Goal: Ask a question: Seek information or help from site administrators or community

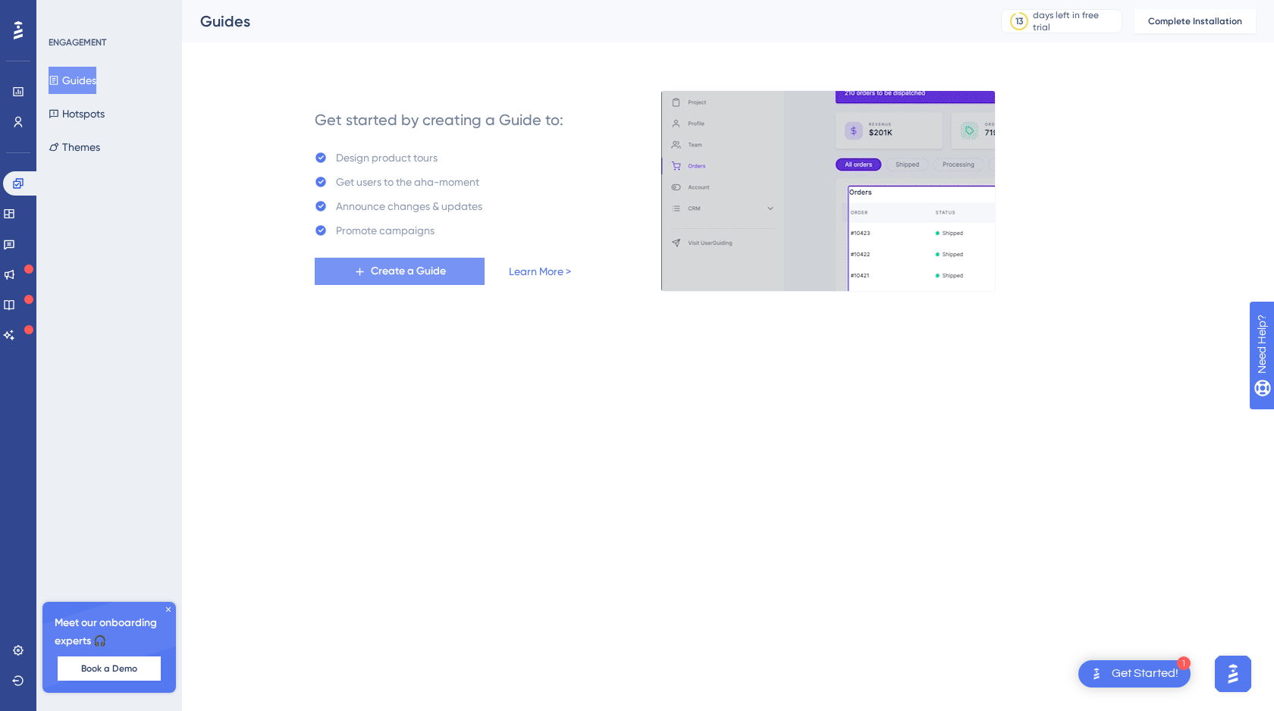
click at [425, 275] on span "Create a Guide" at bounding box center [408, 271] width 75 height 18
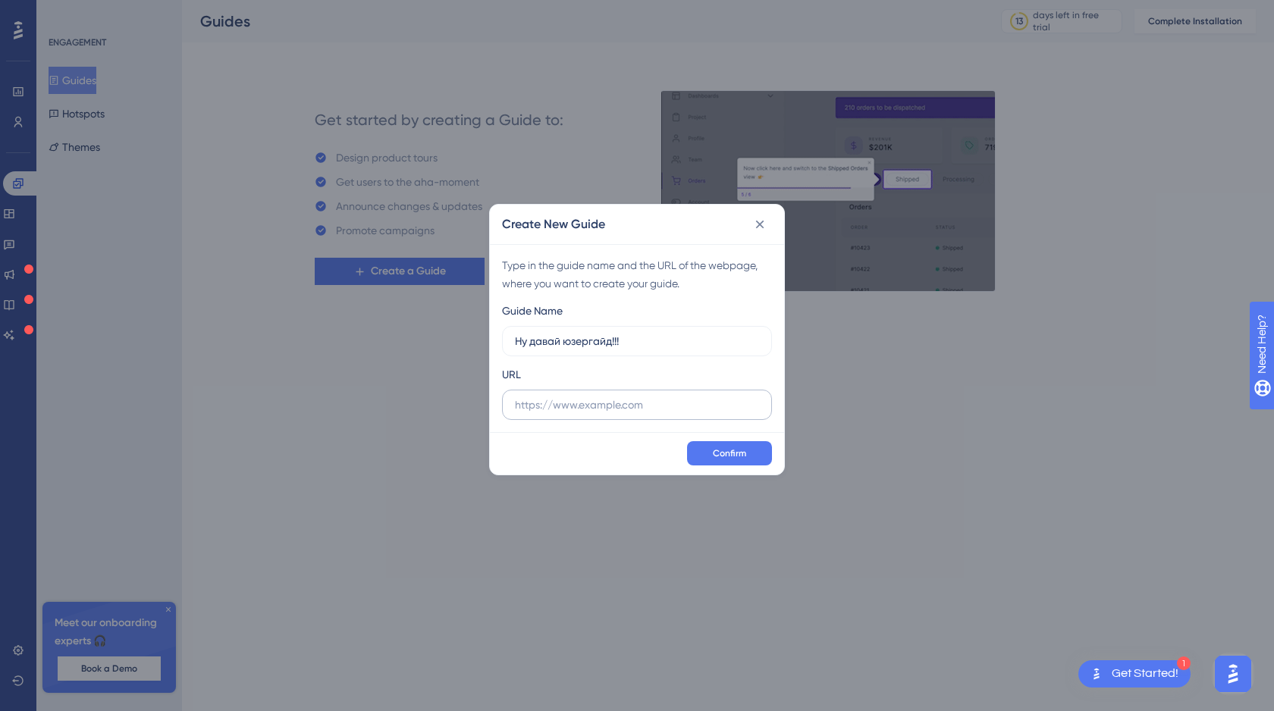
type input "Ну давай юзергайд!!!"
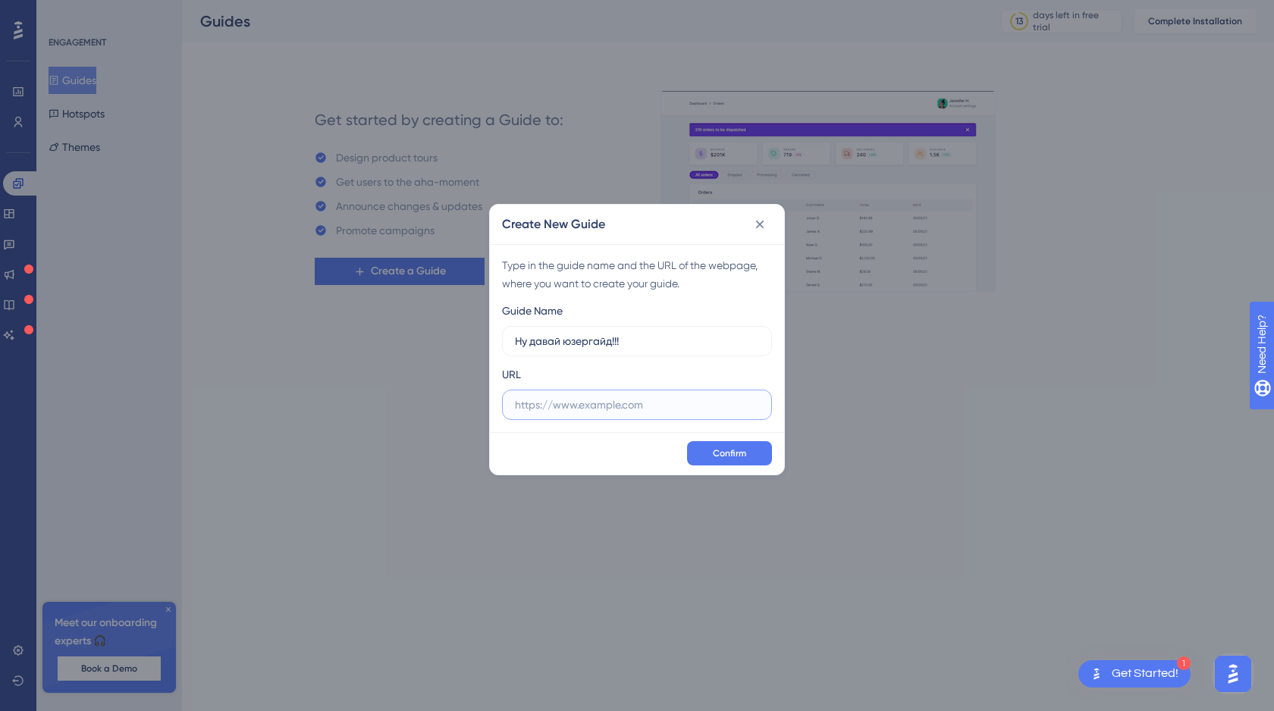
click at [547, 407] on input "text" at bounding box center [637, 405] width 244 height 17
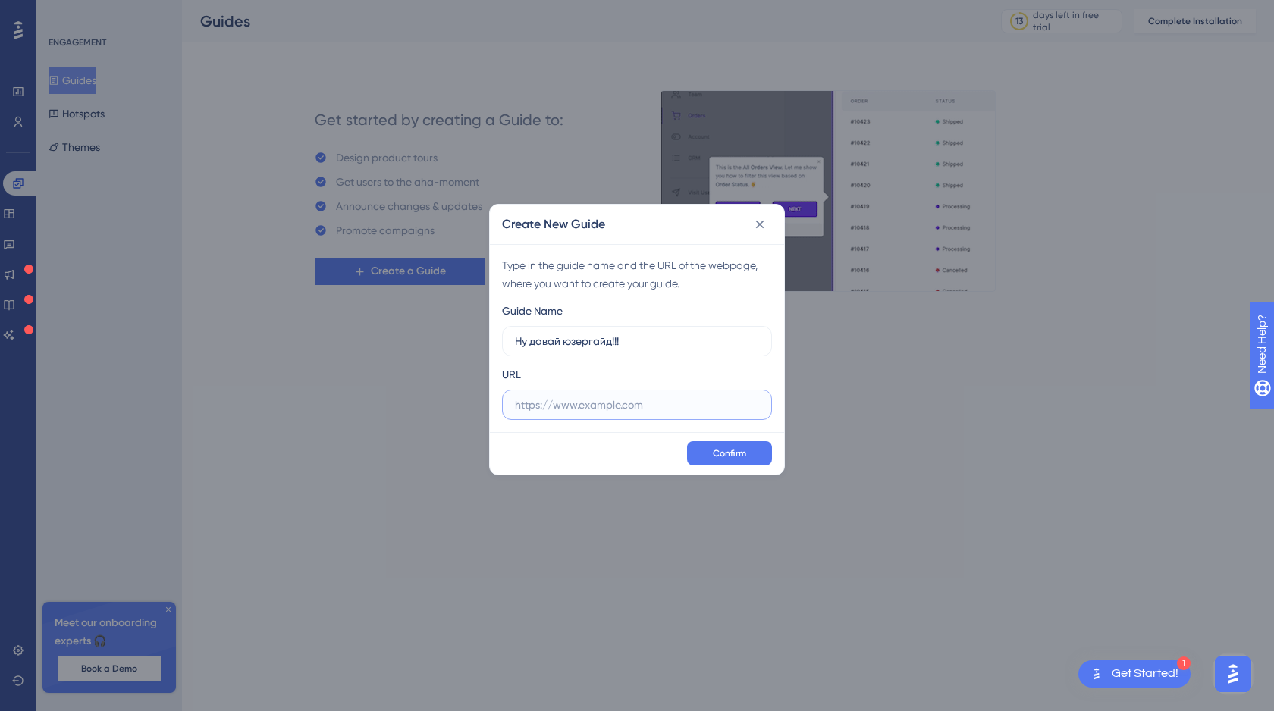
paste input "[URL][DOMAIN_NAME]"
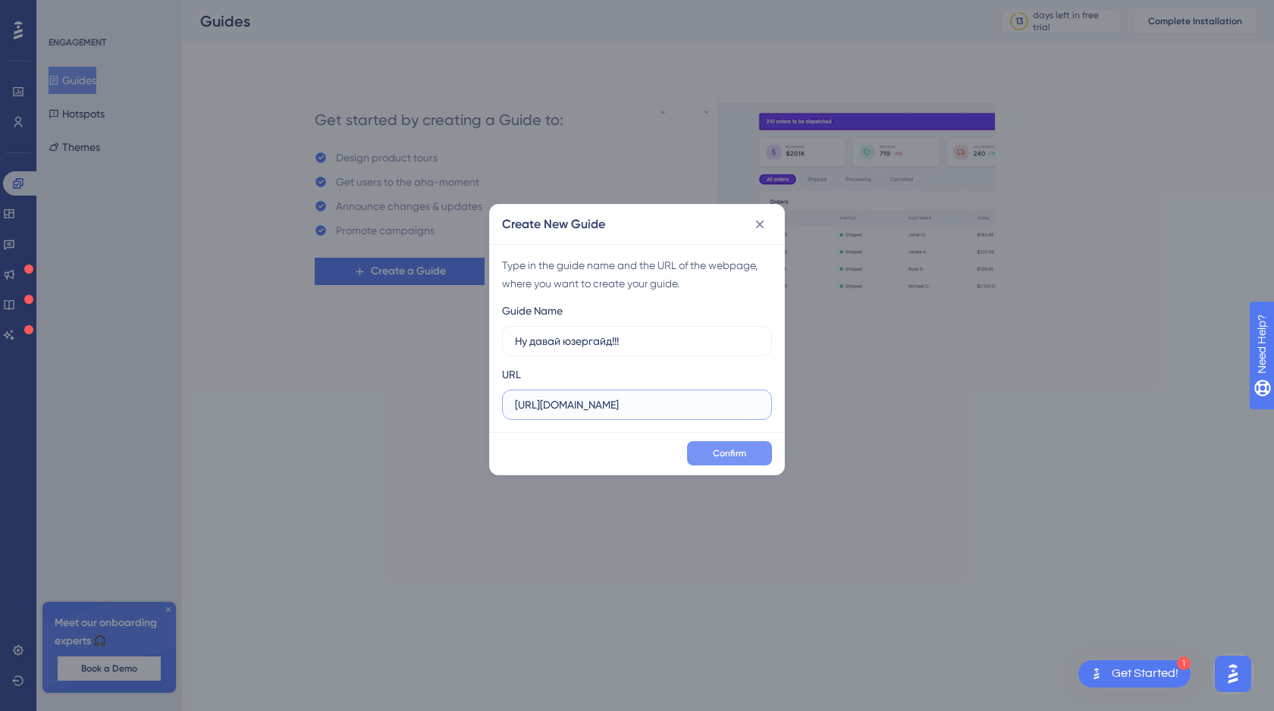
type input "[URL][DOMAIN_NAME]"
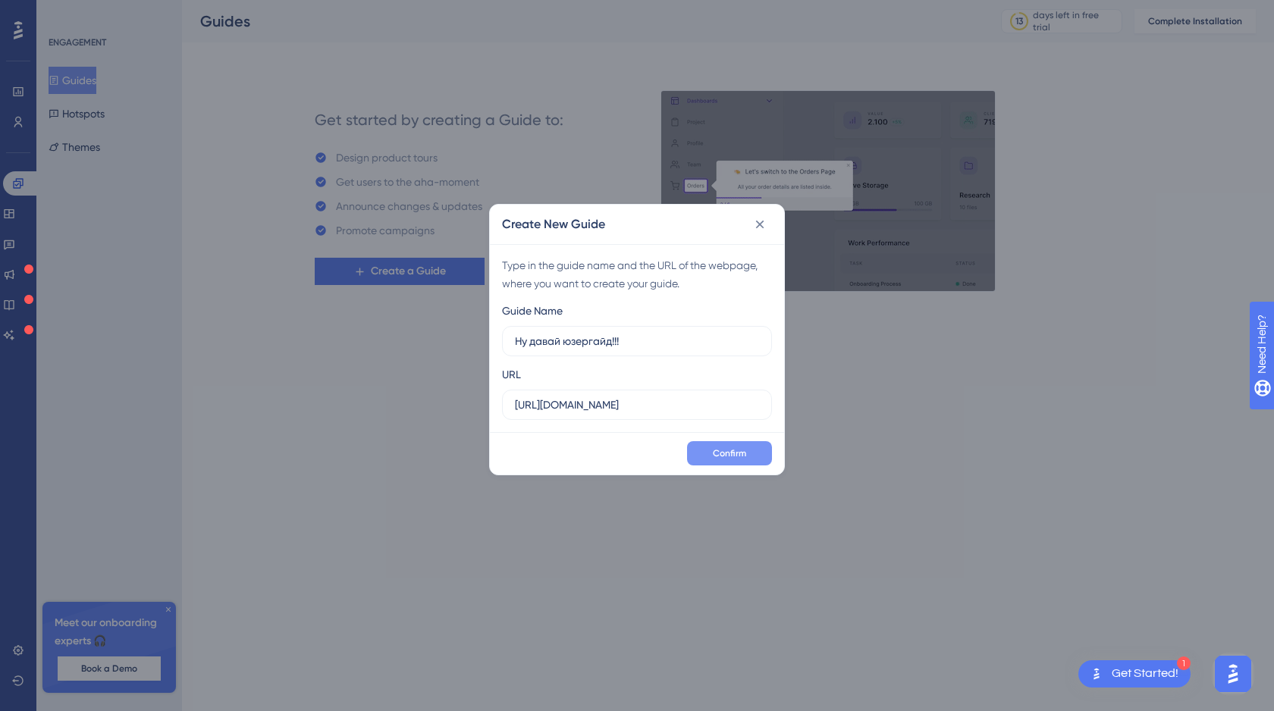
click at [717, 453] on span "Confirm" at bounding box center [729, 453] width 33 height 12
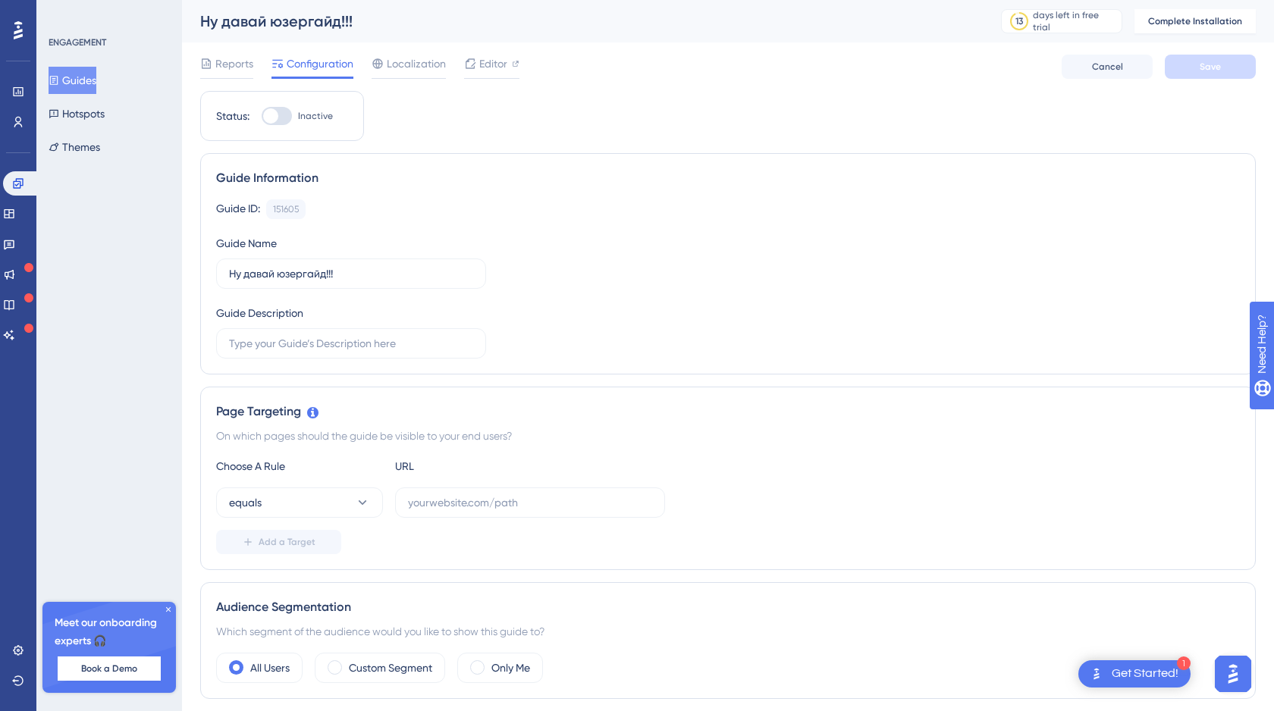
click at [1241, 673] on img "Open AI Assistant Launcher" at bounding box center [1232, 674] width 27 height 27
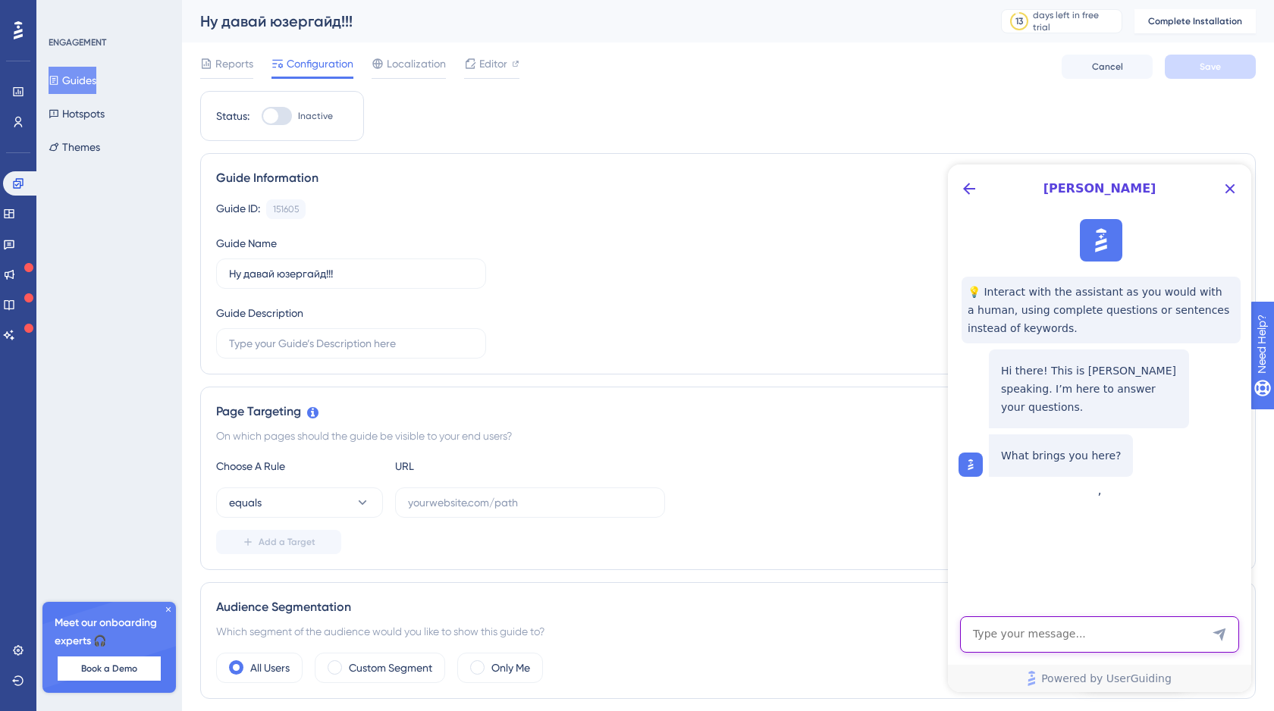
click at [995, 639] on textarea "AI Assistant Text Input" at bounding box center [1099, 635] width 279 height 36
paste textarea "Hi, sorry for being lazy and not reading your instructions. I just want to make…"
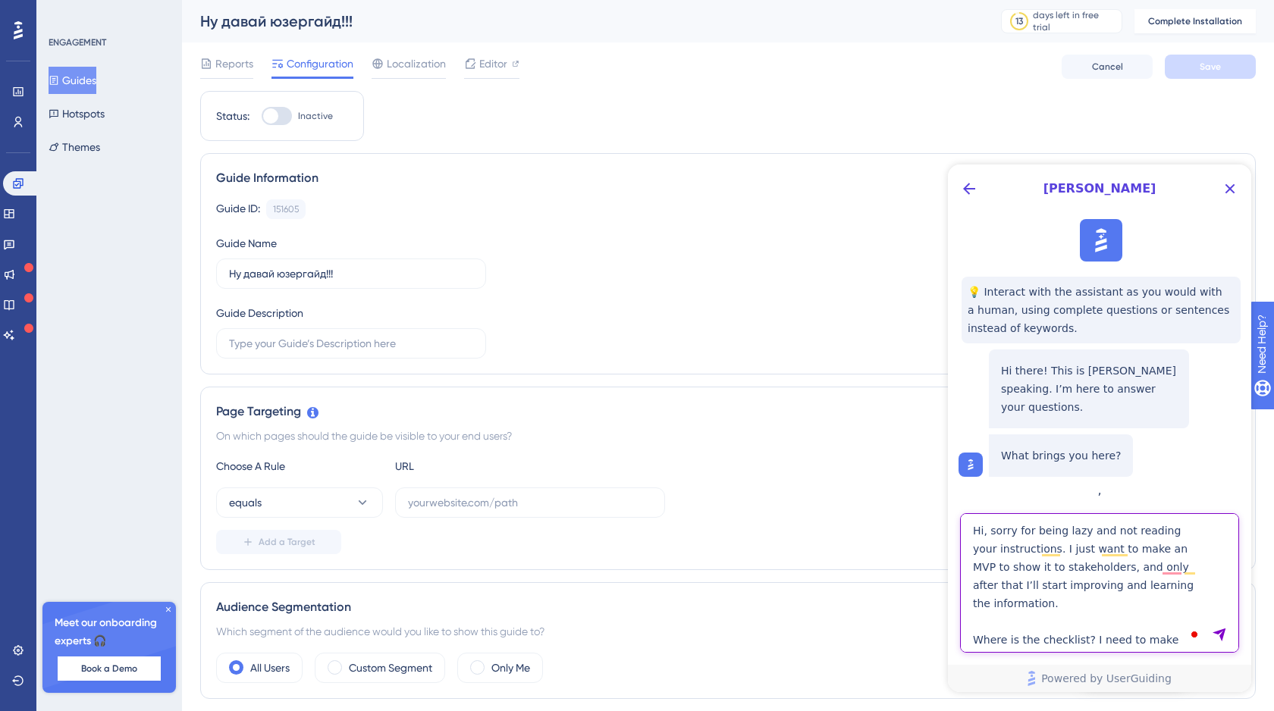
type textarea "Hi, sorry for being lazy and not reading your instructions. I just want to make…"
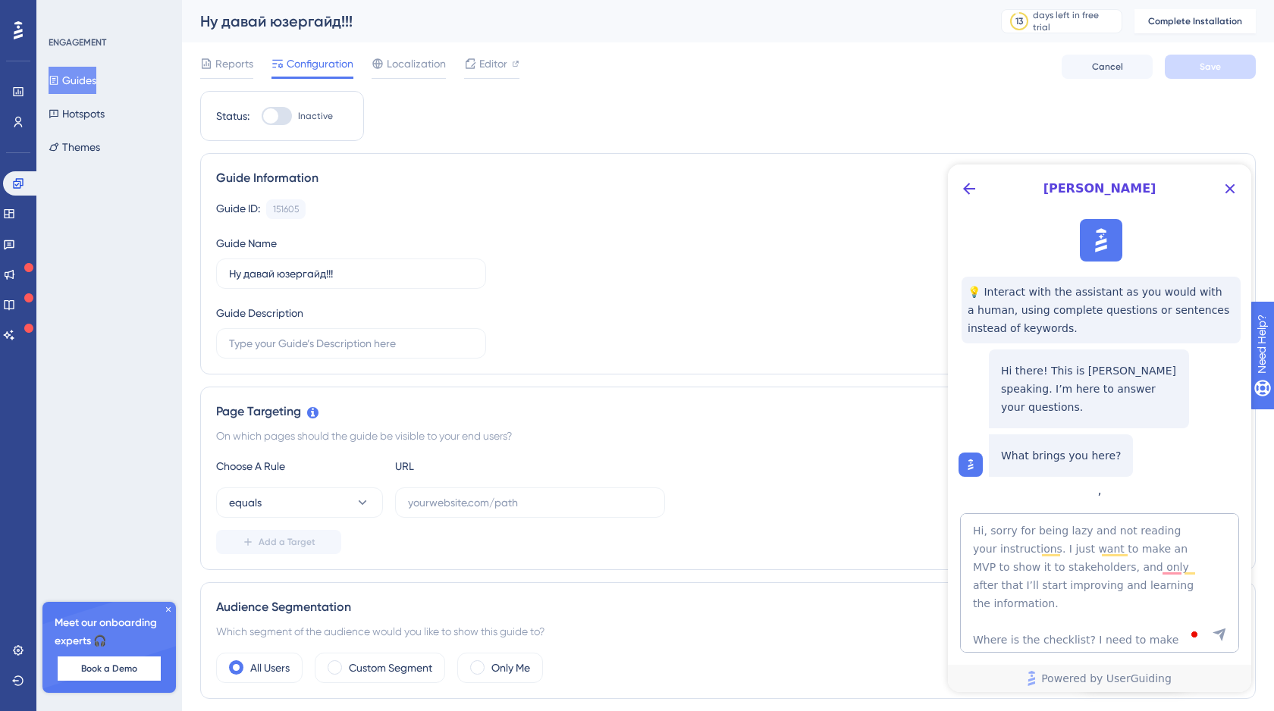
click at [1222, 635] on icon "Send Message" at bounding box center [1219, 635] width 13 height 13
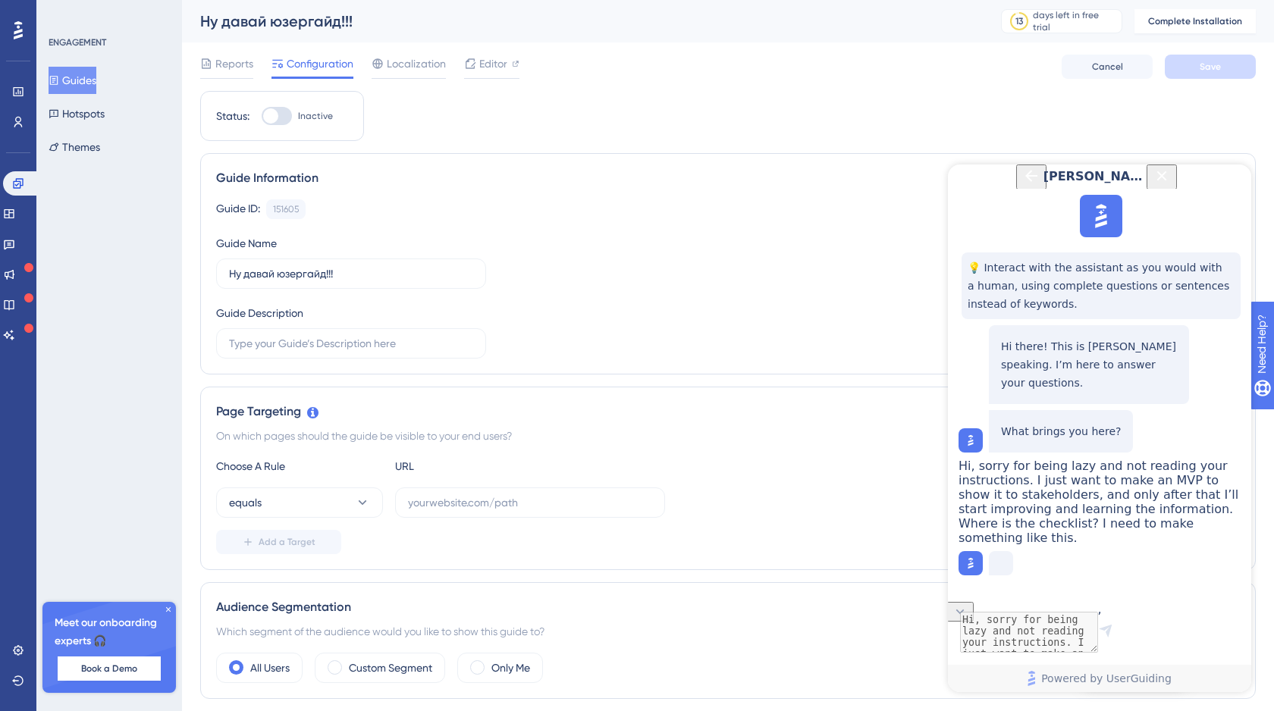
scroll to position [70, 0]
click at [1022, 185] on icon "Back Button" at bounding box center [1031, 176] width 18 height 18
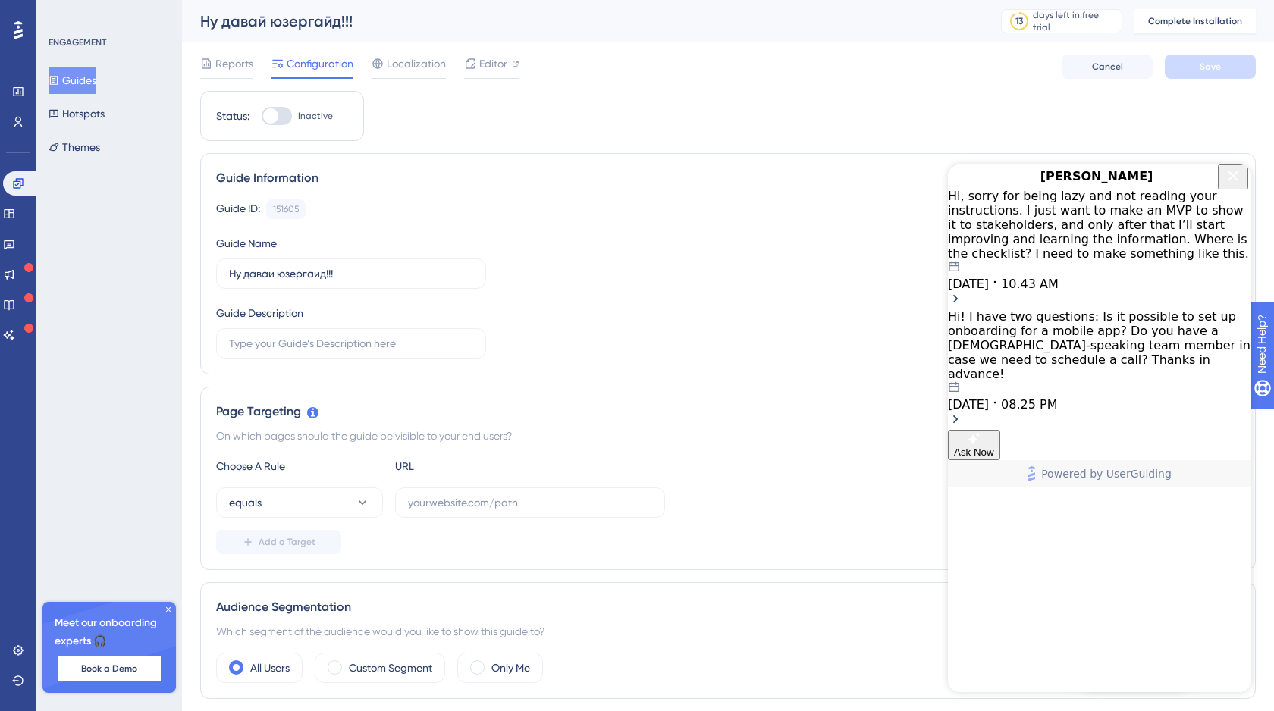
click at [1229, 185] on icon "Close Button" at bounding box center [1233, 176] width 18 height 18
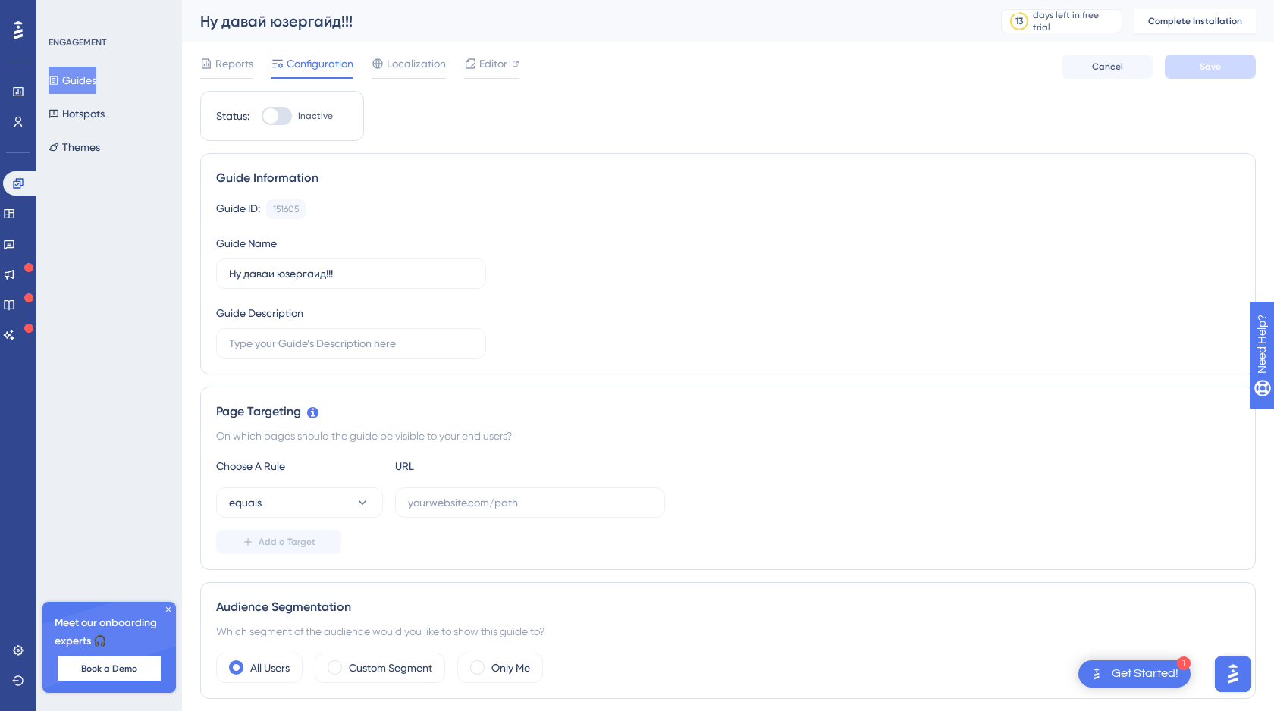
scroll to position [0, 0]
click at [1241, 677] on img "Open AI Assistant Launcher" at bounding box center [1229, 674] width 27 height 27
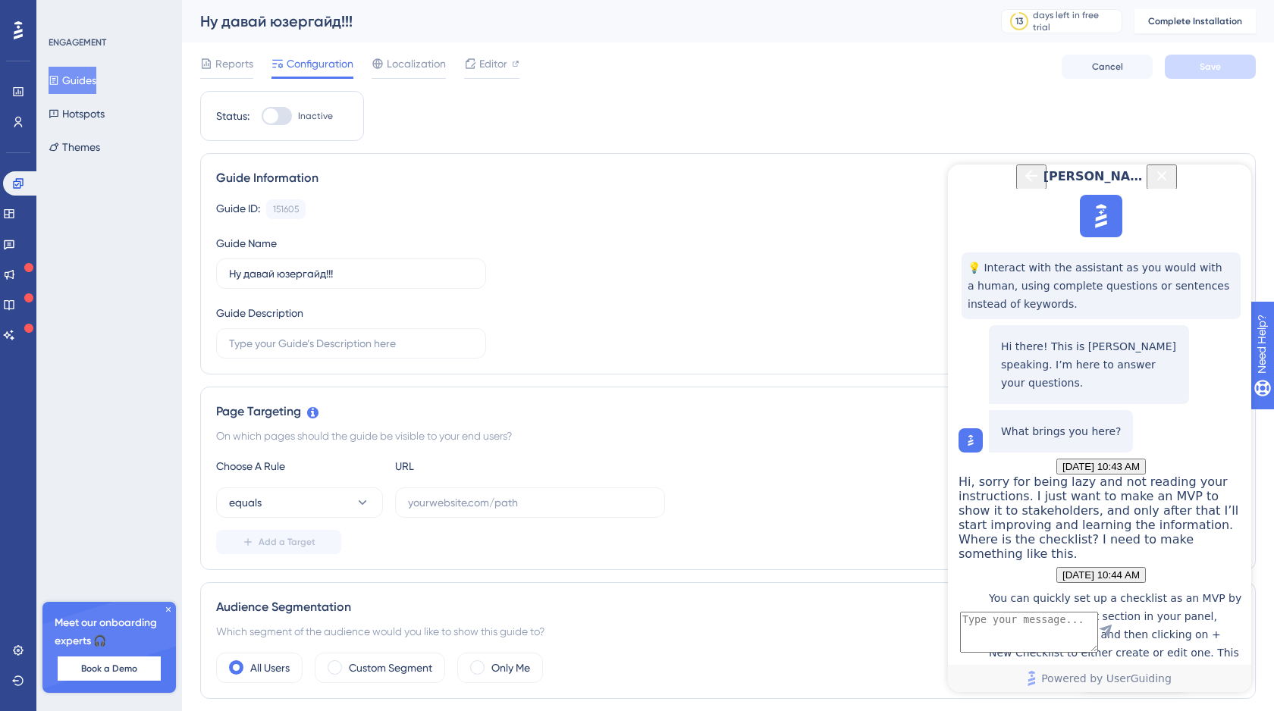
click at [1171, 185] on icon "Close Button" at bounding box center [1162, 176] width 18 height 18
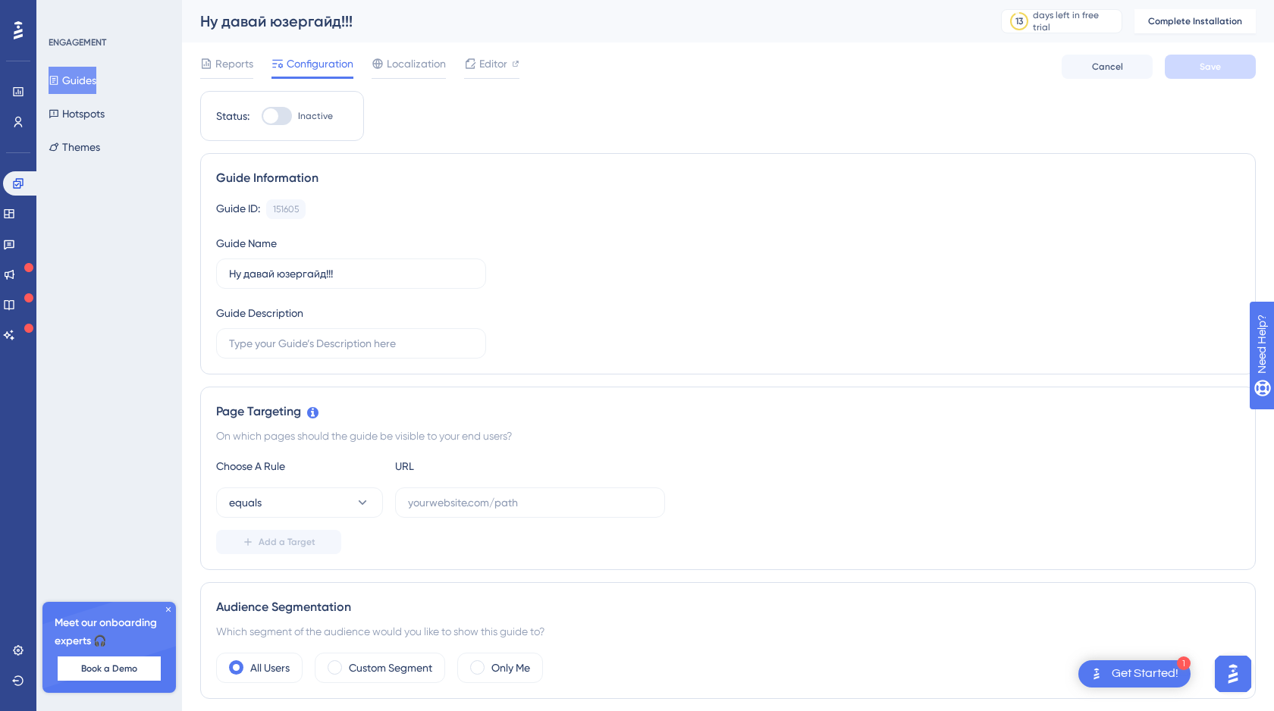
click at [1235, 682] on img "Open AI Assistant Launcher" at bounding box center [1232, 674] width 27 height 27
click at [1237, 668] on img "Open AI Assistant Launcher" at bounding box center [1228, 674] width 27 height 27
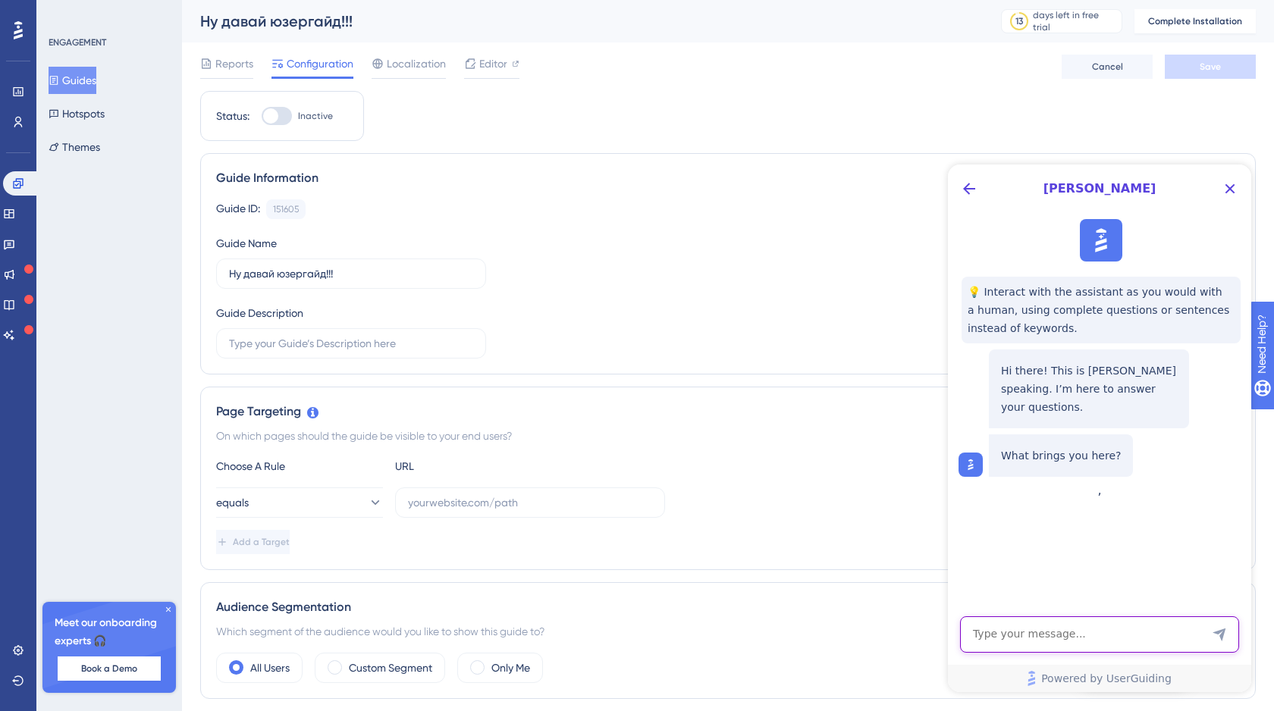
click at [1006, 643] on textarea "AI Assistant Text Input" at bounding box center [1099, 635] width 279 height 36
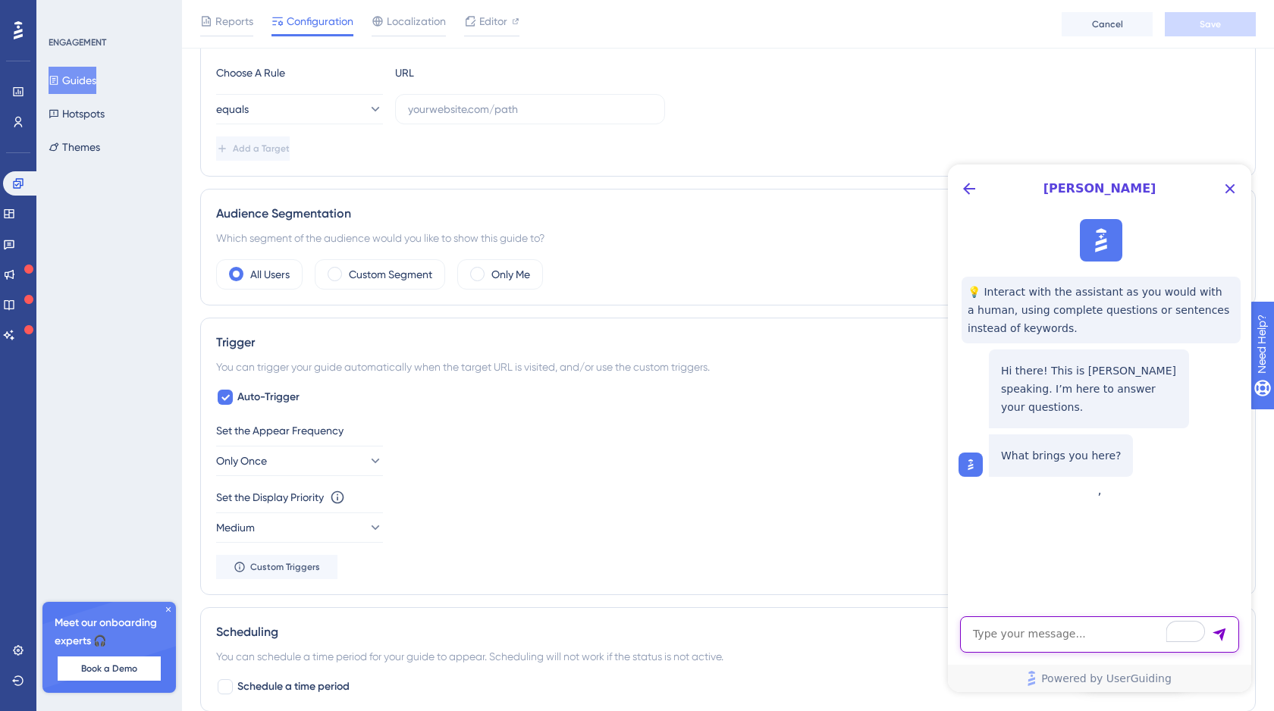
scroll to position [86, 0]
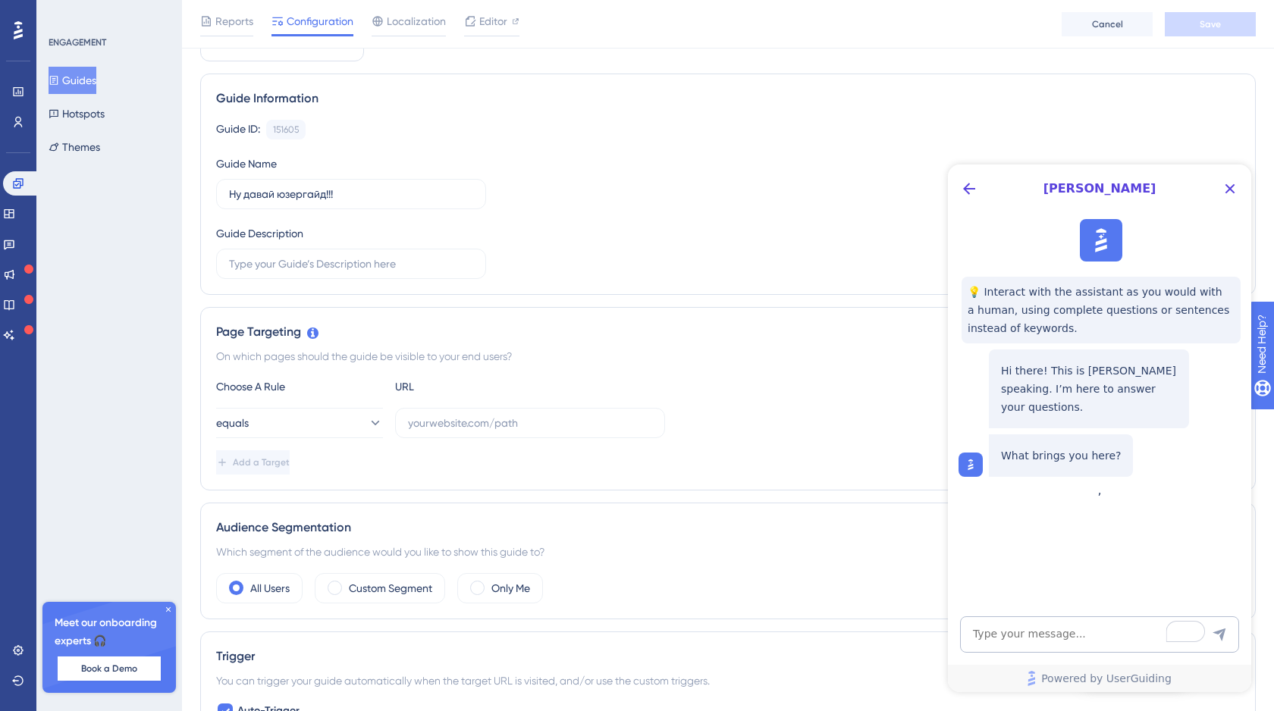
click at [983, 189] on div "[PERSON_NAME]" at bounding box center [1099, 189] width 303 height 49
click at [970, 190] on icon "Back Button" at bounding box center [969, 189] width 18 height 18
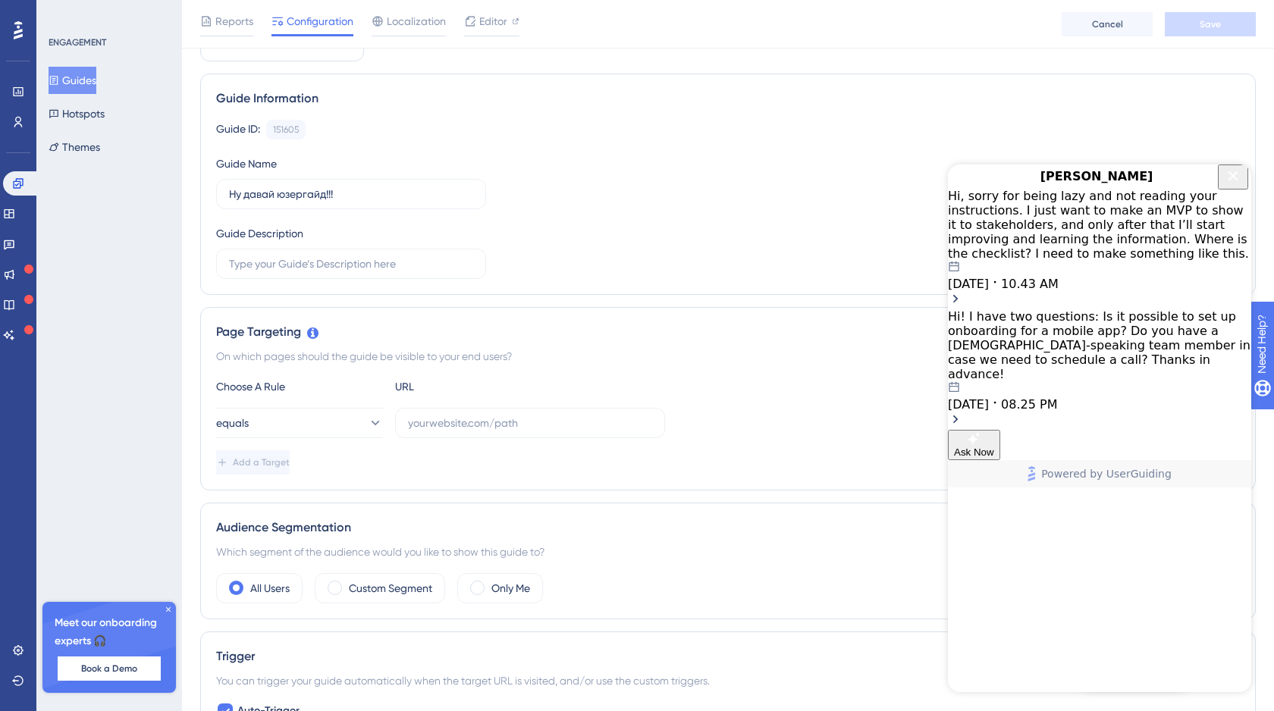
click at [1070, 309] on div "Hi! I have two questions: Is it possible to set up onboarding for a mobile app?…" at bounding box center [1099, 360] width 303 height 102
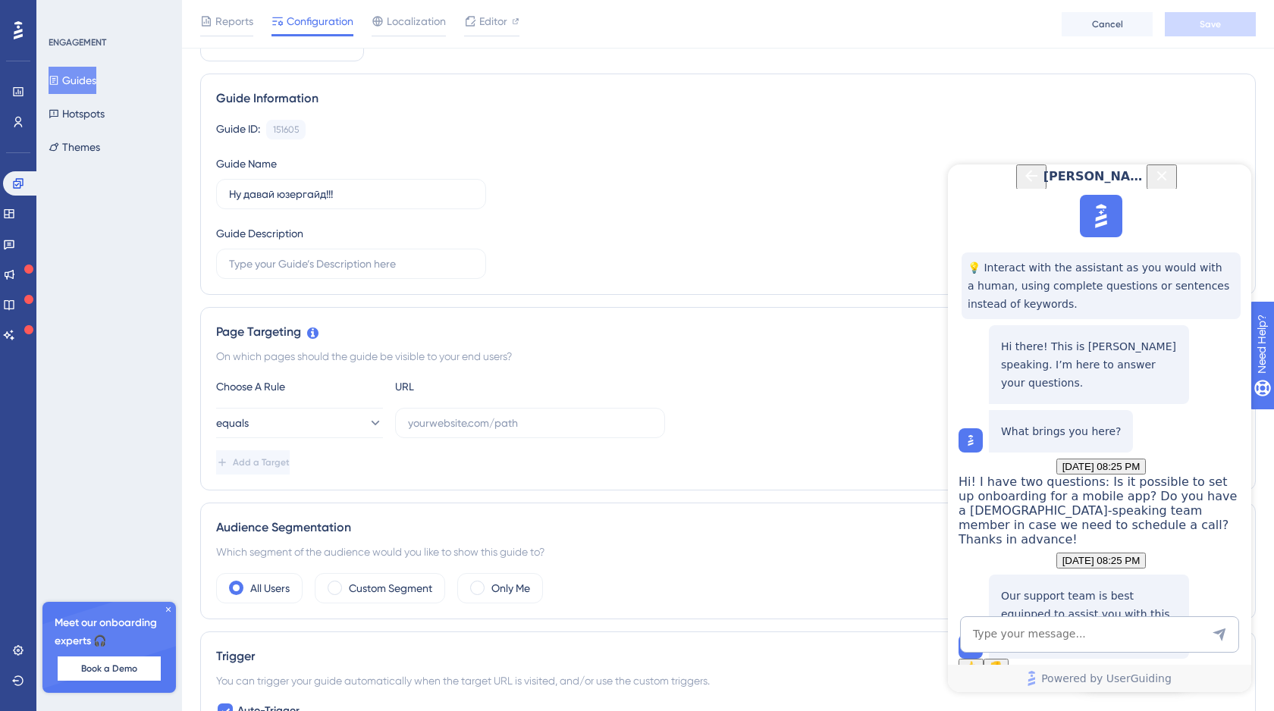
scroll to position [86, 0]
click at [1081, 631] on button "Talk to a person" at bounding box center [1088, 639] width 83 height 16
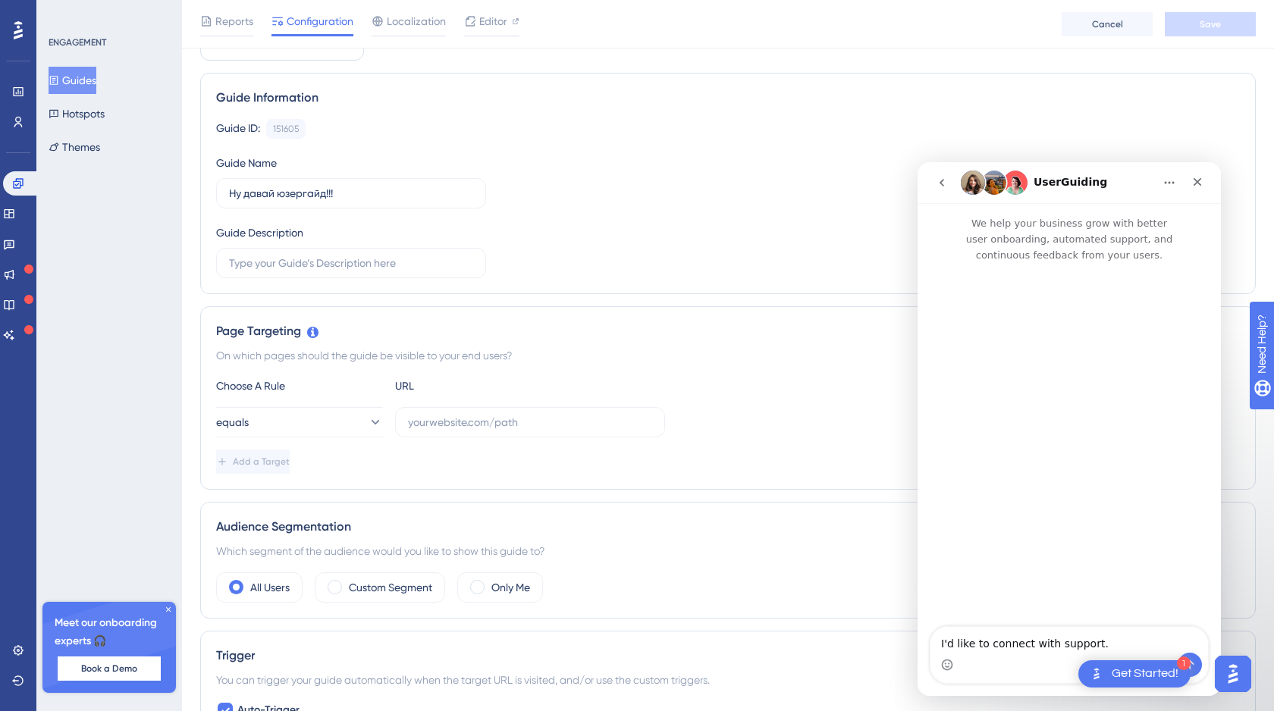
scroll to position [0, 0]
type textarea "I'd like to connect with support.Hi, sorry for being lazy and not reading your …"
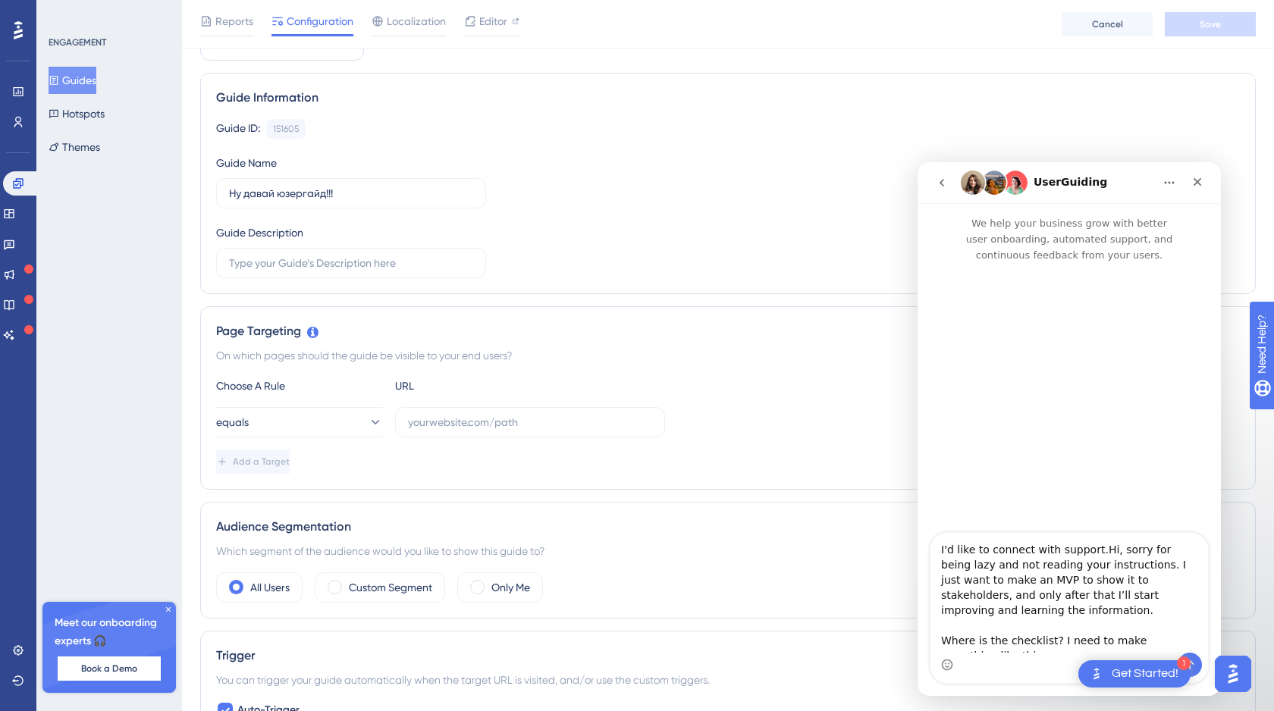
scroll to position [12, 0]
drag, startPoint x: 986, startPoint y: 645, endPoint x: 936, endPoint y: 544, distance: 113.3
click at [936, 544] on textarea "I'd like to connect with support.Hi, sorry for being lazy and not reading your …" at bounding box center [1069, 593] width 278 height 120
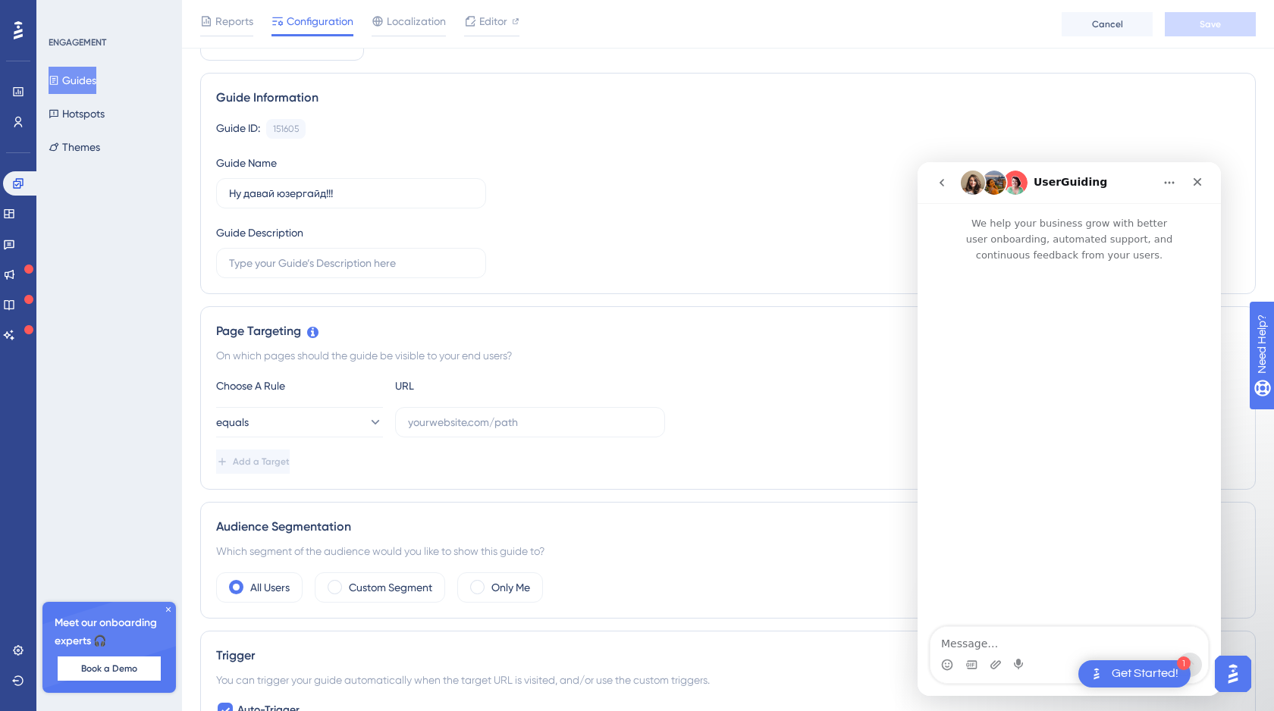
scroll to position [0, 0]
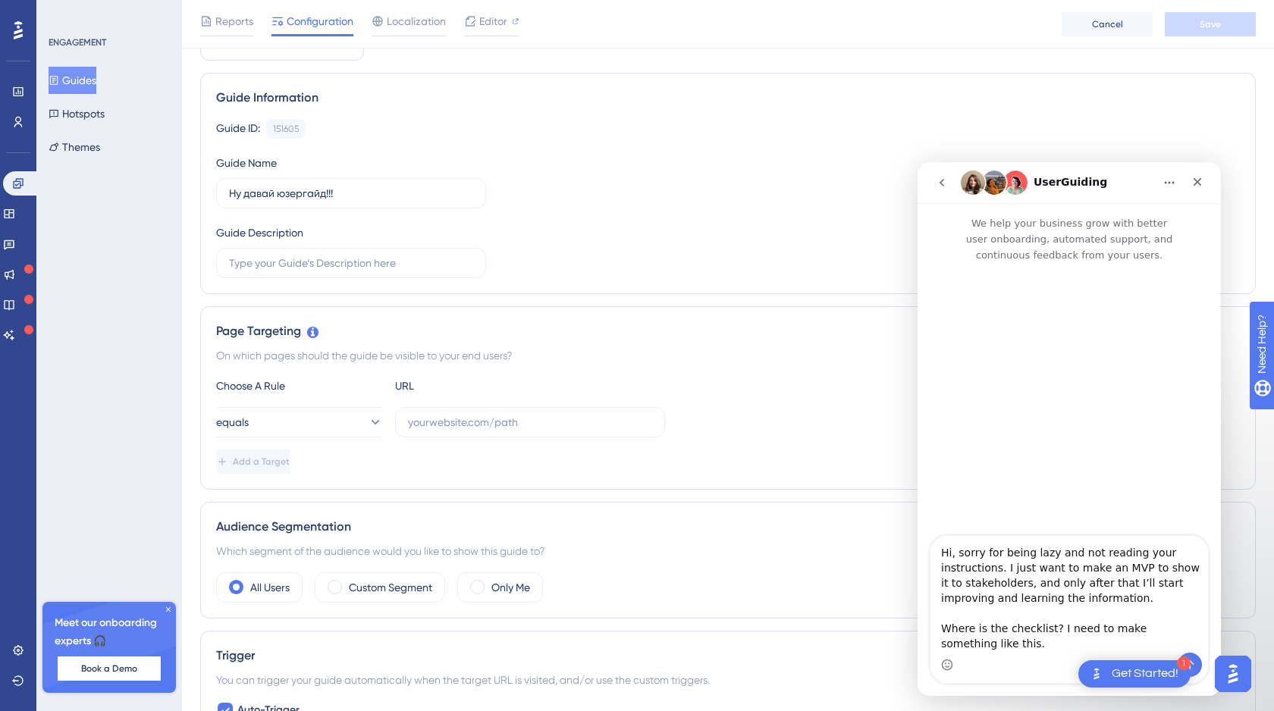
type textarea "Hi, sorry for being lazy and not reading your instructions. I just want to make…"
click at [1195, 667] on icon "Send a message…" at bounding box center [1190, 665] width 12 height 12
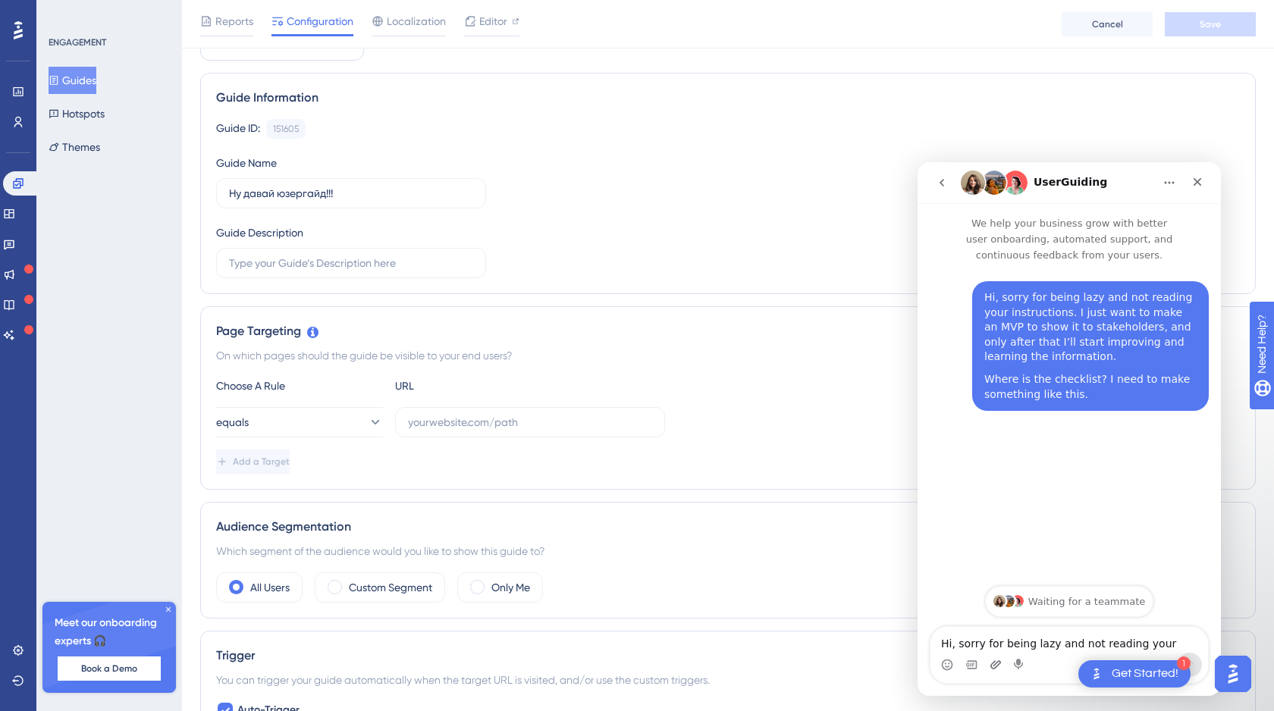
click at [992, 667] on main "UserGuiding We help your business grow with better user onboarding, automated s…" at bounding box center [1069, 429] width 303 height 534
click at [1000, 665] on icon "Upload attachment" at bounding box center [996, 665] width 12 height 12
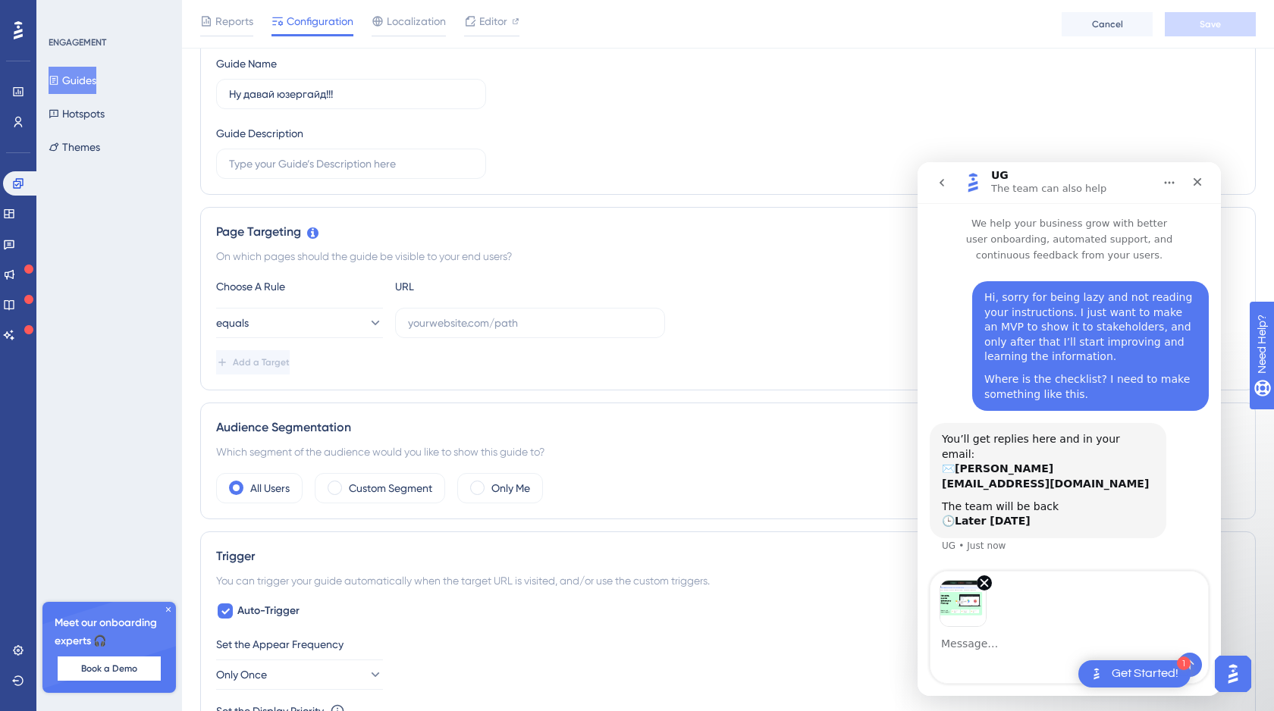
scroll to position [210, 0]
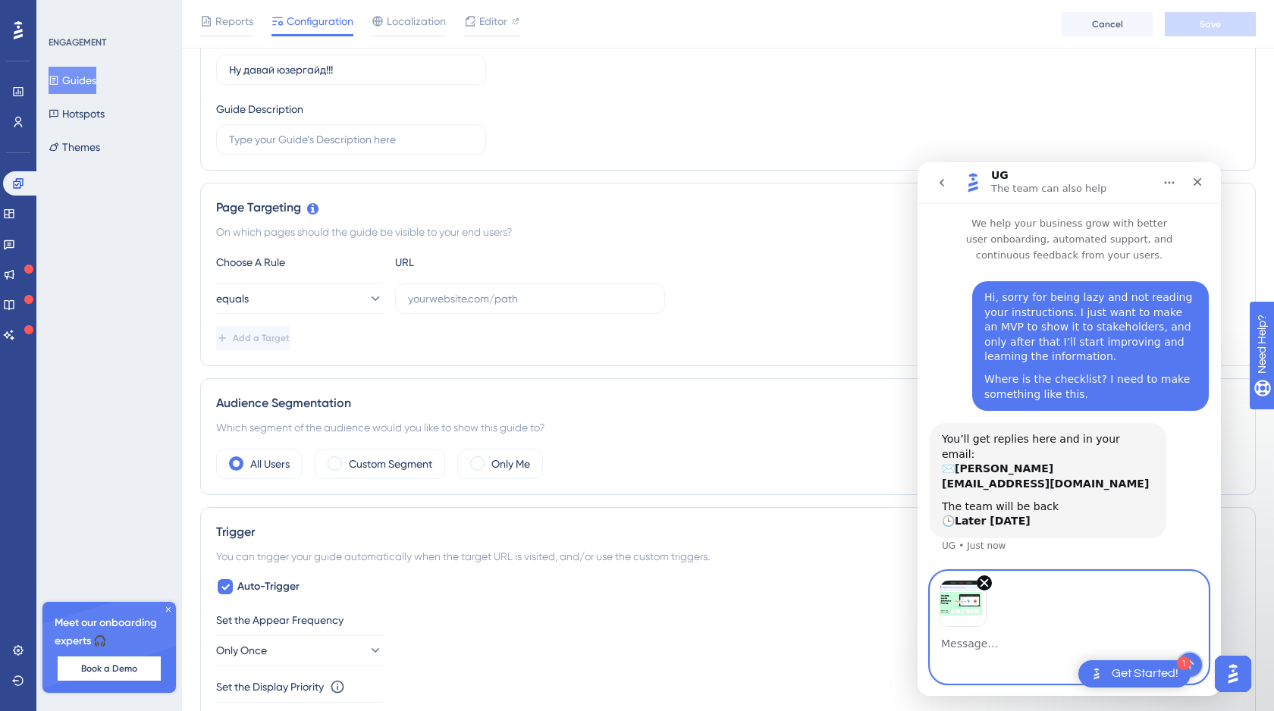
click at [1194, 663] on icon "Send a message…" at bounding box center [1190, 665] width 12 height 12
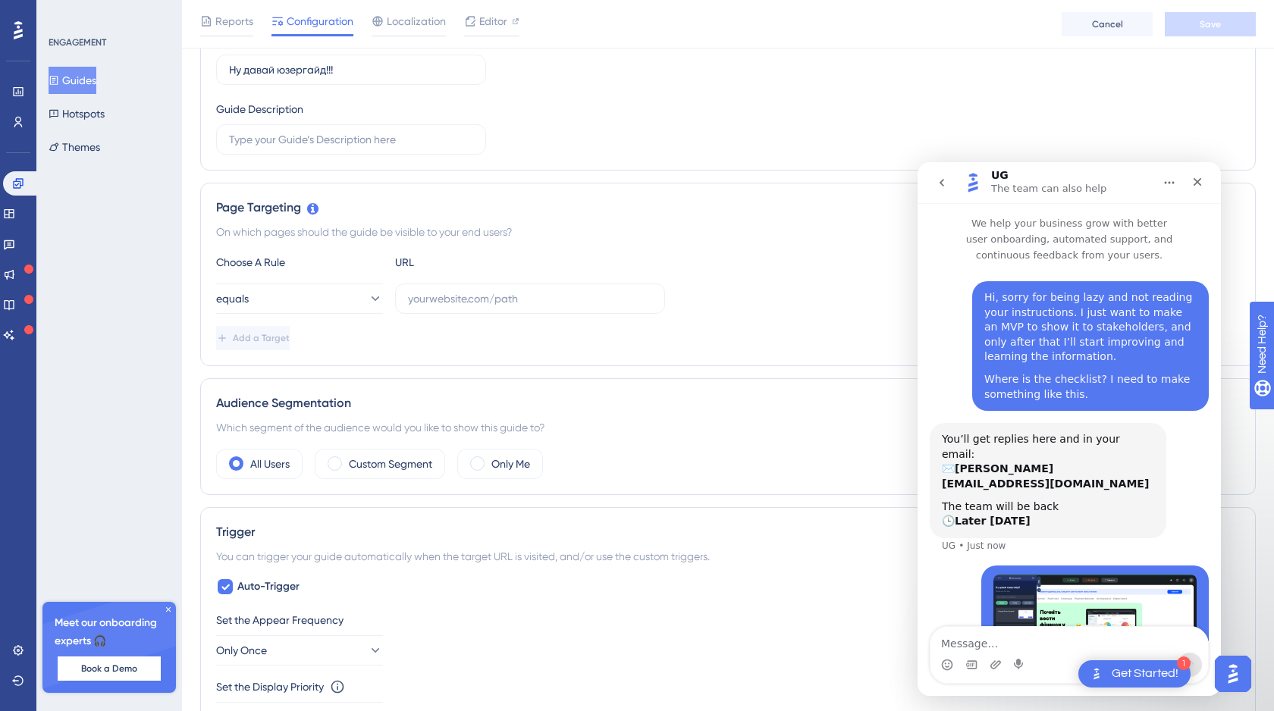
scroll to position [57, 0]
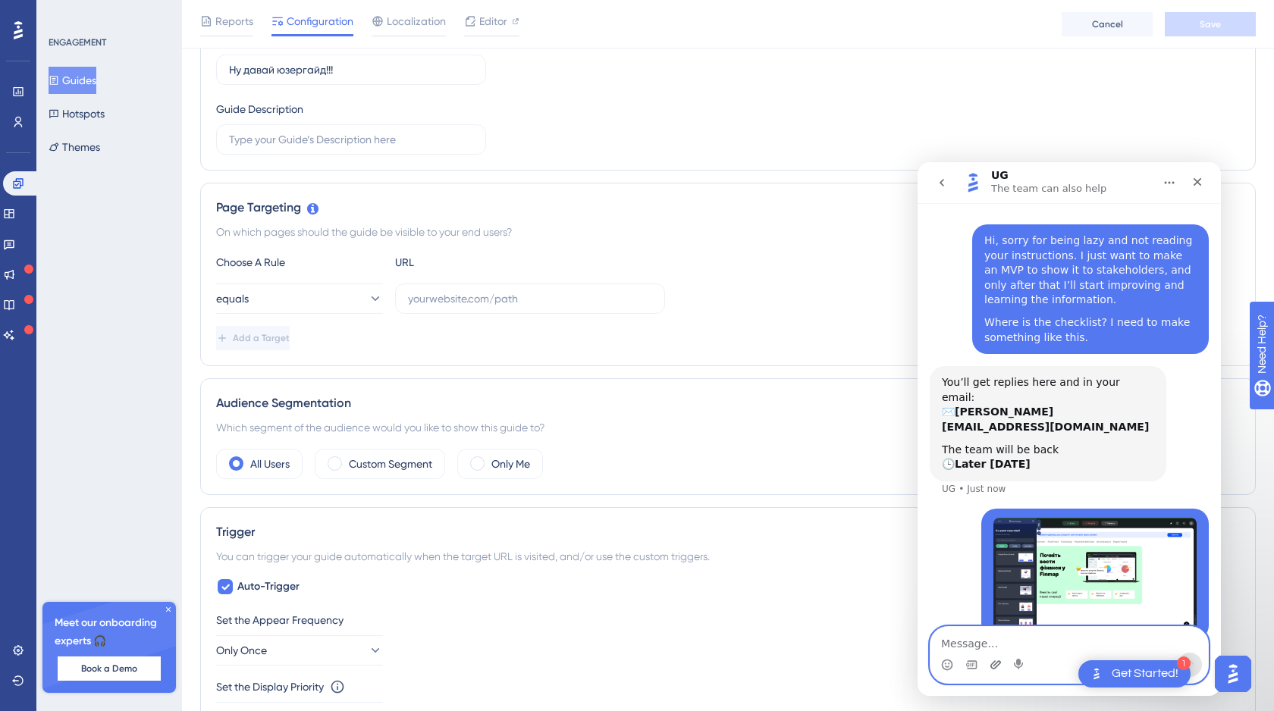
click at [995, 664] on icon "Upload attachment" at bounding box center [995, 665] width 11 height 8
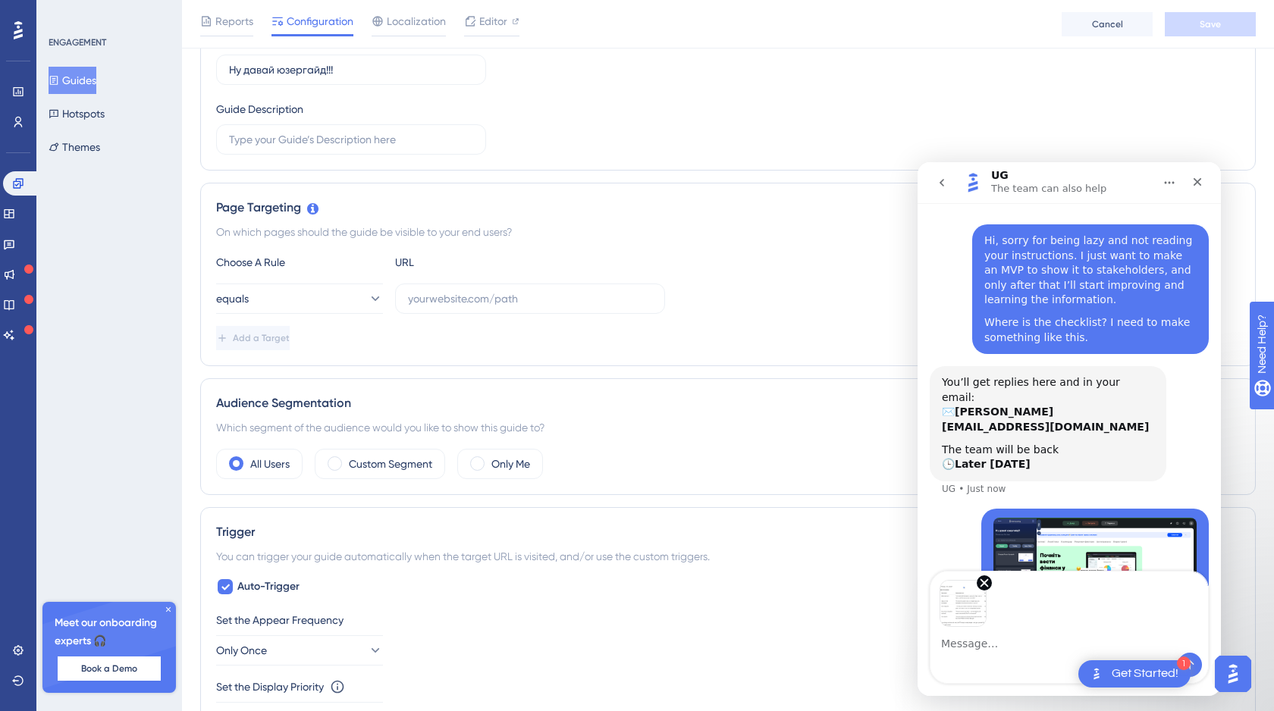
scroll to position [112, 0]
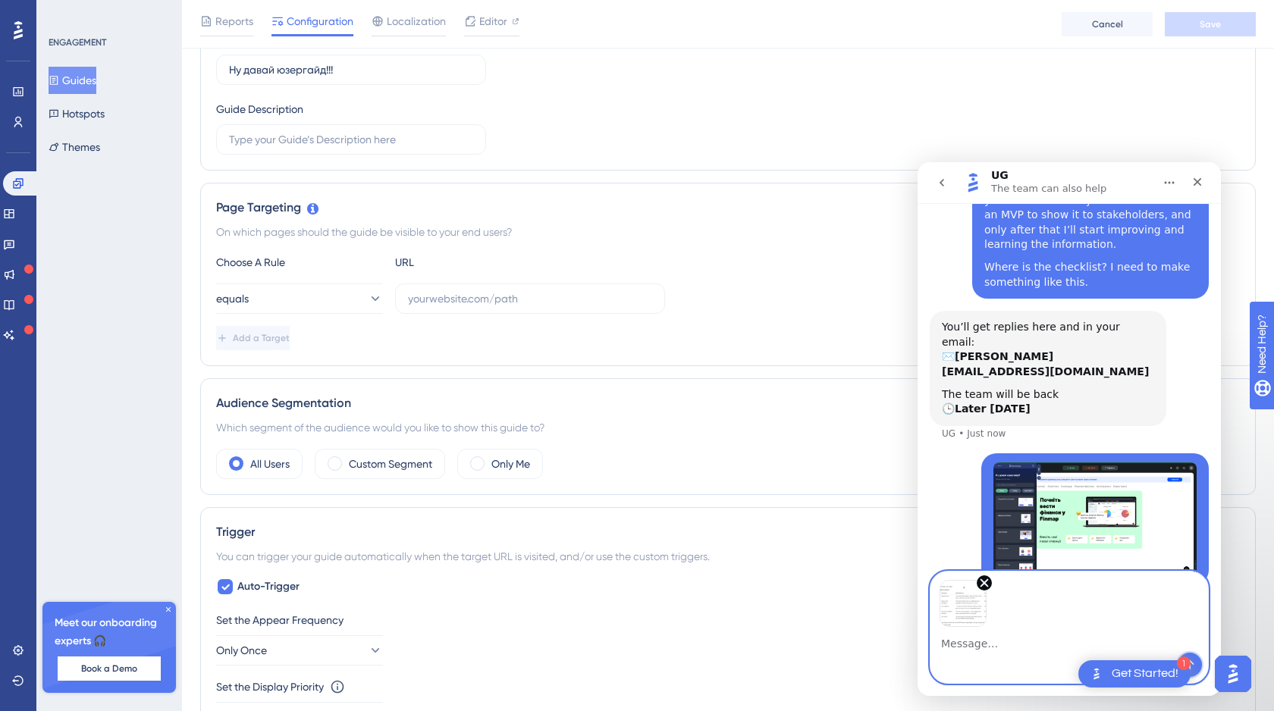
click at [1194, 662] on icon "Send a message…" at bounding box center [1190, 665] width 12 height 12
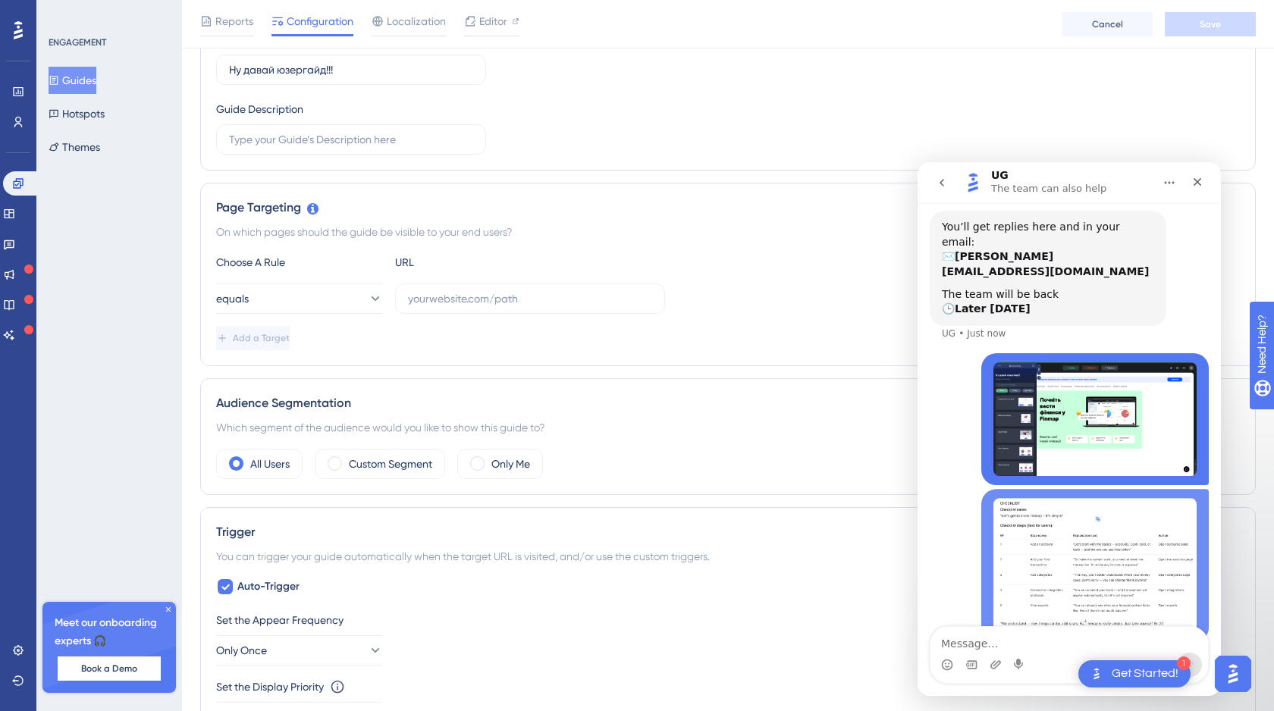
scroll to position [213, 0]
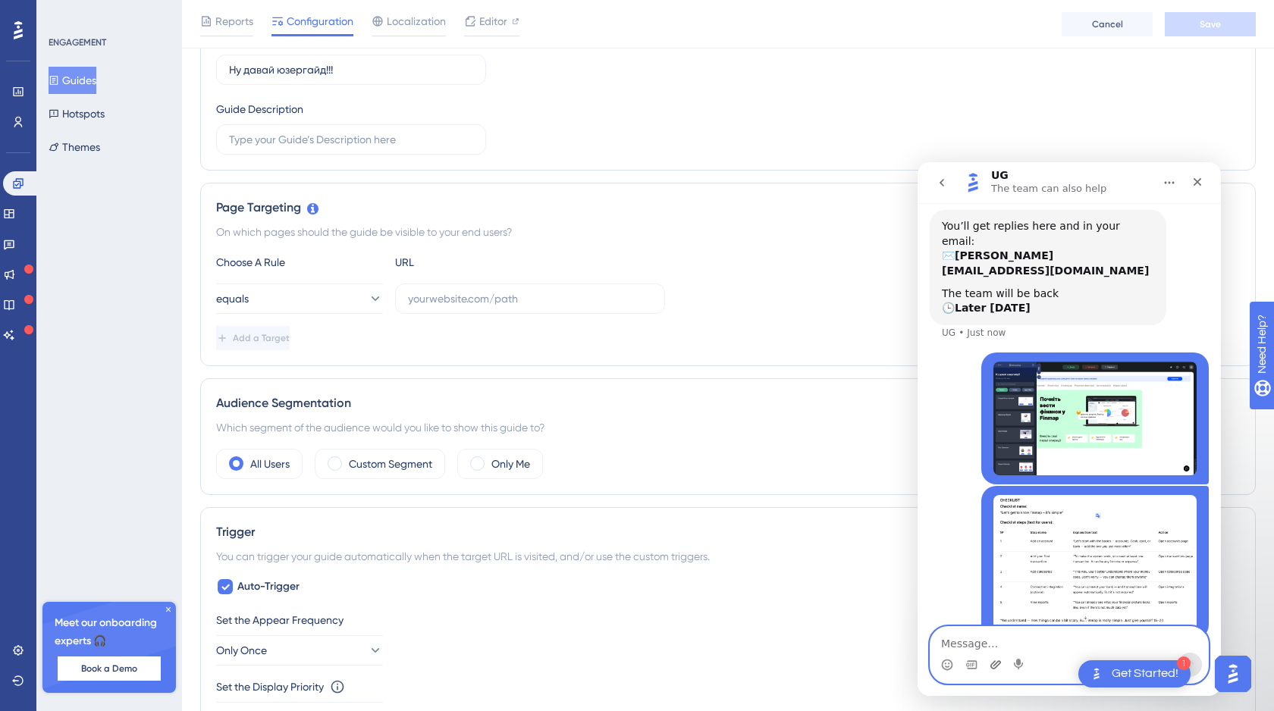
click at [993, 665] on icon "Upload attachment" at bounding box center [996, 665] width 12 height 12
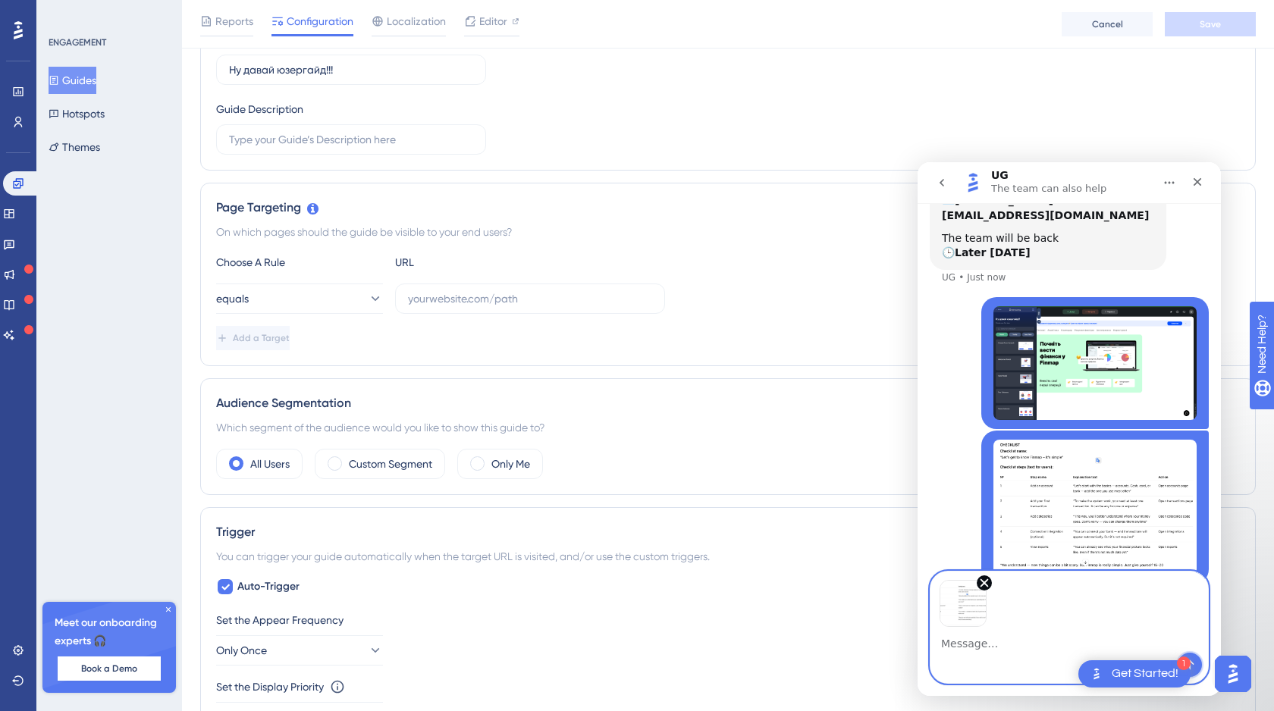
click at [1197, 663] on button "Send a message…" at bounding box center [1190, 665] width 24 height 24
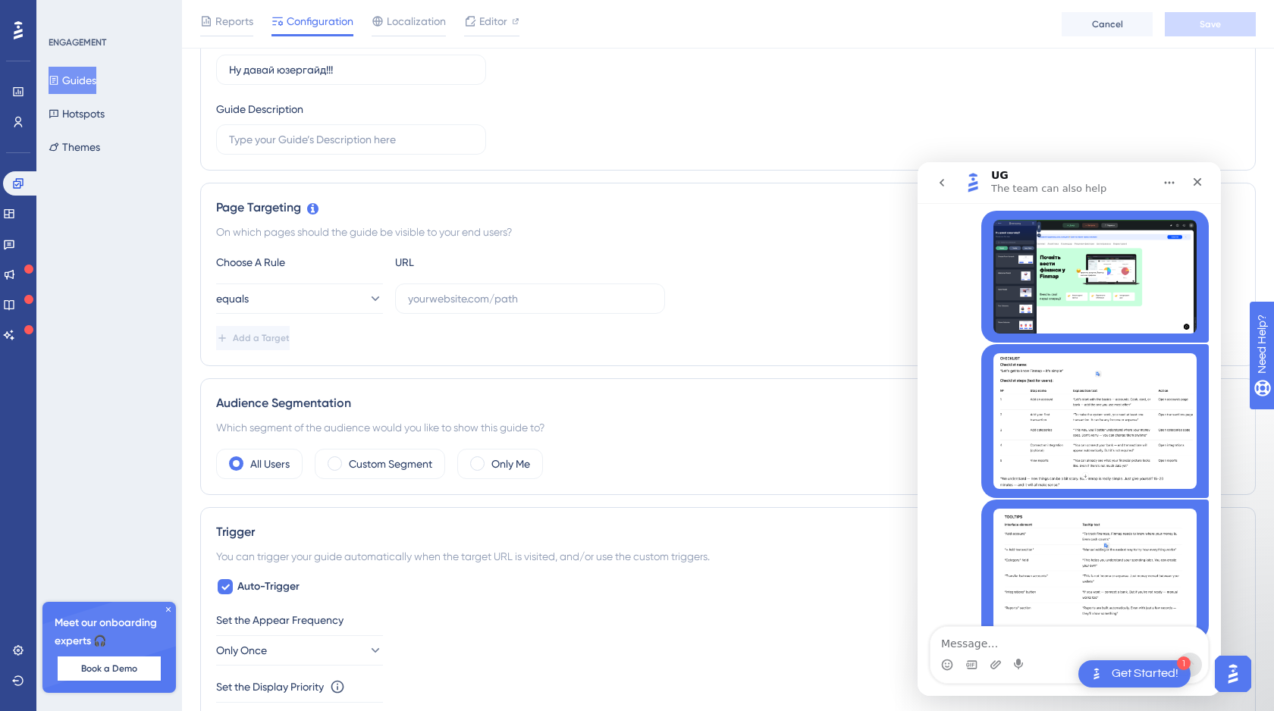
scroll to position [356, 0]
click at [996, 661] on icon "Upload attachment" at bounding box center [996, 665] width 12 height 12
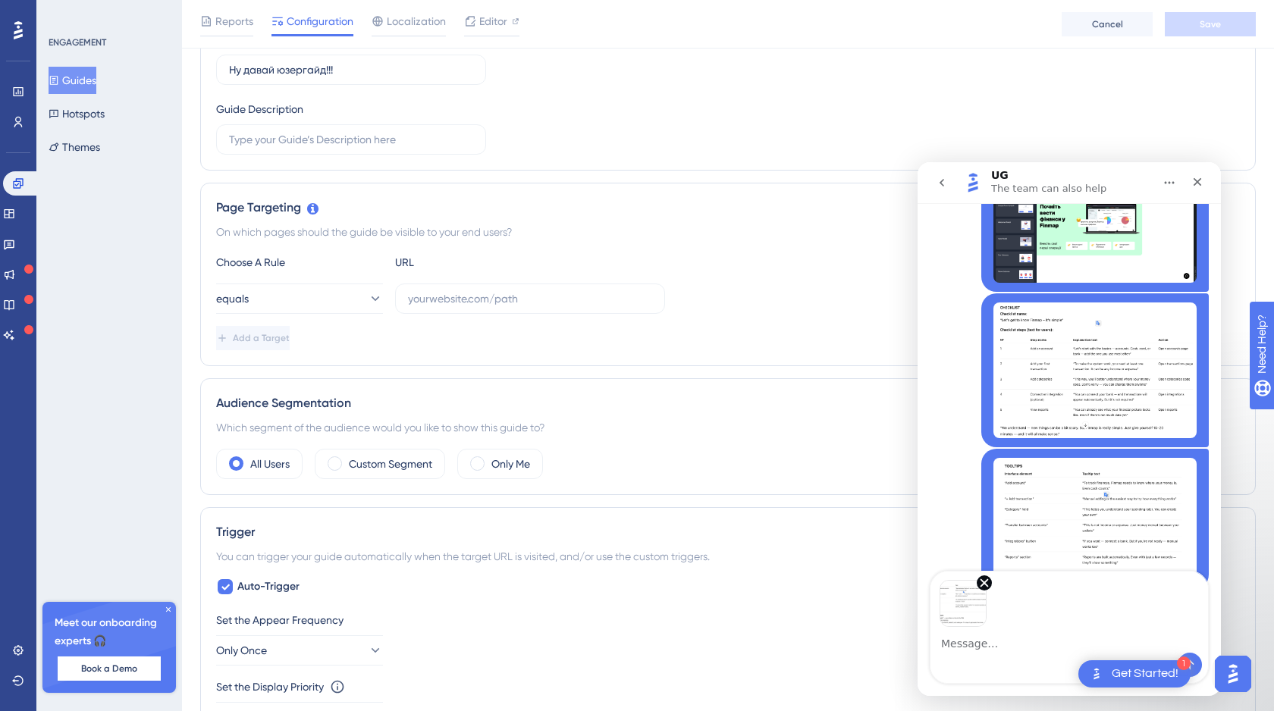
scroll to position [411, 0]
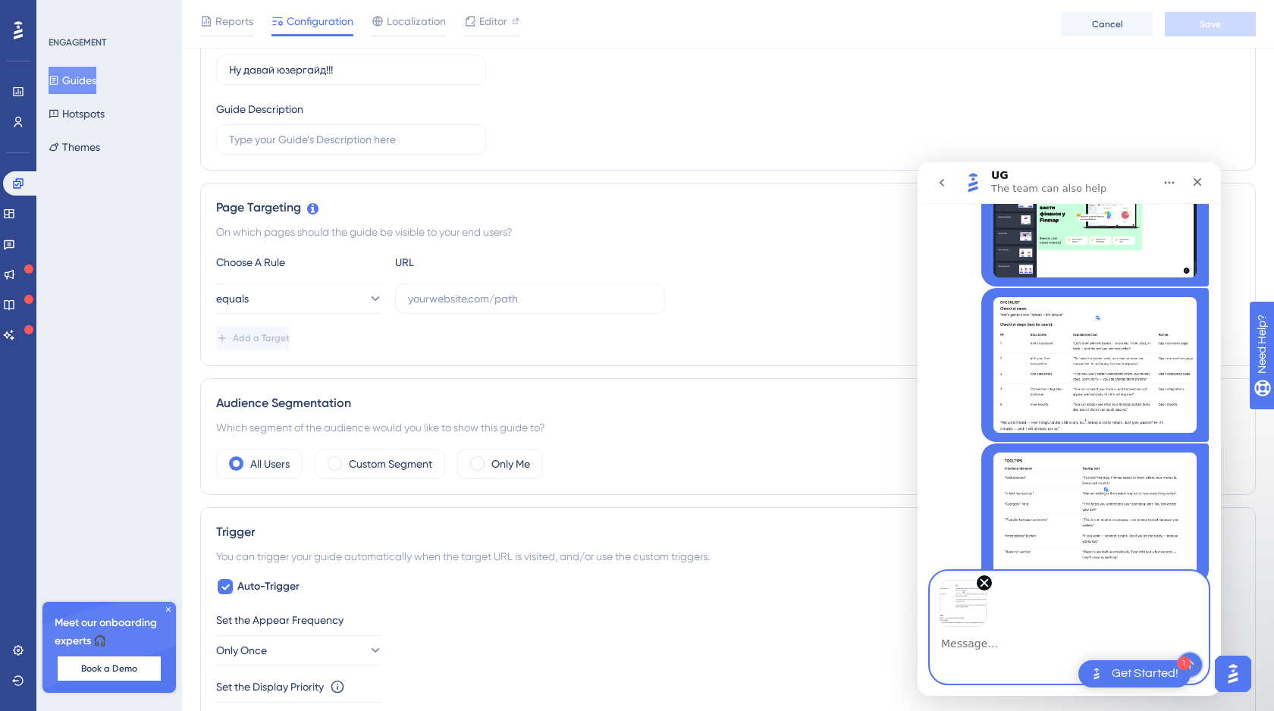
click at [1194, 661] on icon "Send a message…" at bounding box center [1190, 665] width 12 height 12
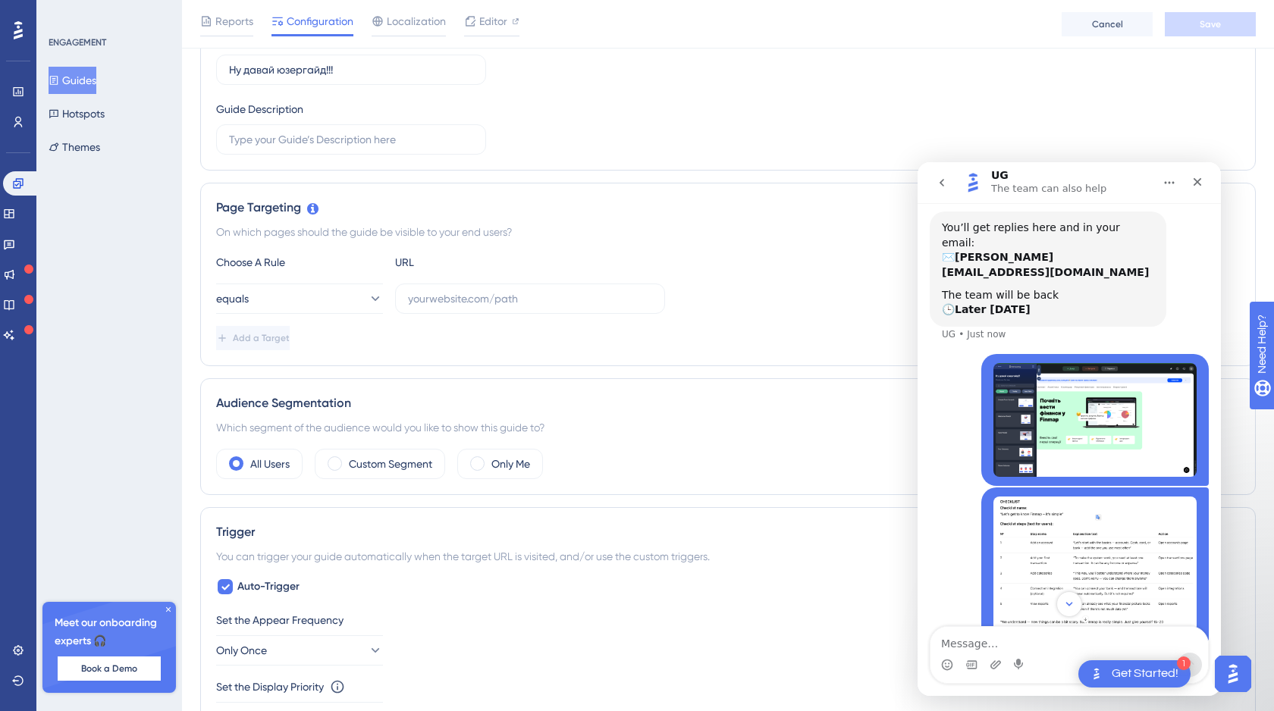
scroll to position [75, 0]
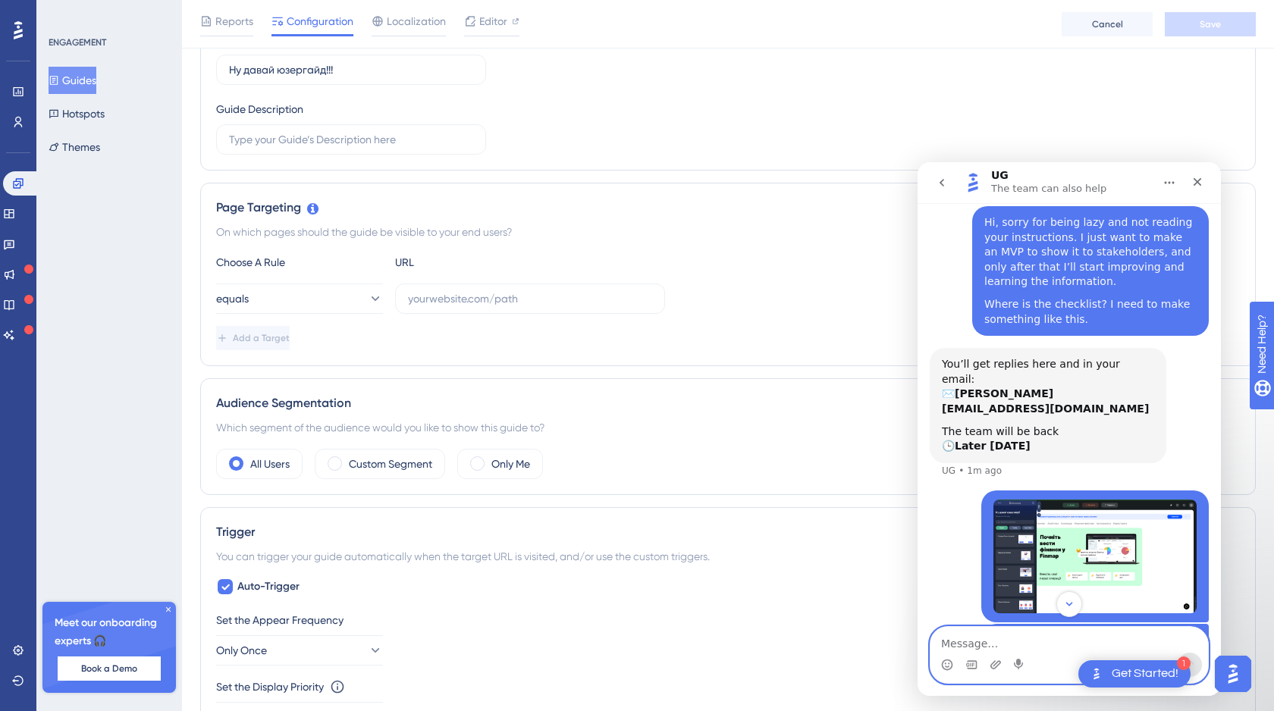
click at [956, 640] on textarea "Message…" at bounding box center [1069, 640] width 278 height 26
paste textarea "Once again, sorry for bothering you without studying the instructions first"
type textarea "Once again, sorry for bothering you without studying the instructions first"
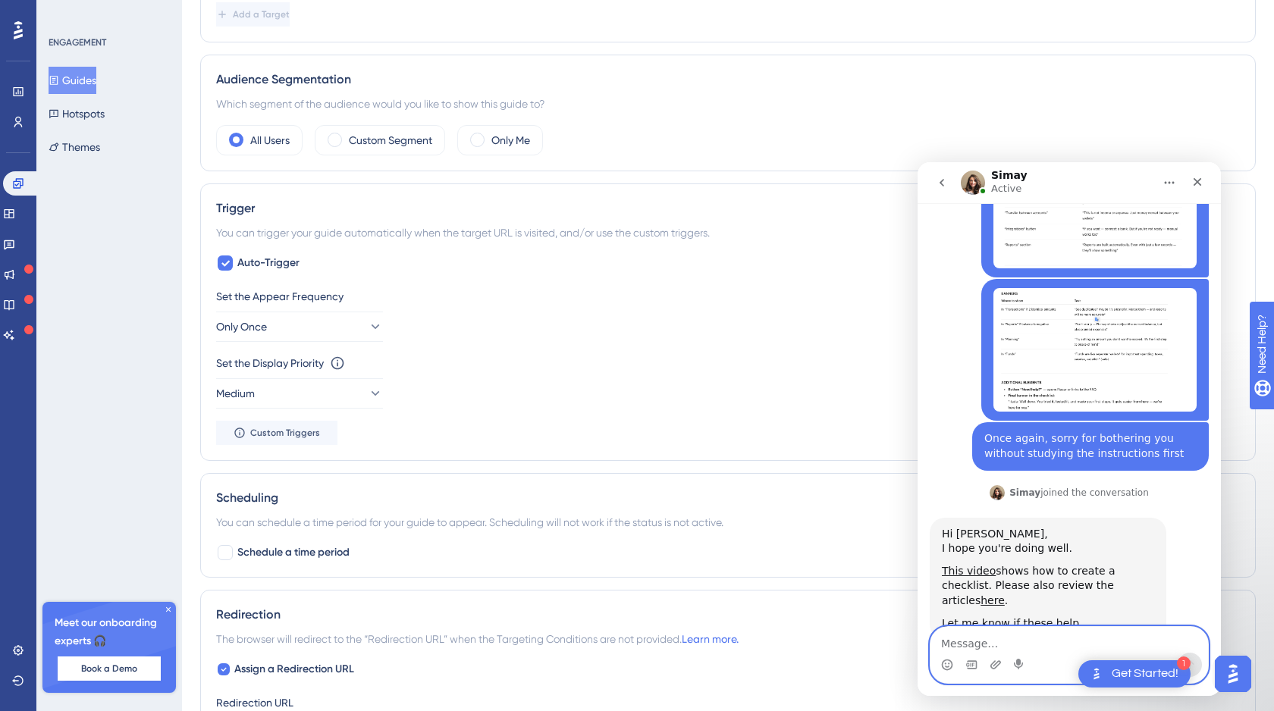
scroll to position [0, 0]
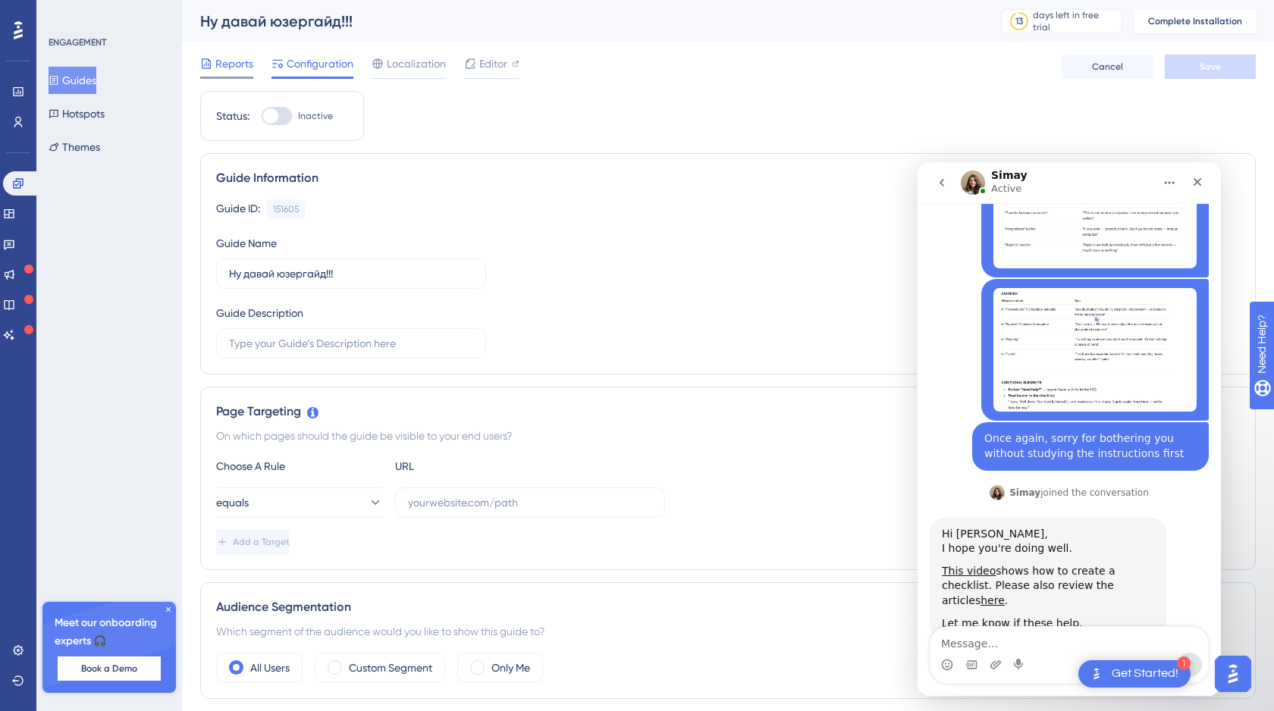
click at [224, 63] on span "Reports" at bounding box center [234, 64] width 38 height 18
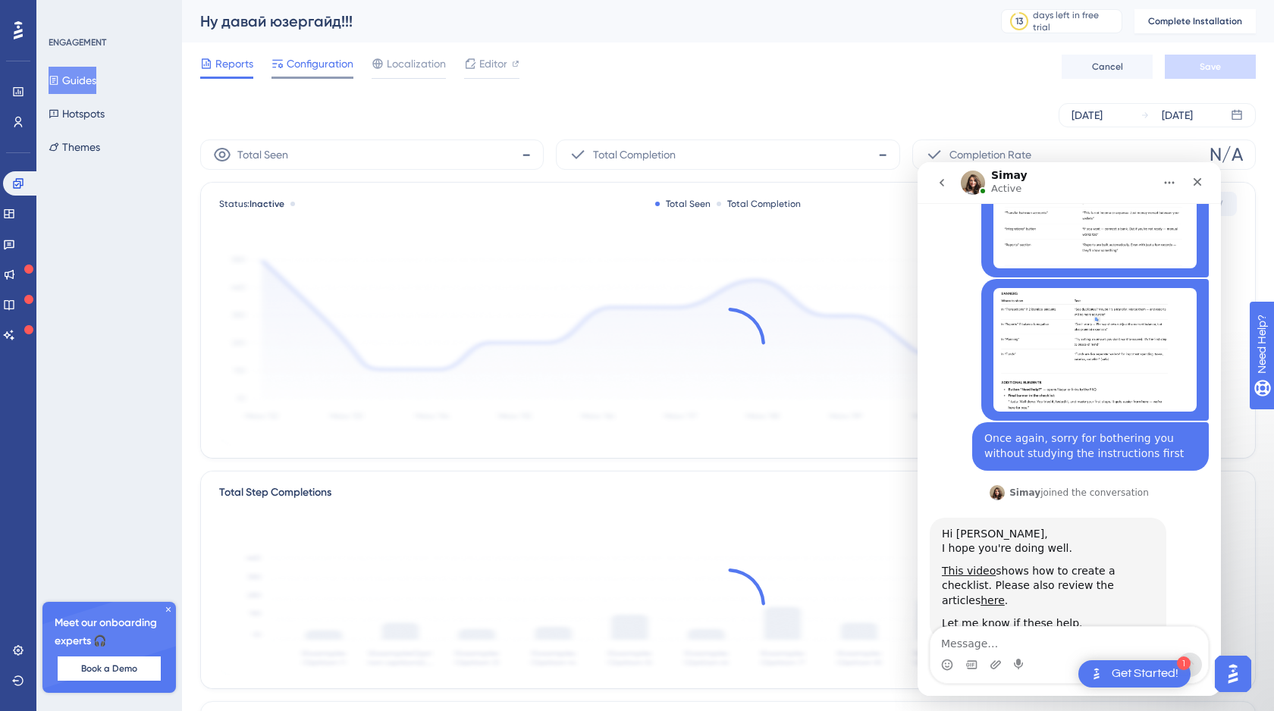
click at [325, 62] on span "Configuration" at bounding box center [320, 64] width 67 height 18
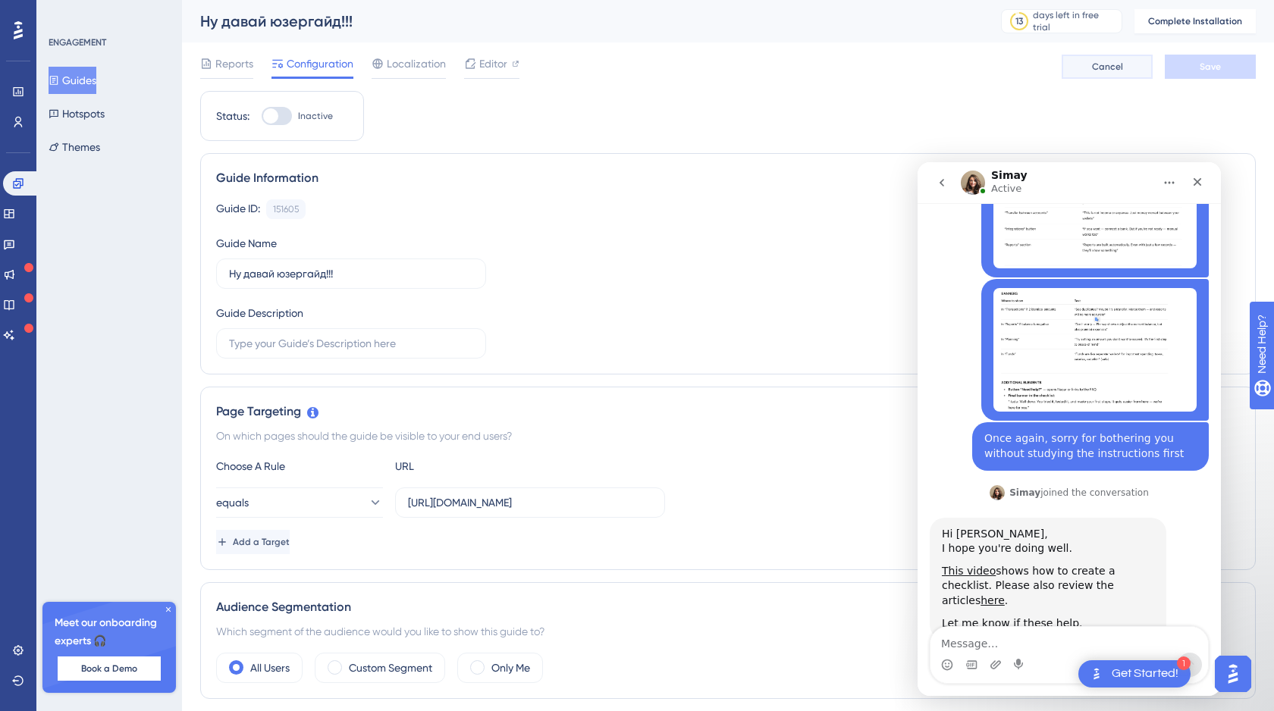
click at [1116, 63] on span "Cancel" at bounding box center [1107, 67] width 31 height 12
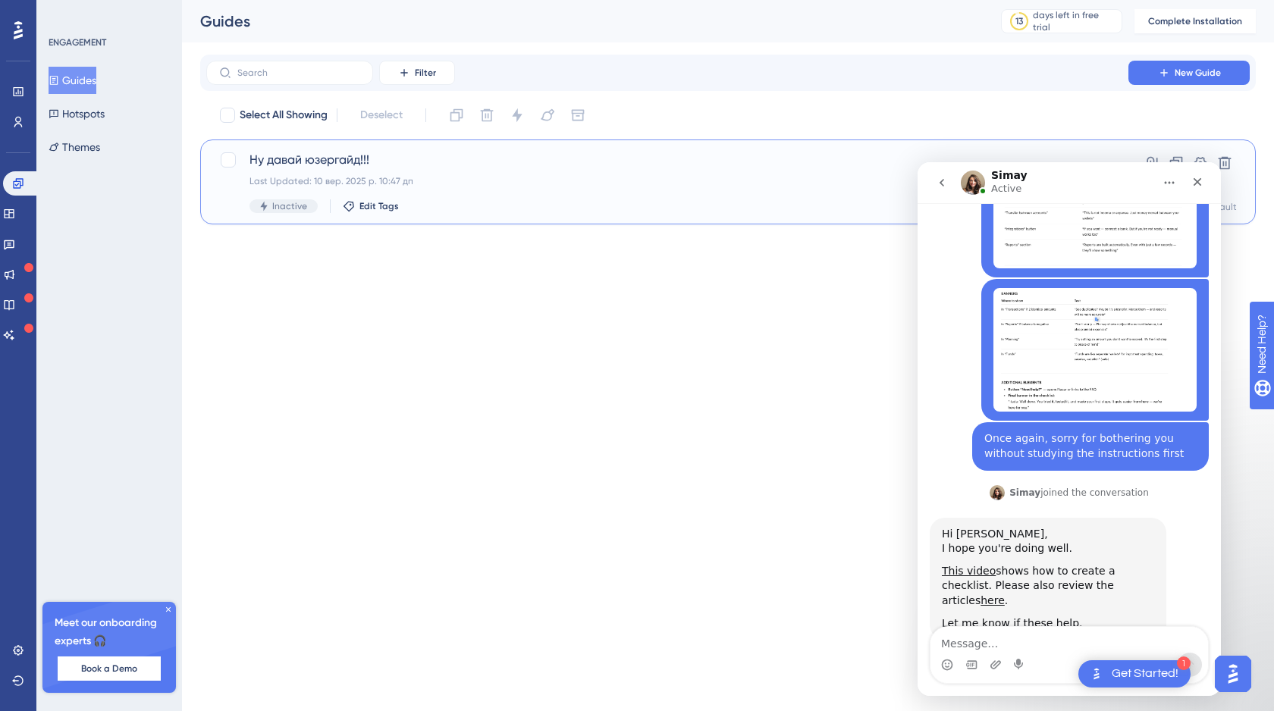
click at [287, 156] on span "Ну давай юзергайд!!!" at bounding box center [667, 160] width 836 height 18
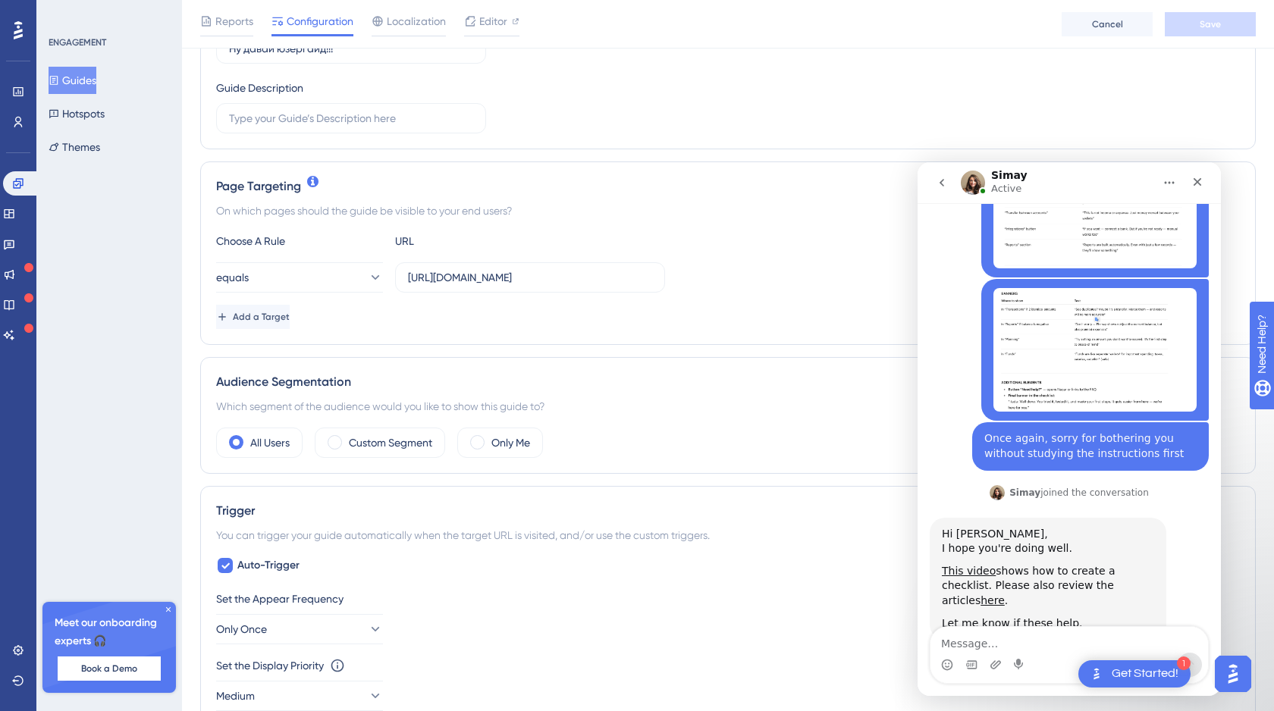
scroll to position [342, 0]
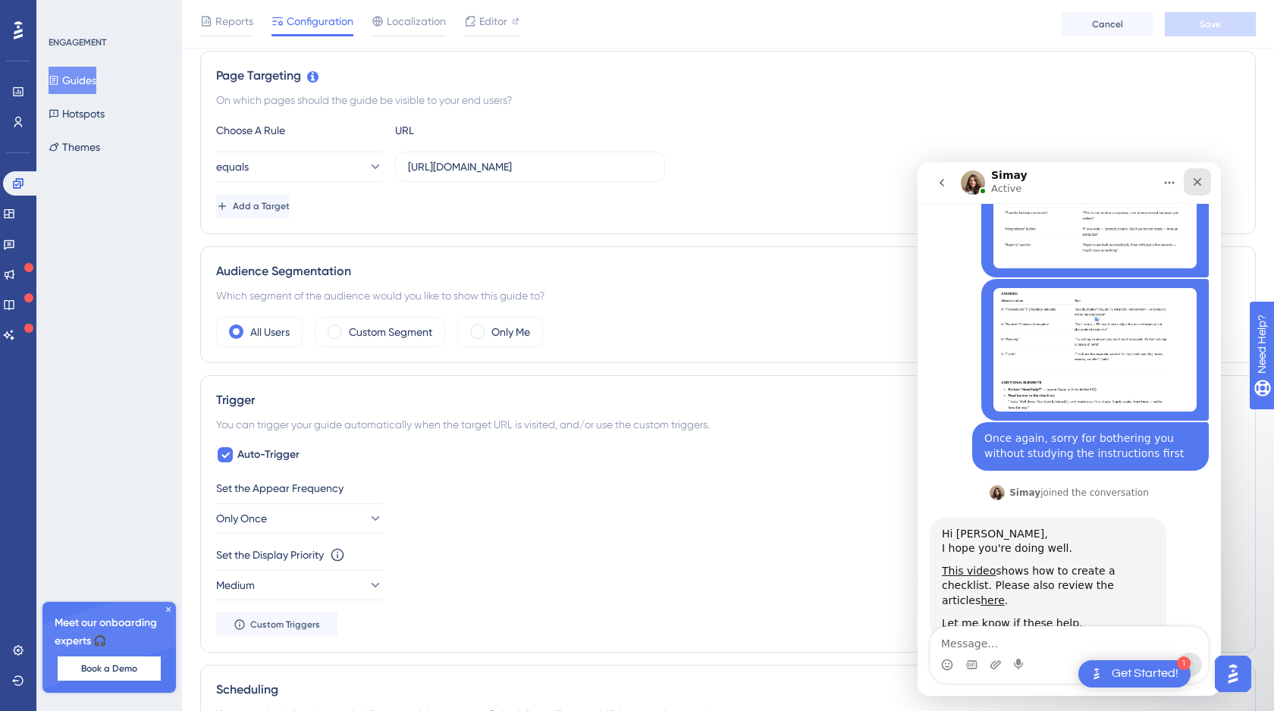
click at [1194, 190] on div "Close" at bounding box center [1197, 181] width 27 height 27
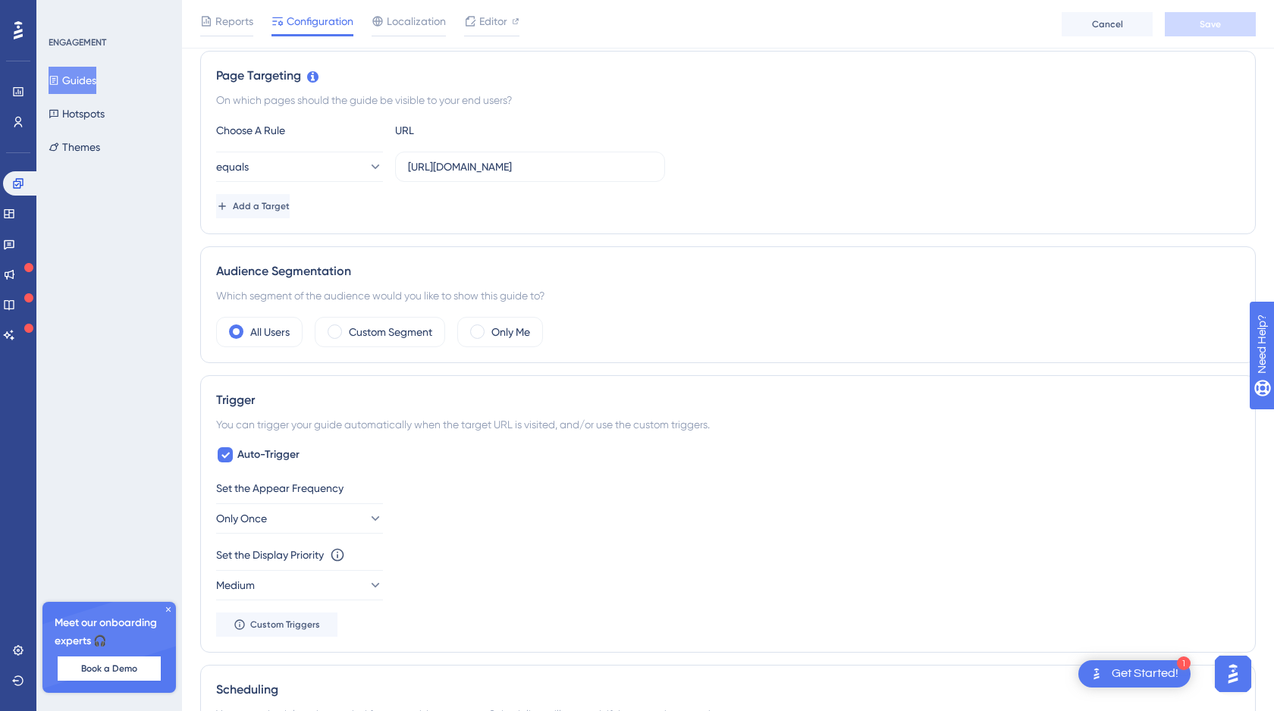
scroll to position [703, 0]
click at [1239, 664] on img "Open AI Assistant Launcher" at bounding box center [1232, 674] width 27 height 27
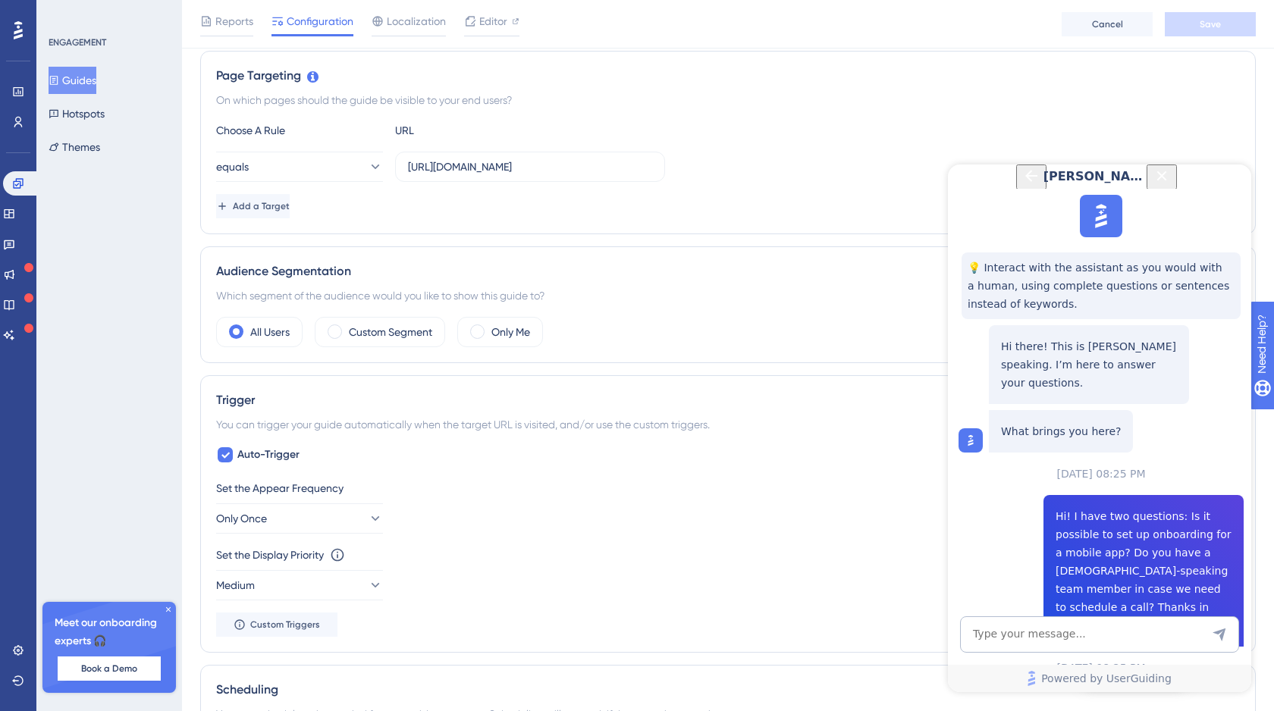
scroll to position [208, 0]
click at [1025, 182] on icon "Back Button" at bounding box center [1031, 176] width 12 height 12
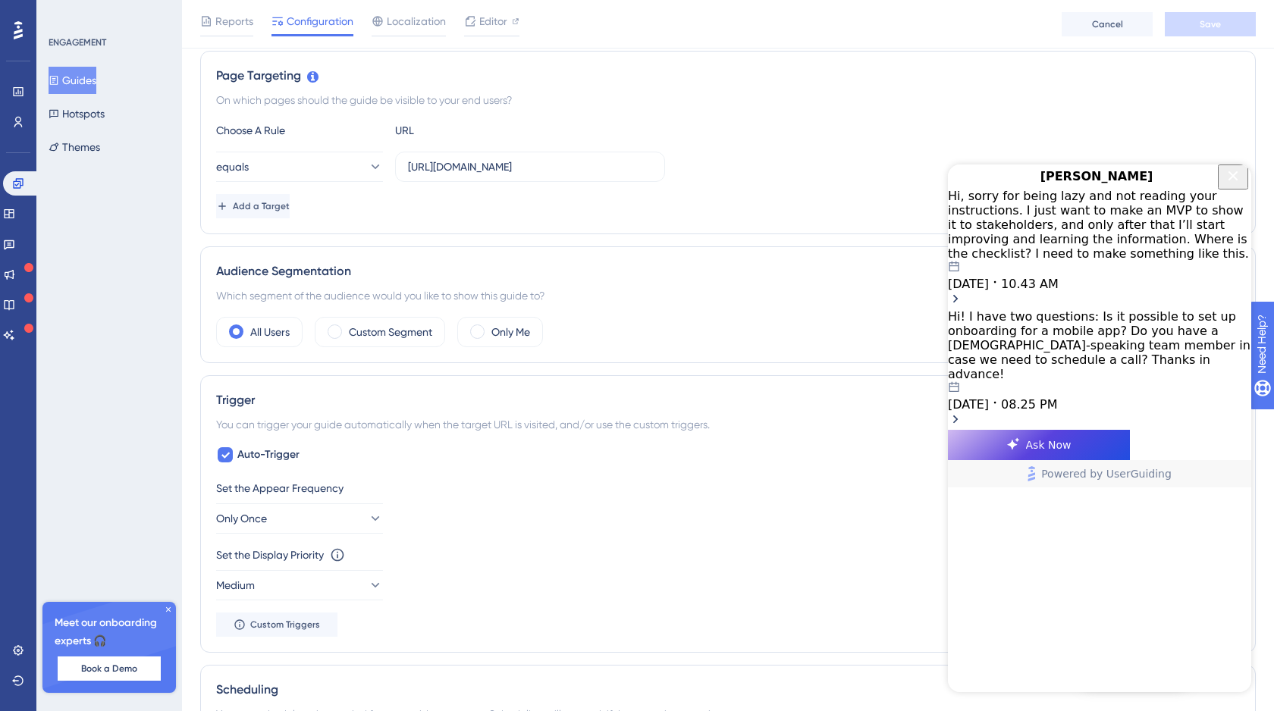
click at [1238, 185] on icon "Close Button" at bounding box center [1233, 176] width 18 height 18
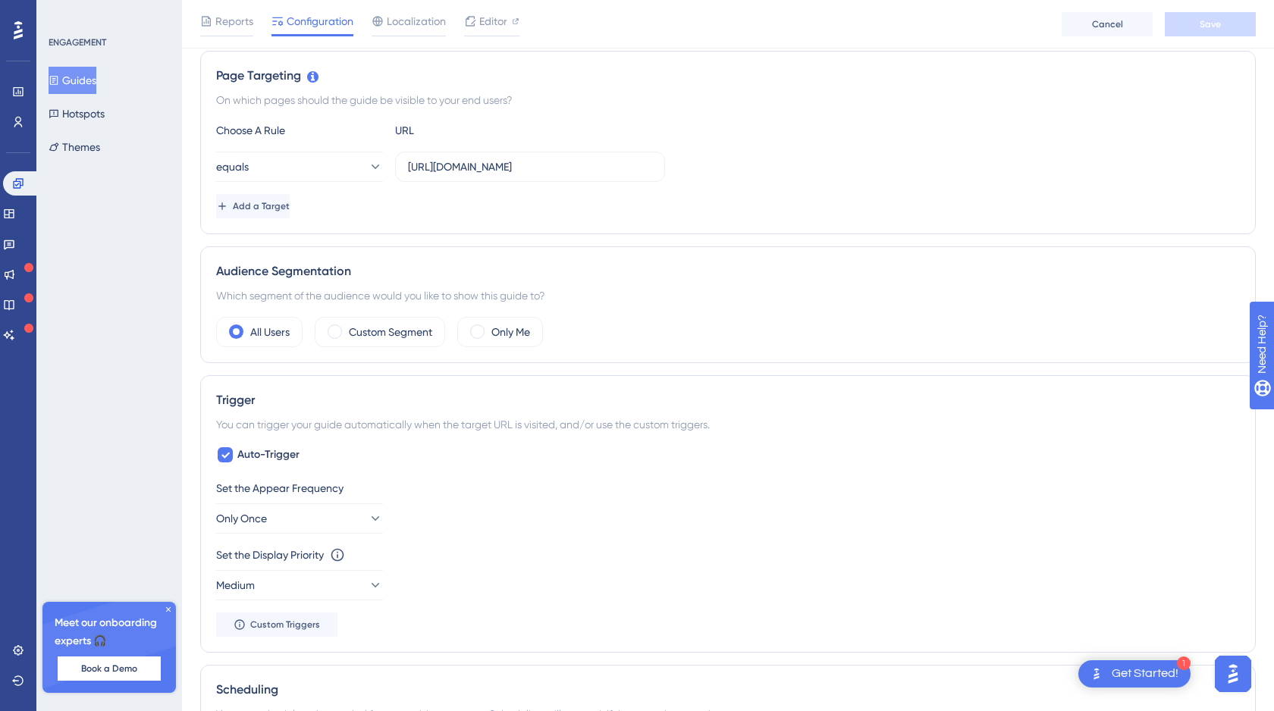
scroll to position [0, 0]
click at [1233, 681] on img "Open AI Assistant Launcher" at bounding box center [1232, 674] width 27 height 27
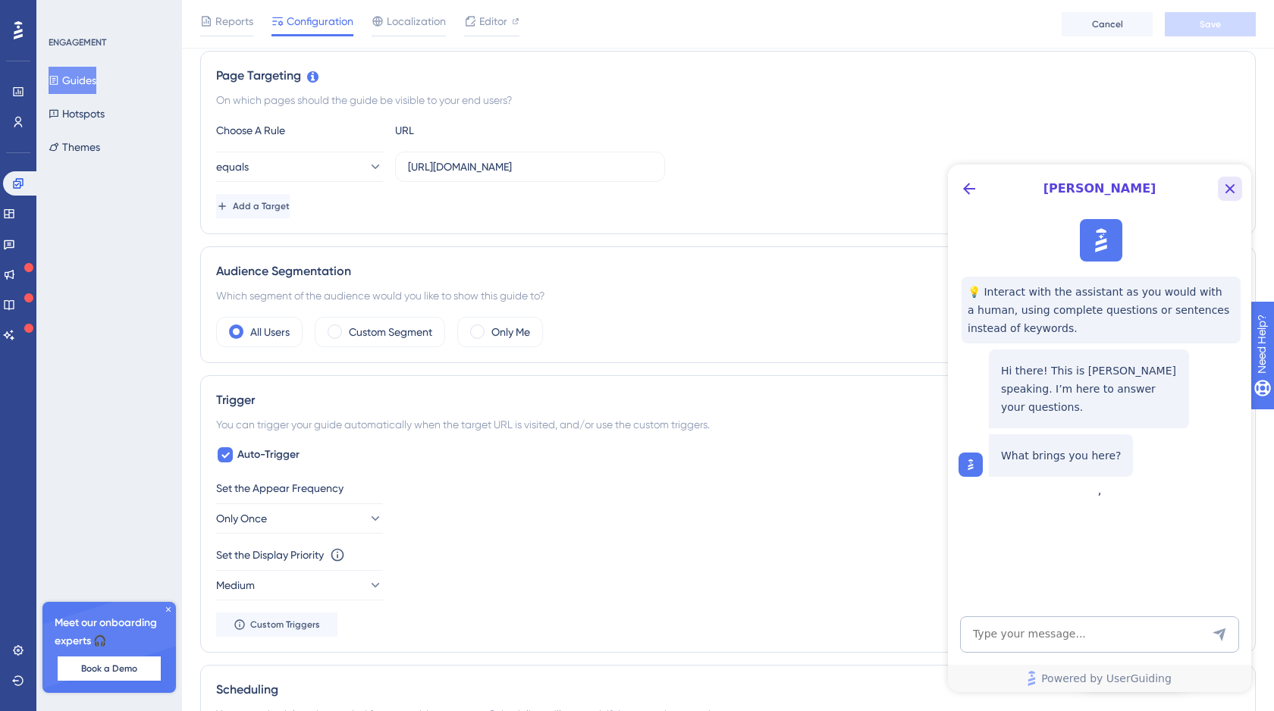
click at [1228, 192] on icon "Close Button" at bounding box center [1230, 189] width 18 height 18
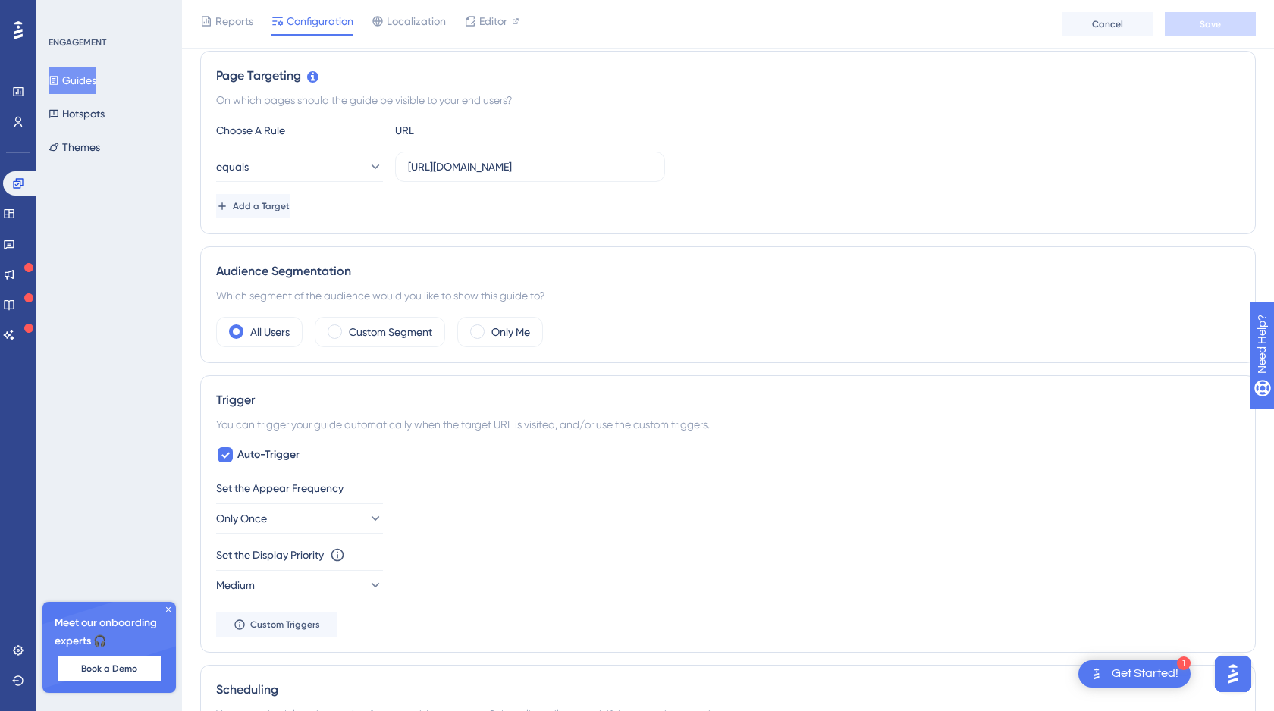
click at [1137, 678] on div "Get Started!" at bounding box center [1145, 674] width 67 height 17
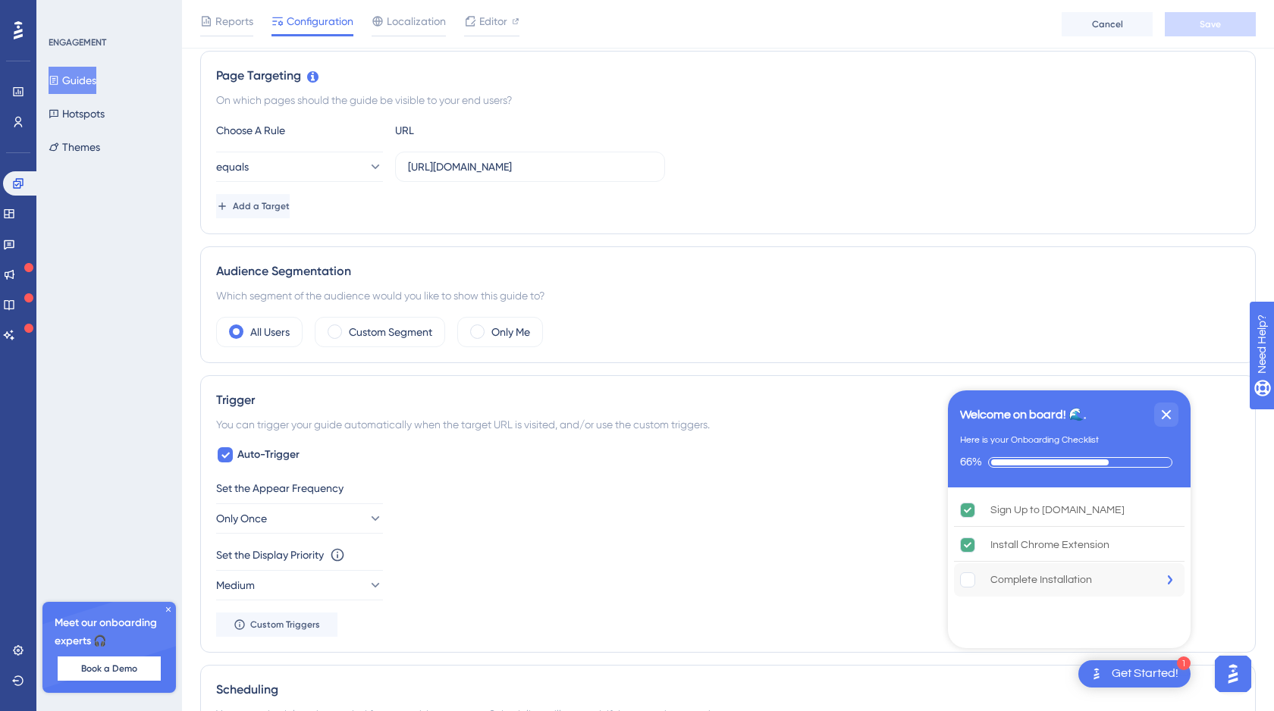
click at [969, 580] on rect "Complete Installation is incomplete." at bounding box center [968, 580] width 14 height 14
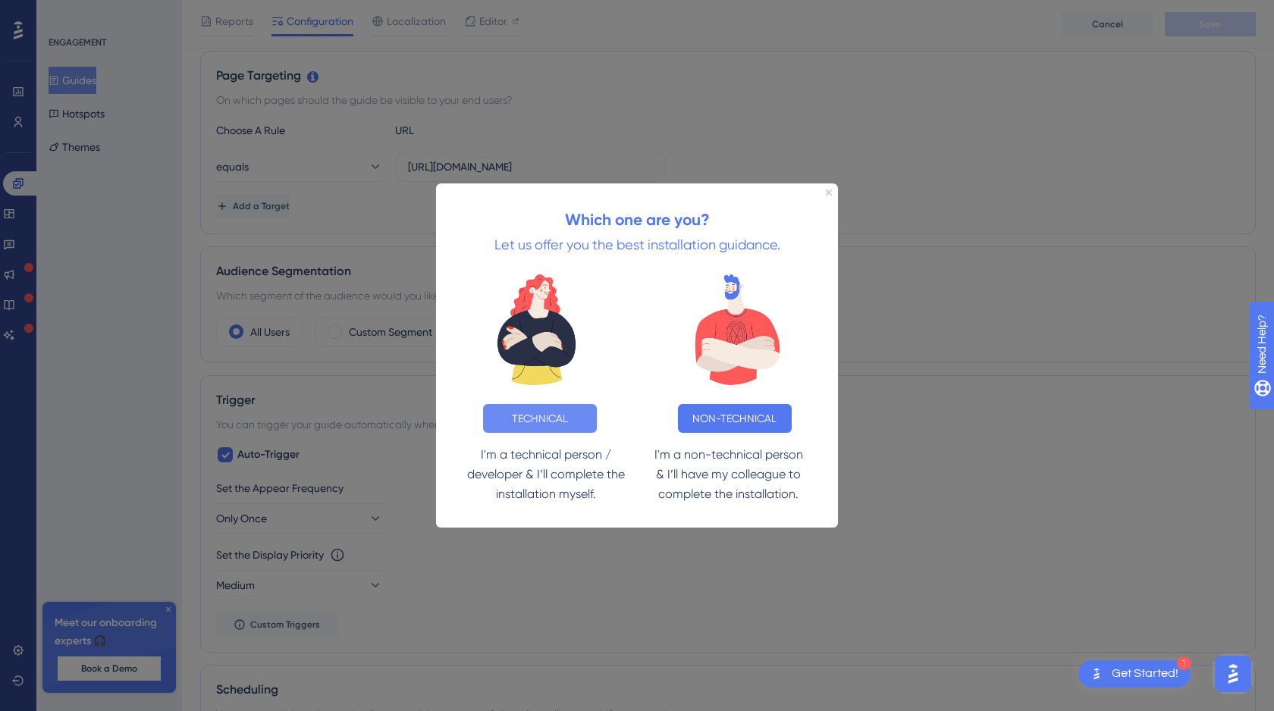
click at [535, 422] on button "TECHNICAL" at bounding box center [540, 417] width 114 height 29
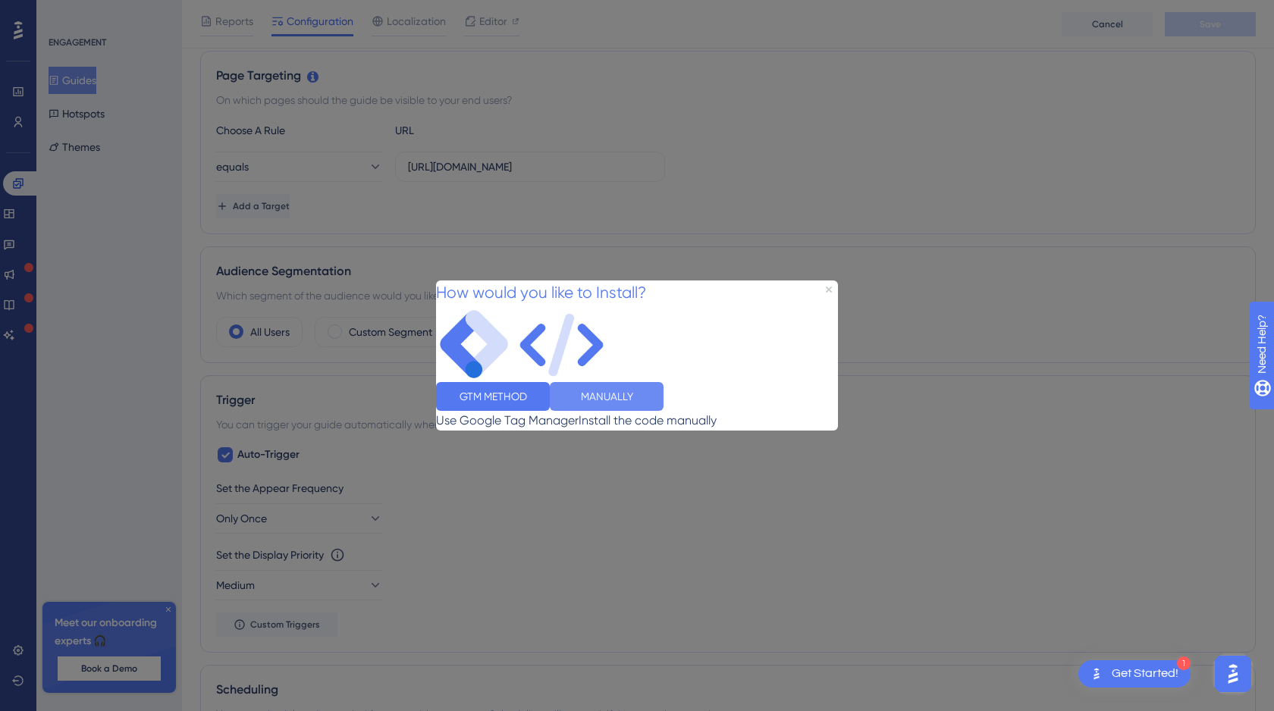
click at [664, 411] on button "MANUALLY" at bounding box center [607, 396] width 114 height 29
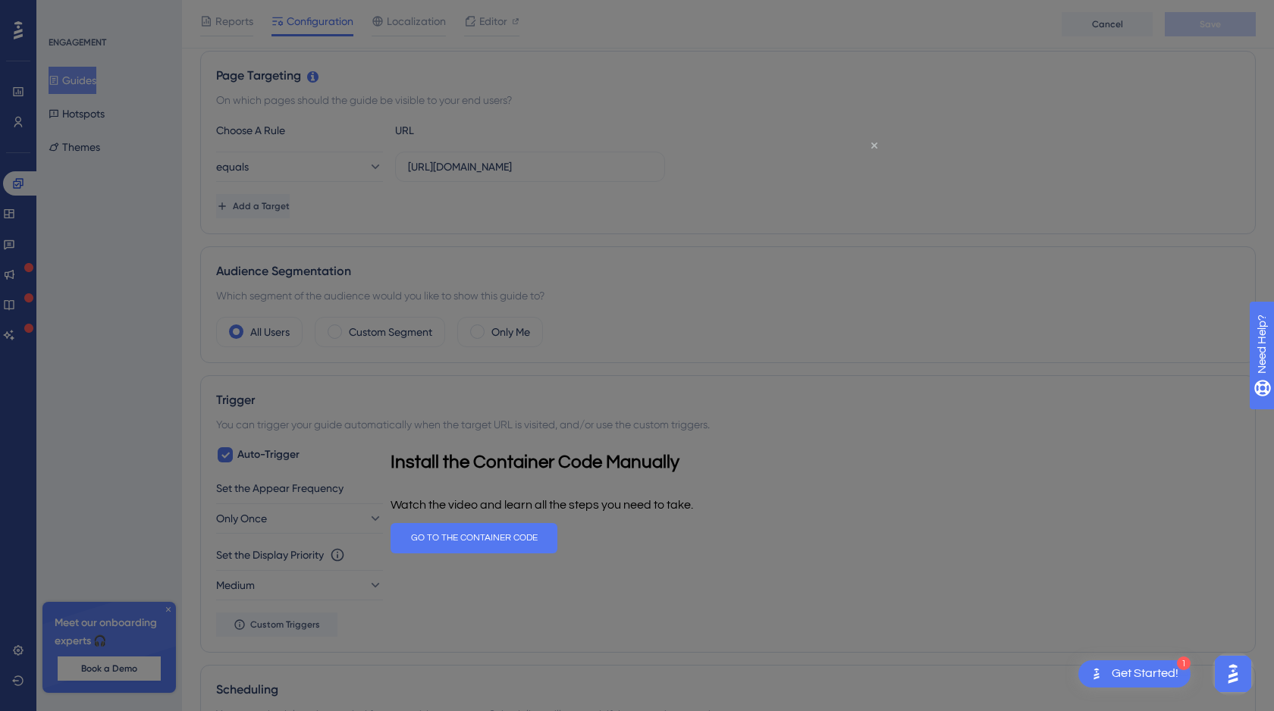
click at [873, 146] on icon "Close Preview" at bounding box center [874, 146] width 6 height 6
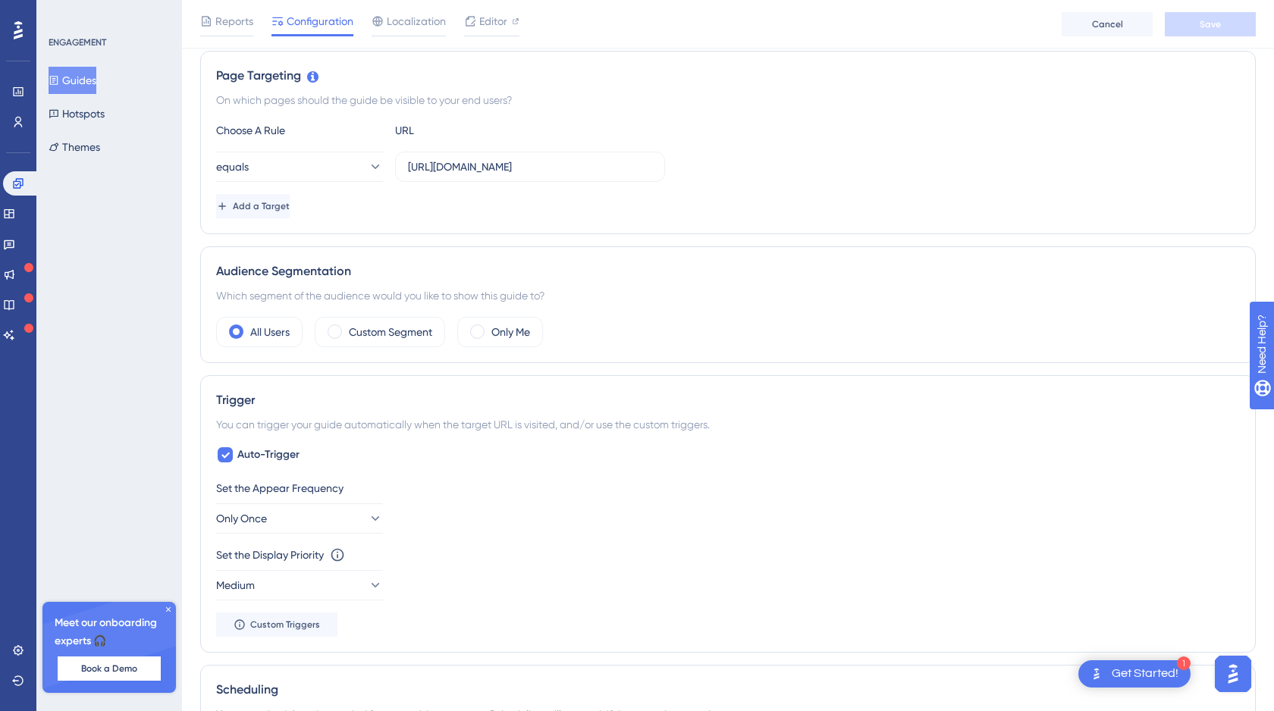
click at [1153, 676] on div "Get Started!" at bounding box center [1145, 674] width 67 height 17
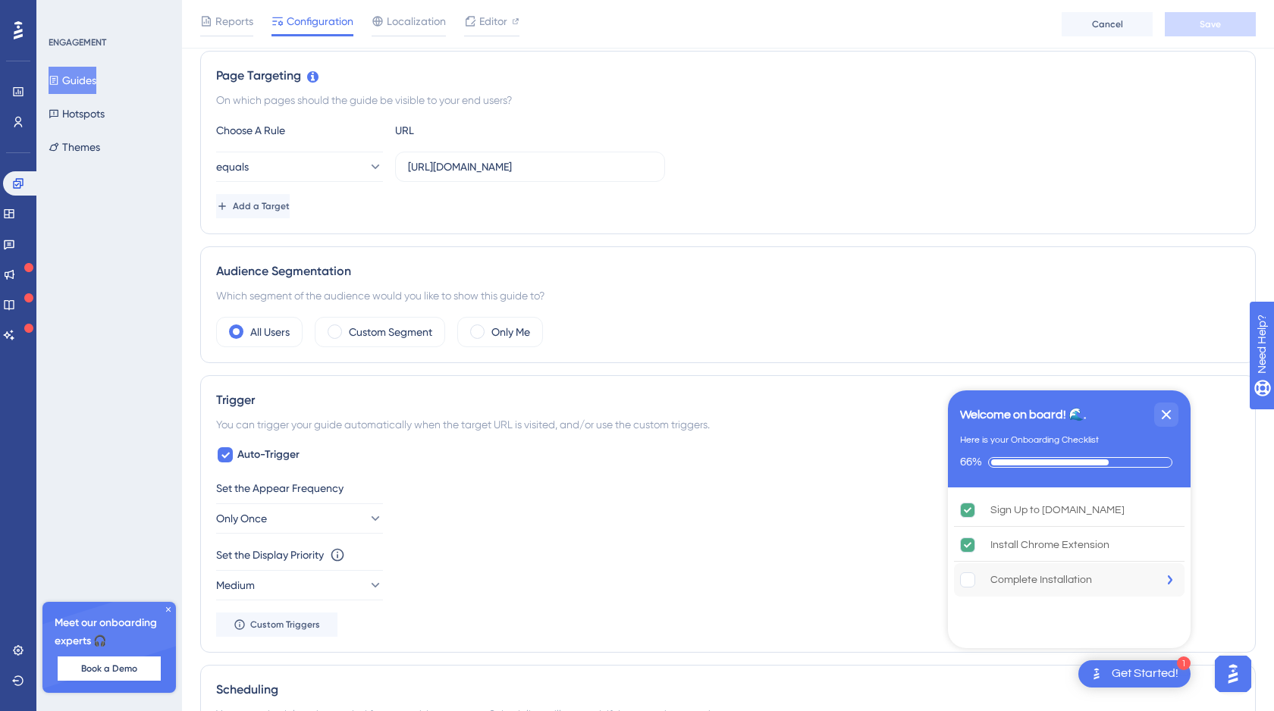
click at [970, 576] on rect "Complete Installation is incomplete." at bounding box center [968, 580] width 14 height 14
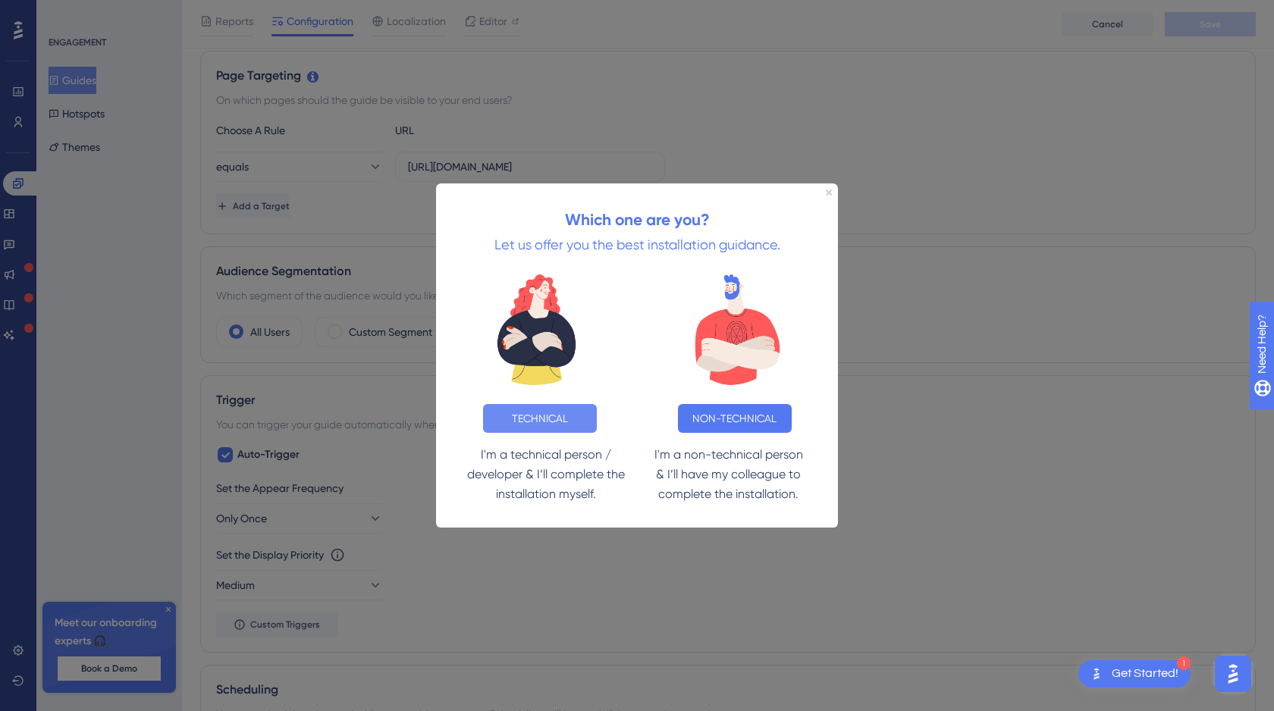
click at [529, 416] on button "TECHNICAL" at bounding box center [540, 417] width 114 height 29
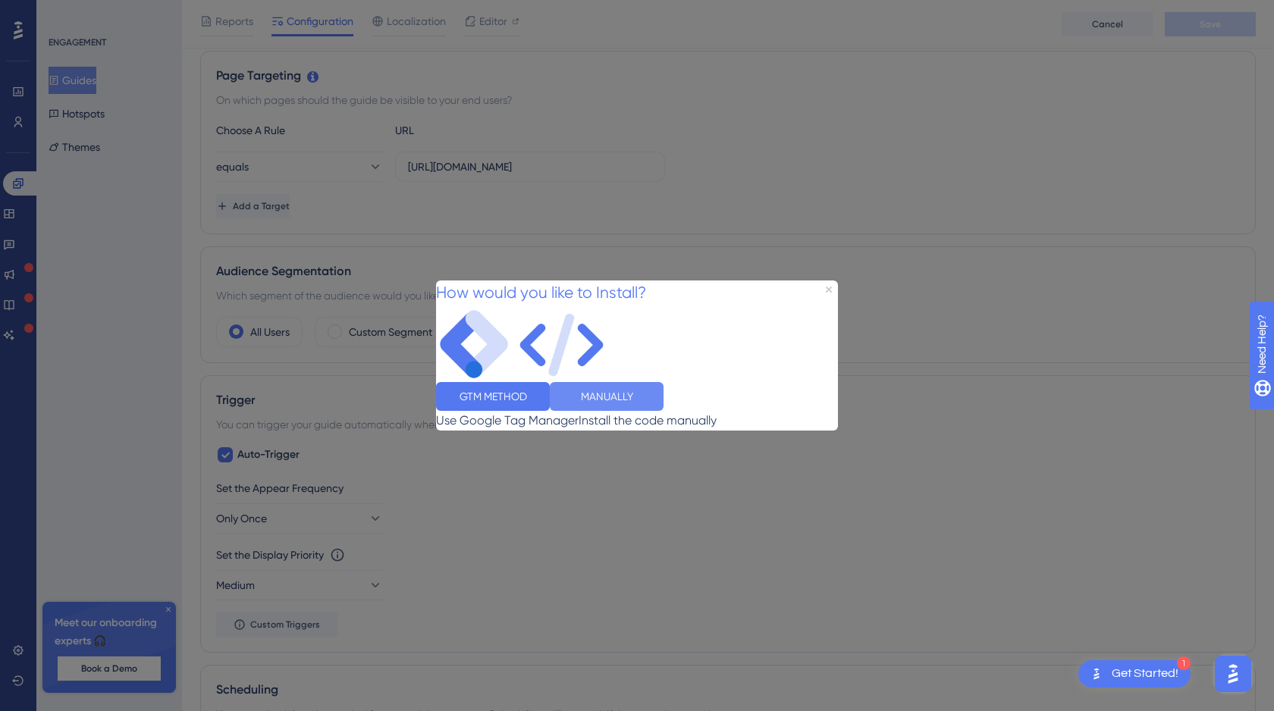
click at [664, 411] on button "MANUALLY" at bounding box center [607, 396] width 114 height 29
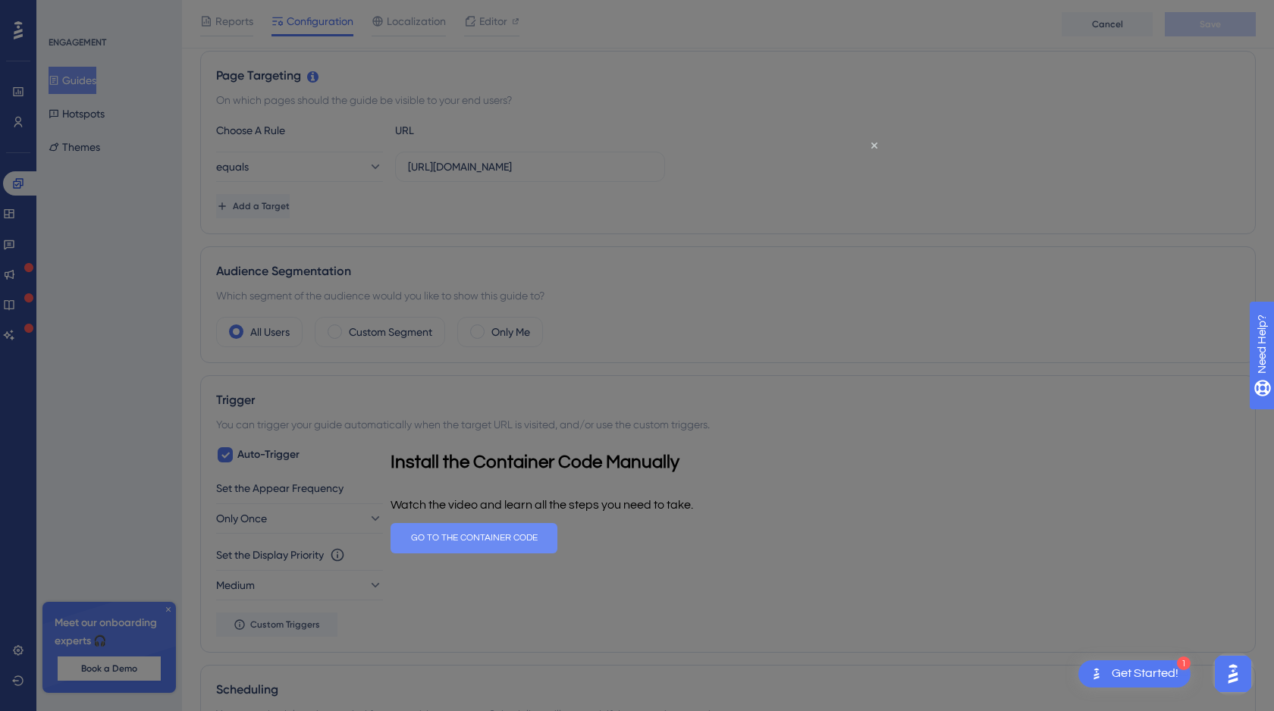
click at [557, 535] on button "GO TO THE CONTAINER CODE" at bounding box center [474, 538] width 167 height 30
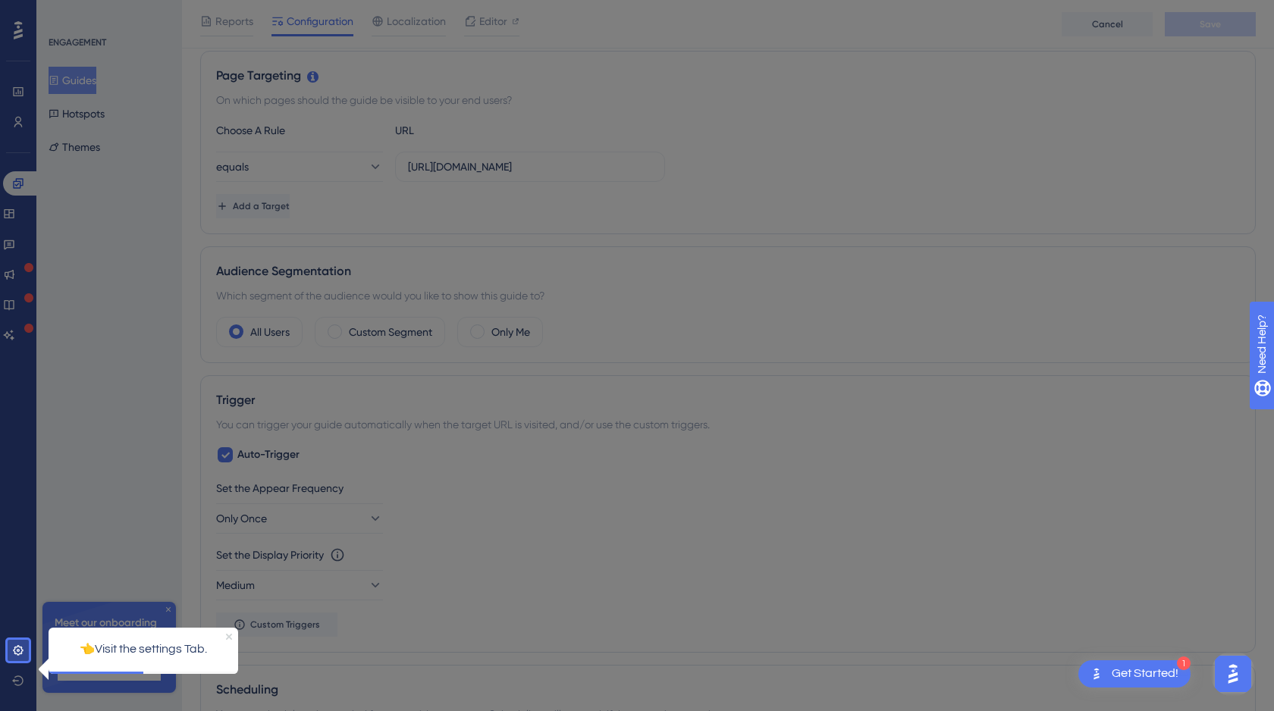
click at [229, 635] on icon "Close Preview" at bounding box center [229, 636] width 6 height 6
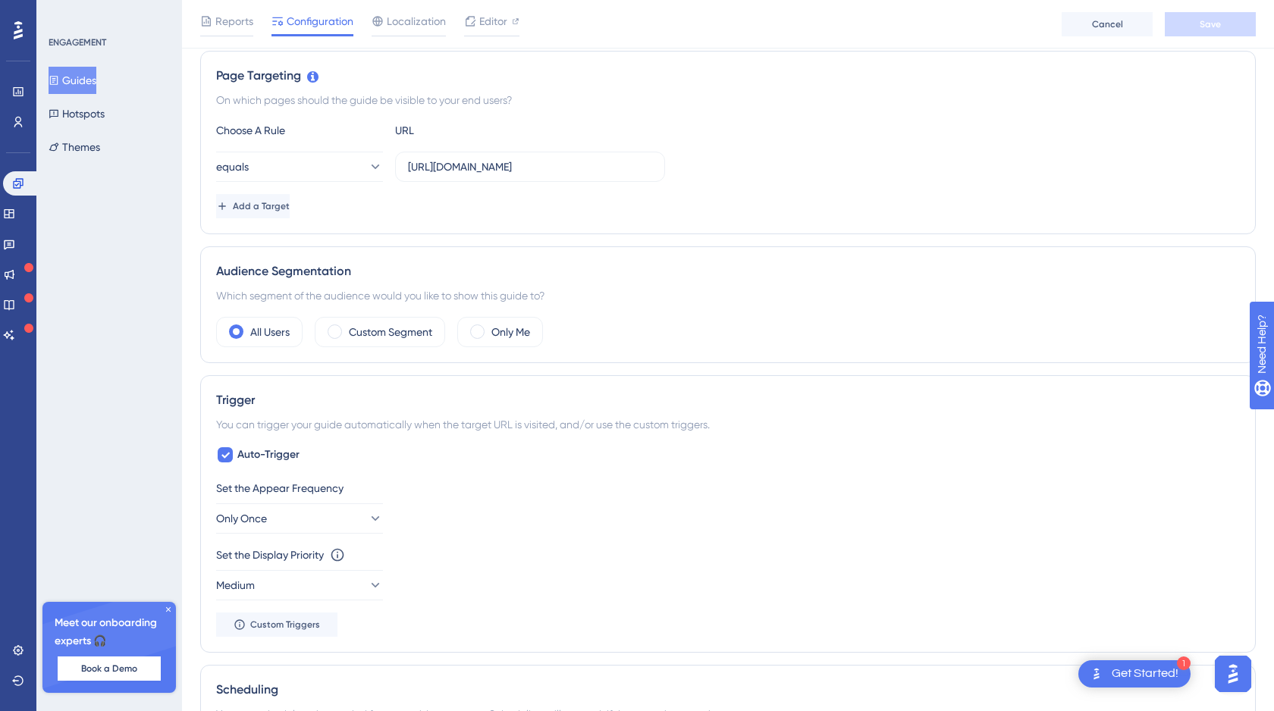
click at [1149, 673] on div "Get Started!" at bounding box center [1145, 674] width 67 height 17
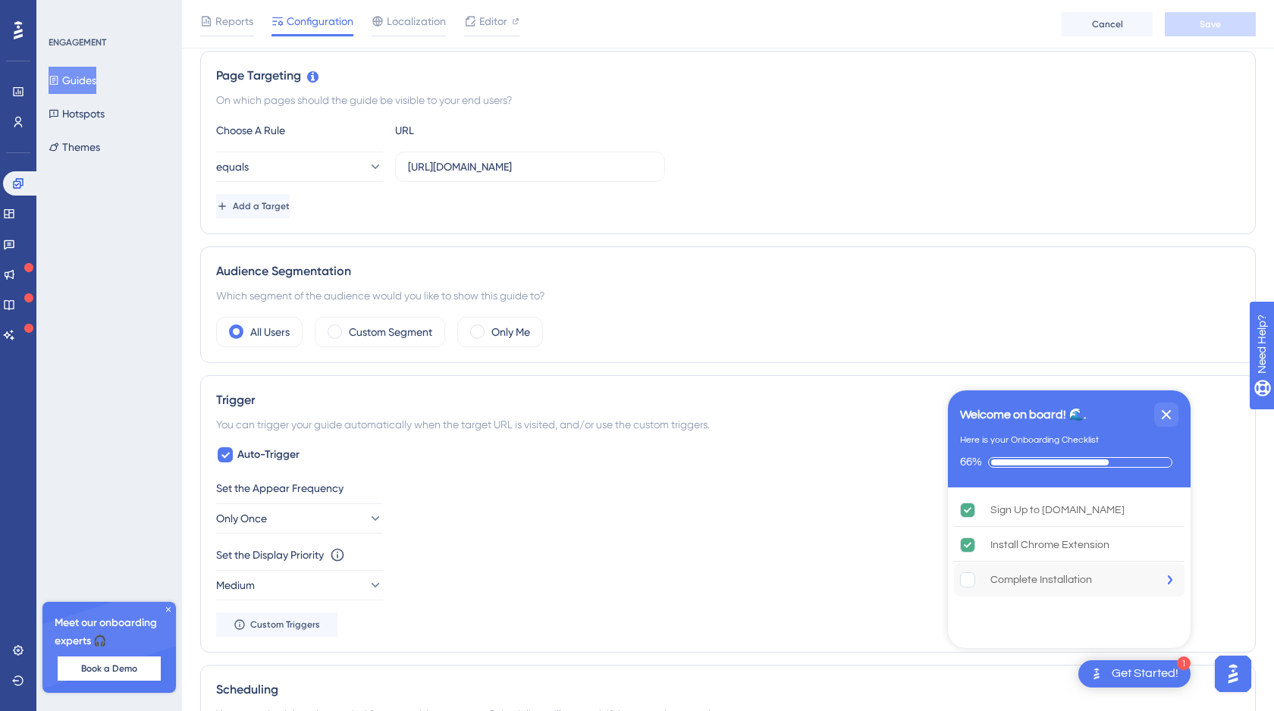
click at [967, 582] on rect "Complete Installation is incomplete." at bounding box center [968, 580] width 14 height 14
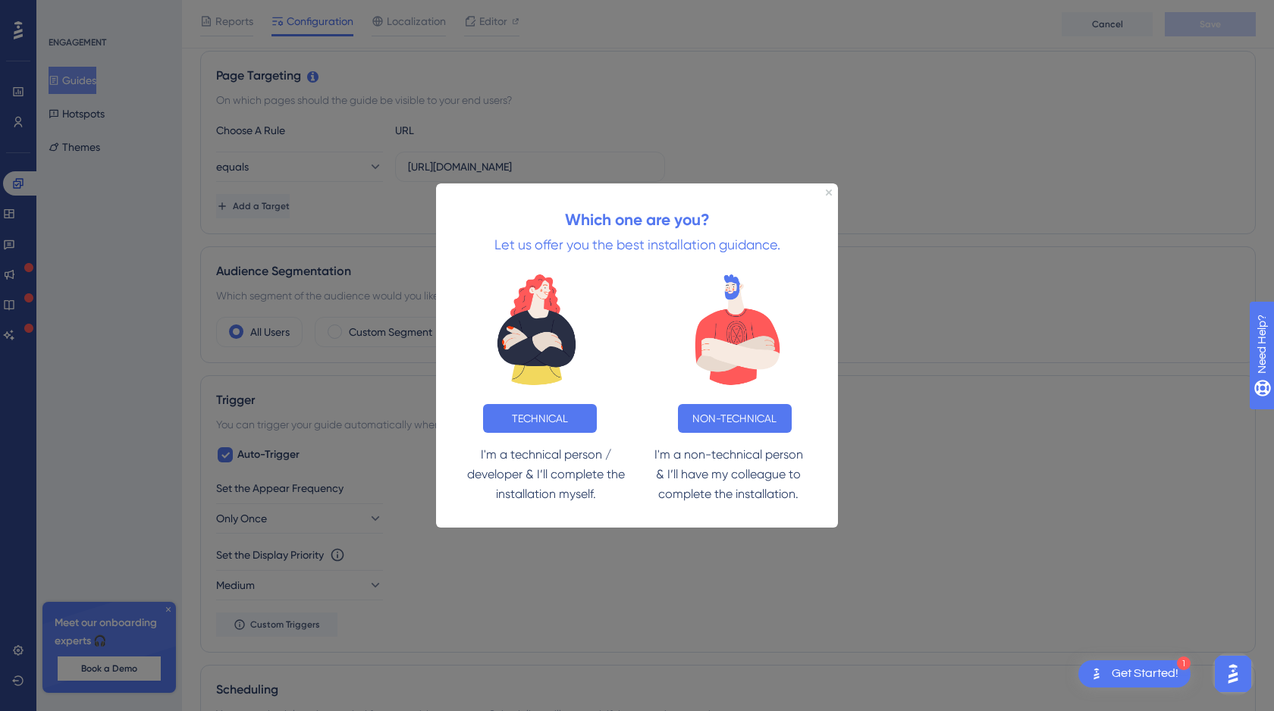
click at [830, 187] on div "Which one are you? Let us offer you the best installation guidance." at bounding box center [637, 222] width 402 height 78
click at [827, 195] on div "Which one are you? Let us offer you the best installation guidance." at bounding box center [637, 222] width 402 height 78
click at [833, 193] on div "Which one are you? Let us offer you the best installation guidance." at bounding box center [637, 222] width 402 height 78
click at [830, 192] on icon "Close Preview" at bounding box center [829, 192] width 6 height 6
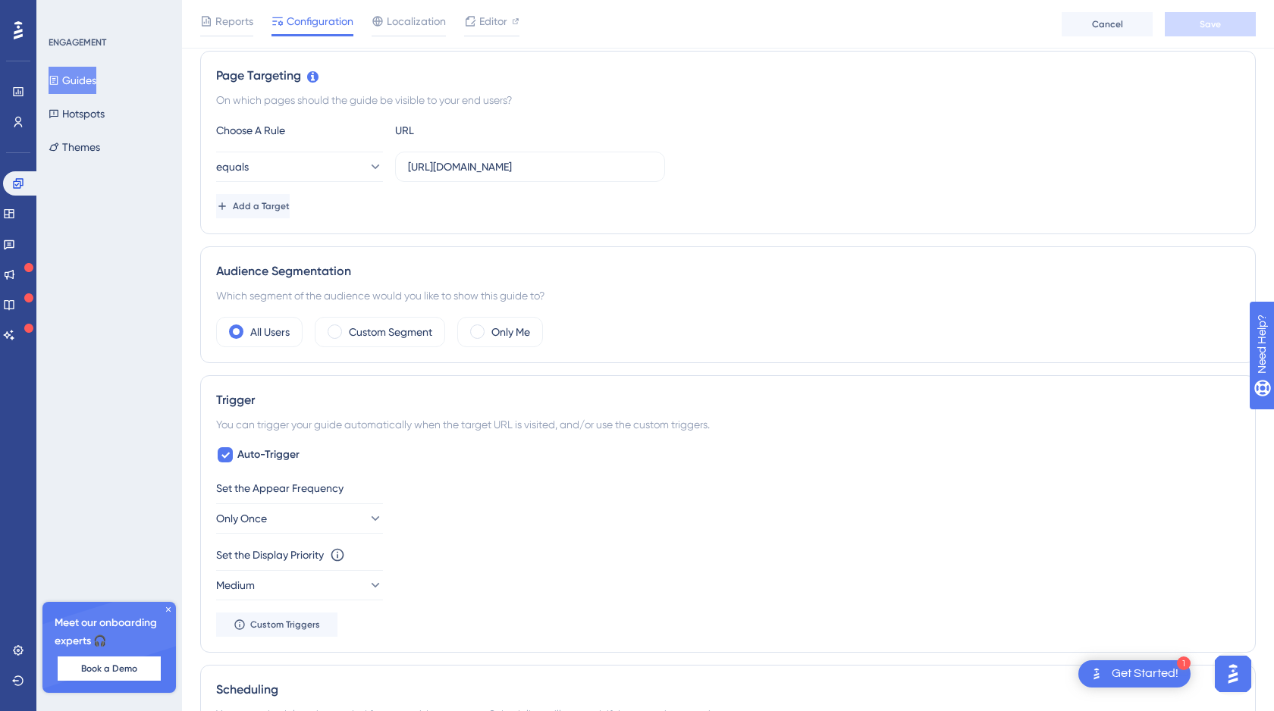
click at [1234, 679] on img "Open AI Assistant Launcher" at bounding box center [1232, 674] width 27 height 27
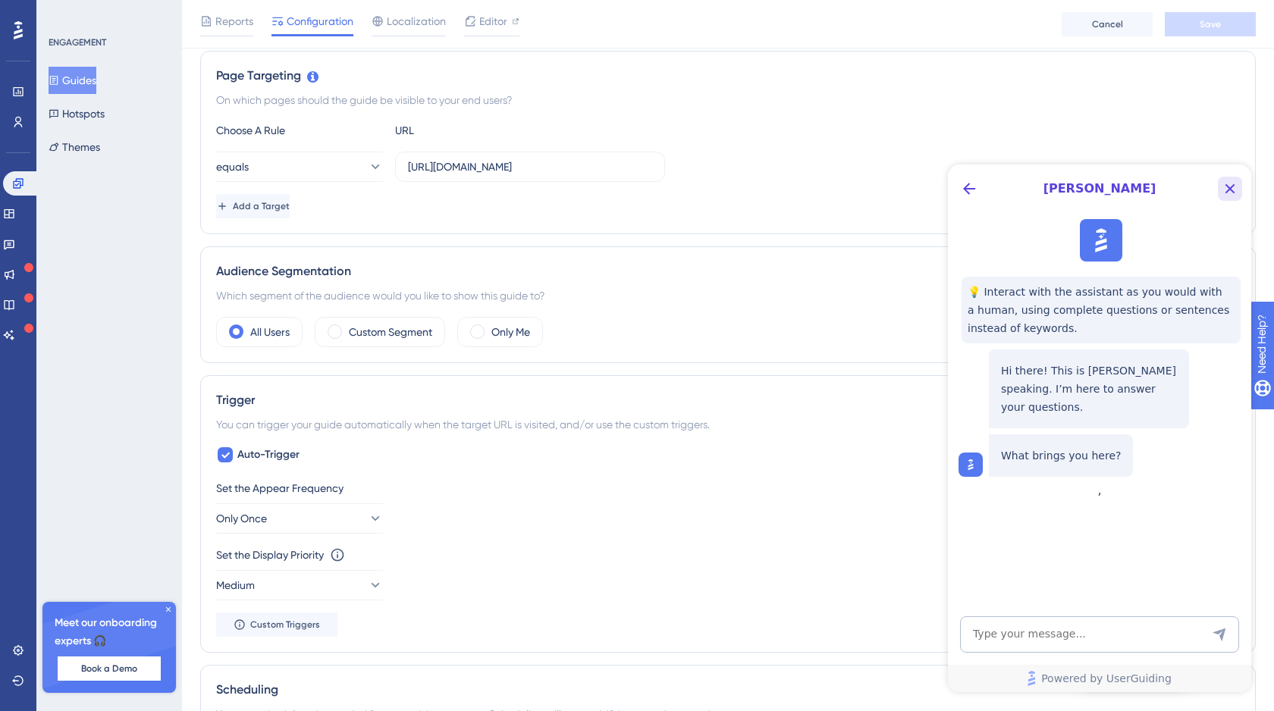
click at [1229, 192] on icon "Close Button" at bounding box center [1230, 189] width 18 height 18
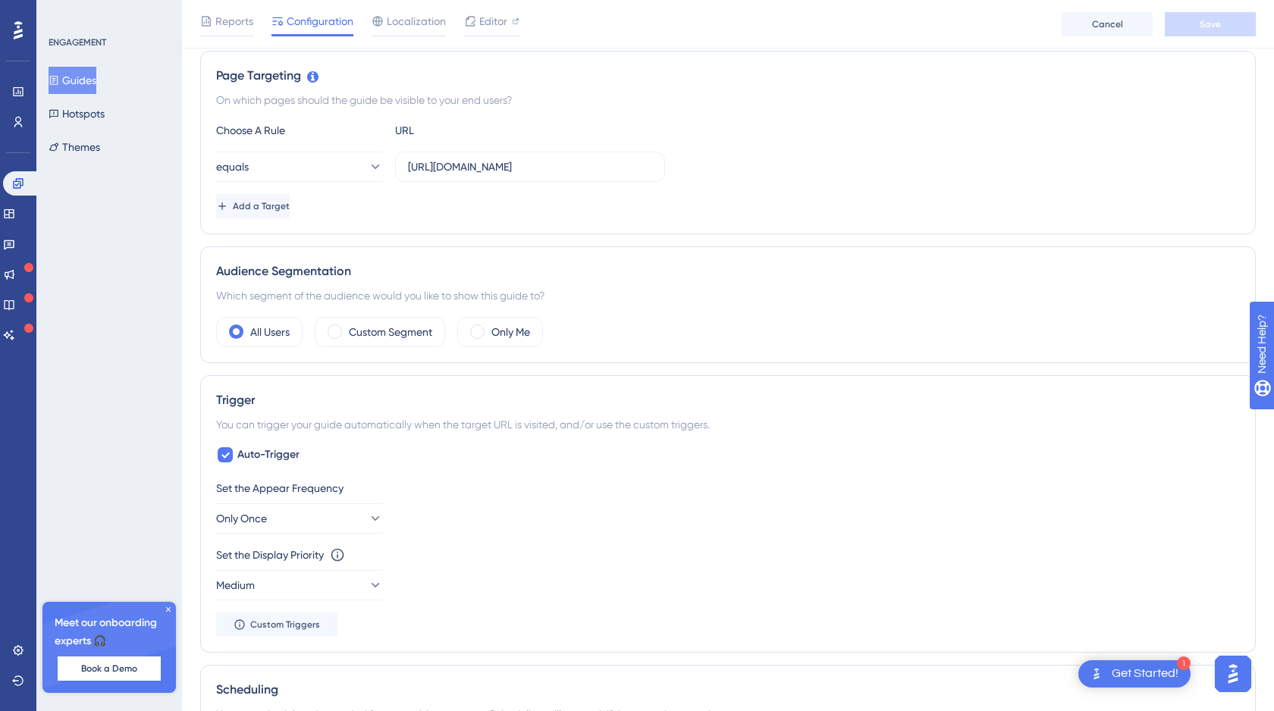
click at [1233, 672] on img "Open AI Assistant Launcher" at bounding box center [1232, 674] width 27 height 27
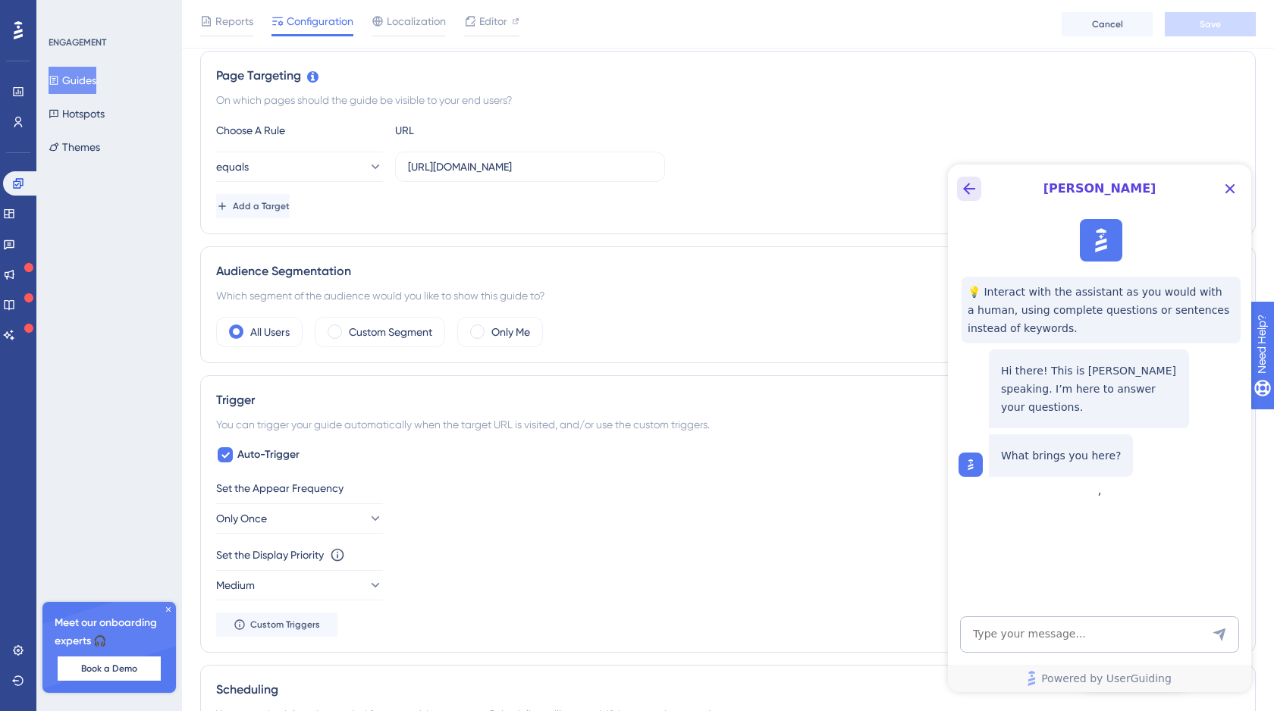
click at [971, 199] on button "Back Button" at bounding box center [969, 189] width 24 height 24
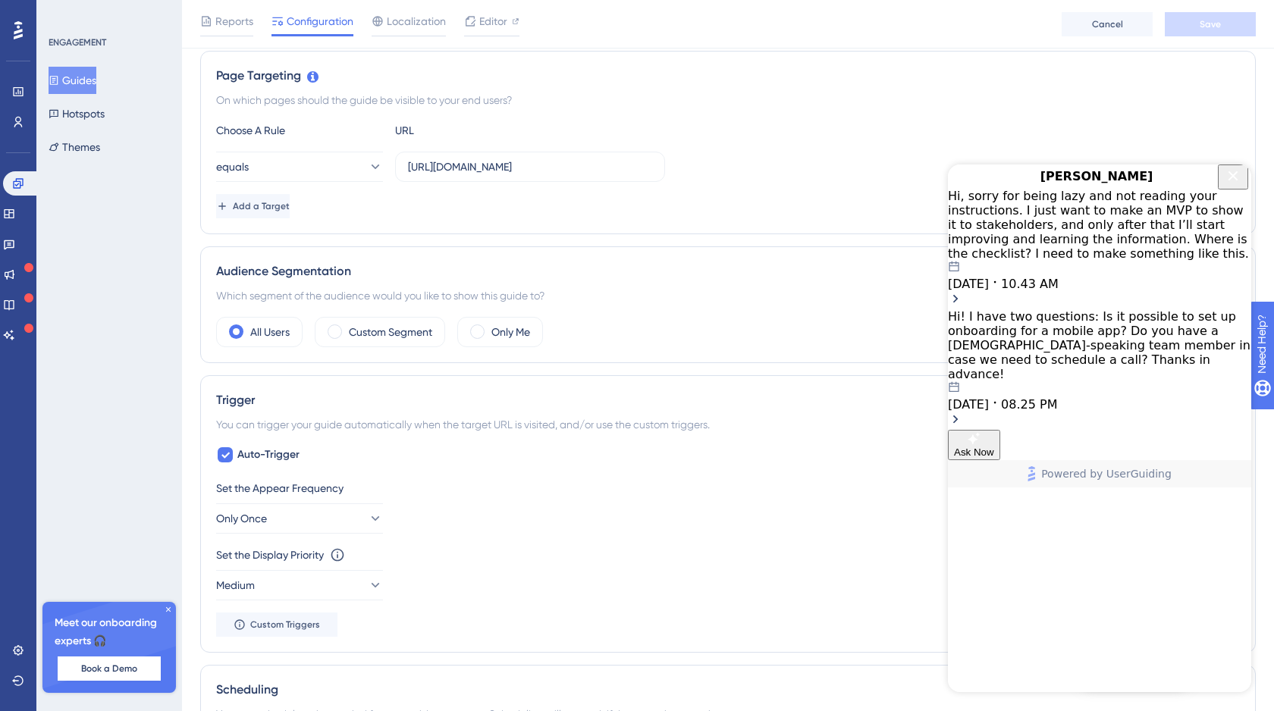
click at [1236, 185] on icon "Close Button" at bounding box center [1233, 176] width 18 height 18
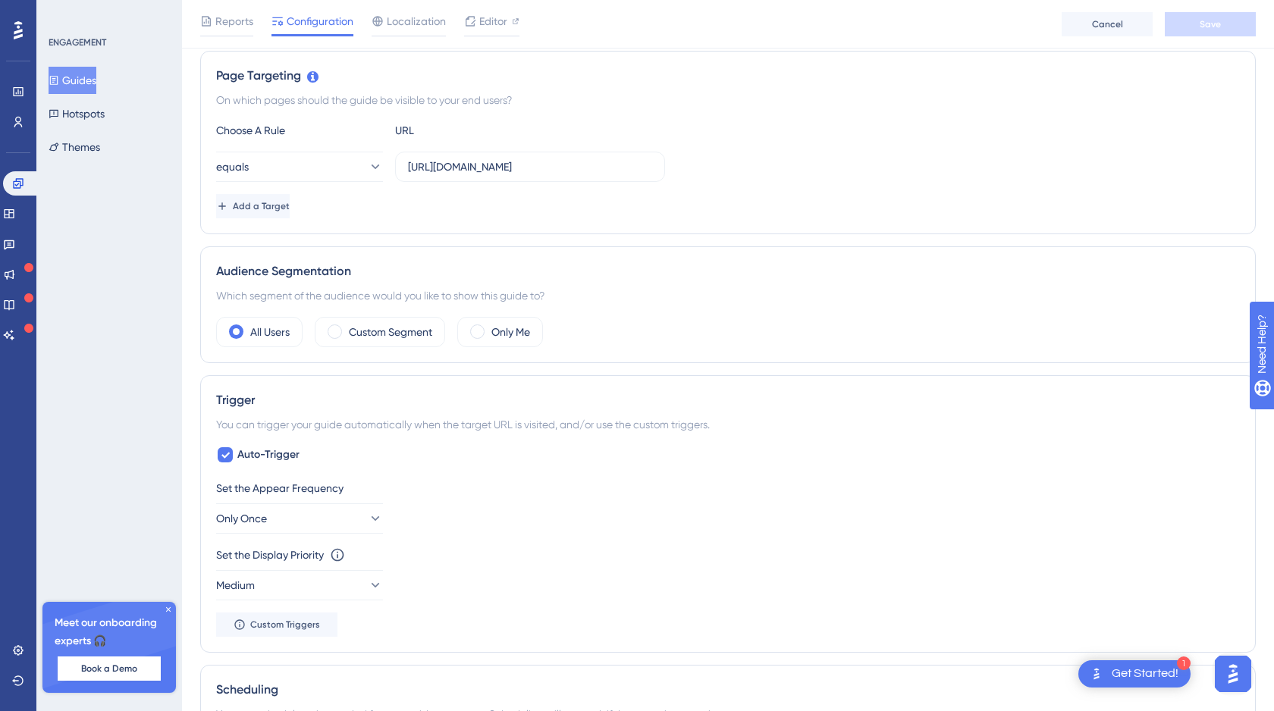
click at [1237, 681] on img "Open AI Assistant Launcher" at bounding box center [1232, 674] width 27 height 27
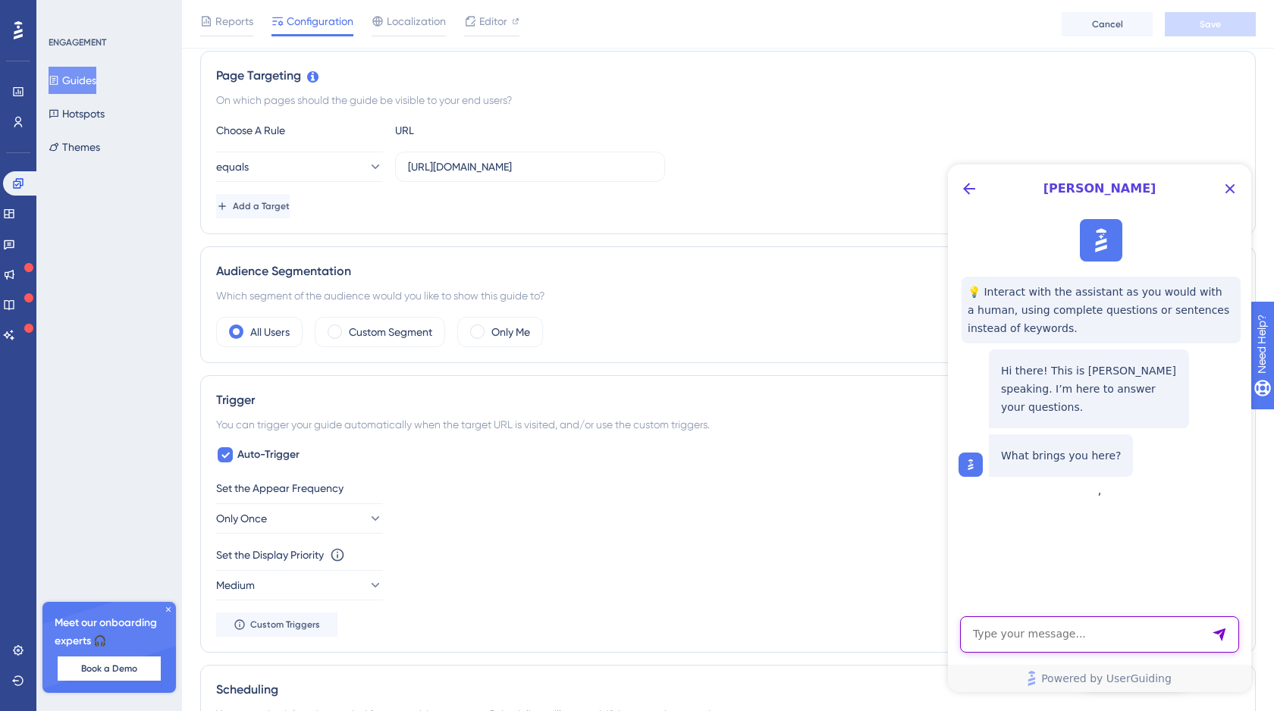
click at [1012, 625] on textarea "AI Assistant Text Input" at bounding box center [1099, 635] width 279 height 36
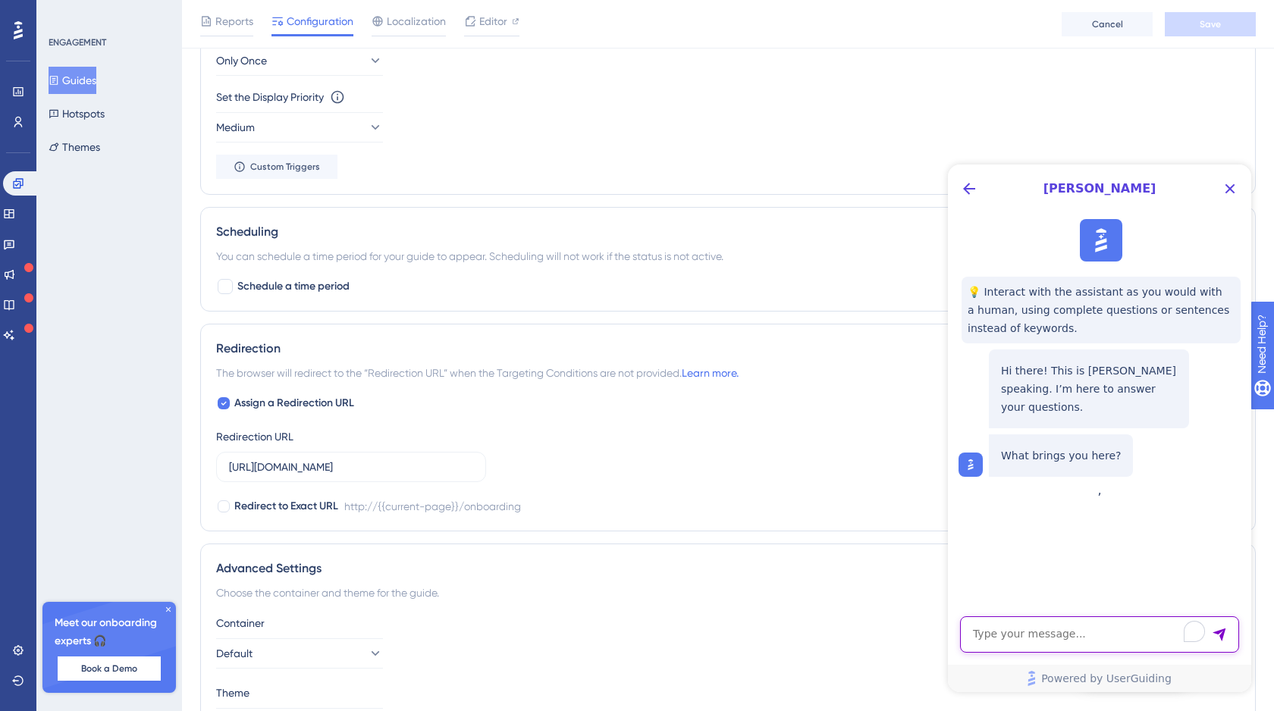
scroll to position [904, 0]
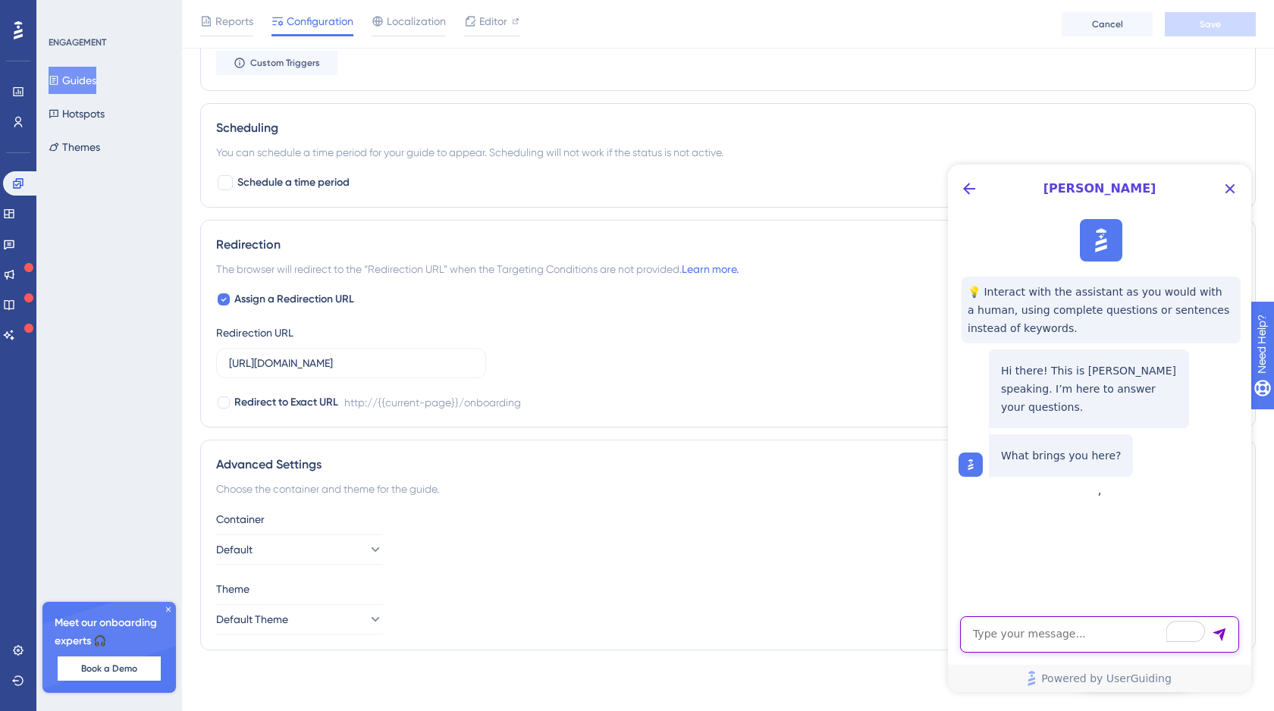
paste textarea "I closed the chat and now it’s [PERSON_NAME] again. Please bring me back to the…"
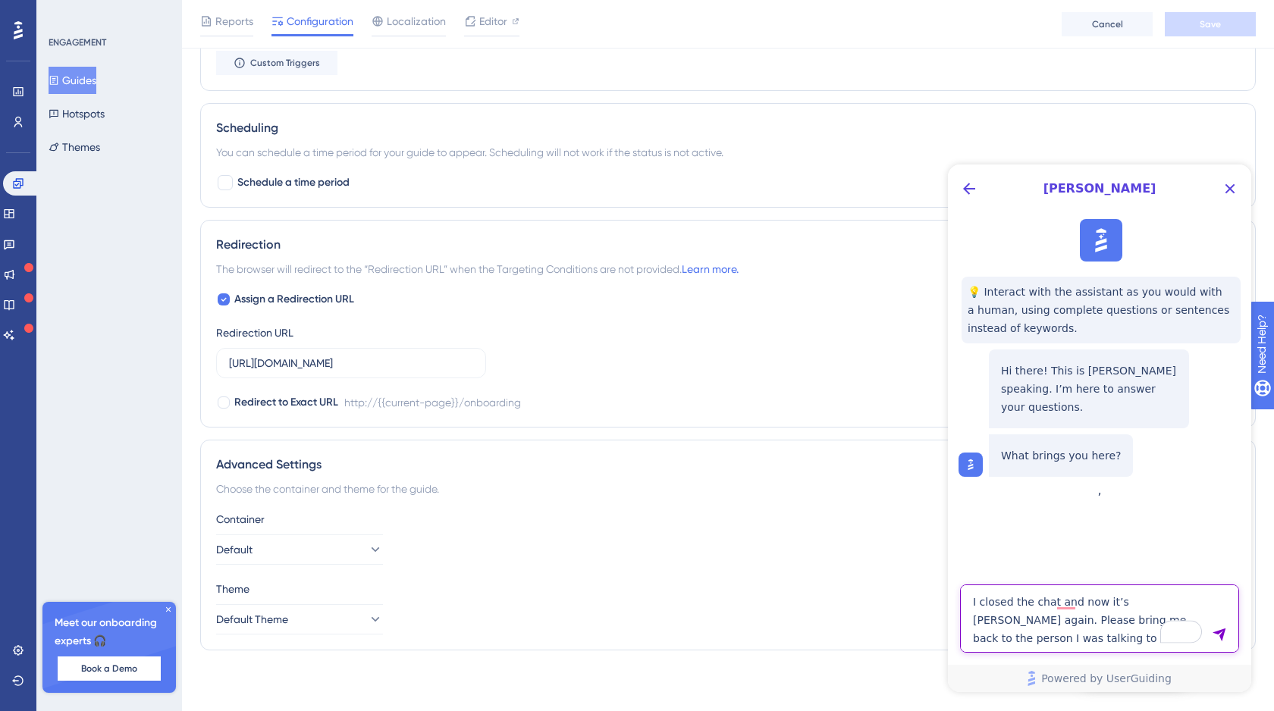
type textarea "I closed the chat and now it’s [PERSON_NAME] again. Please bring me back to the…"
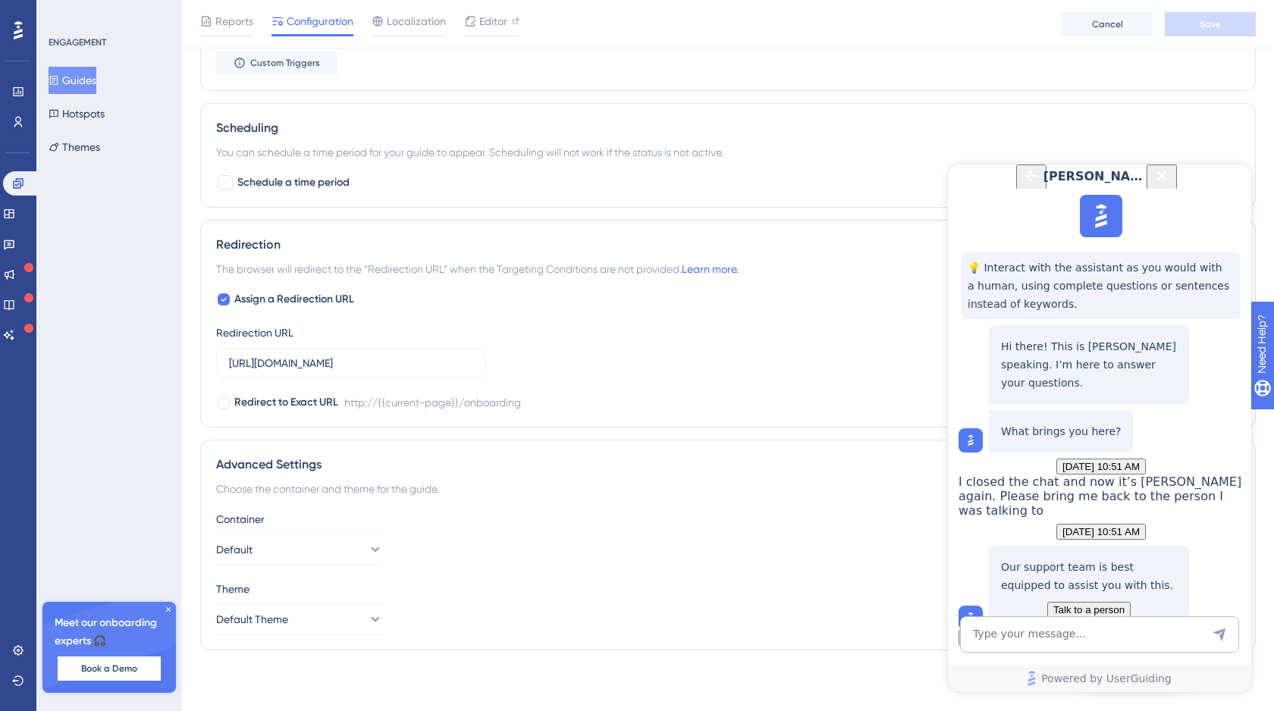
scroll to position [153, 0]
click at [1100, 604] on span "Talk to a person" at bounding box center [1088, 609] width 71 height 11
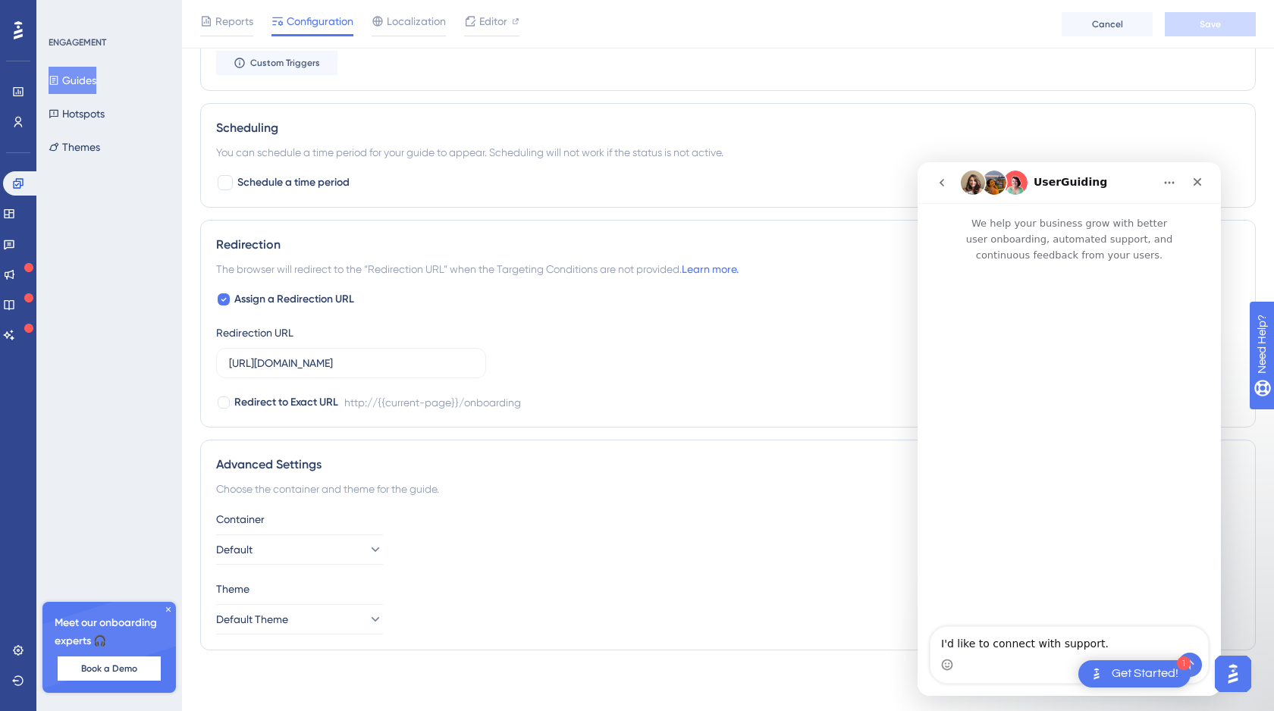
scroll to position [0, 0]
click at [945, 185] on icon "go back" at bounding box center [942, 183] width 12 height 12
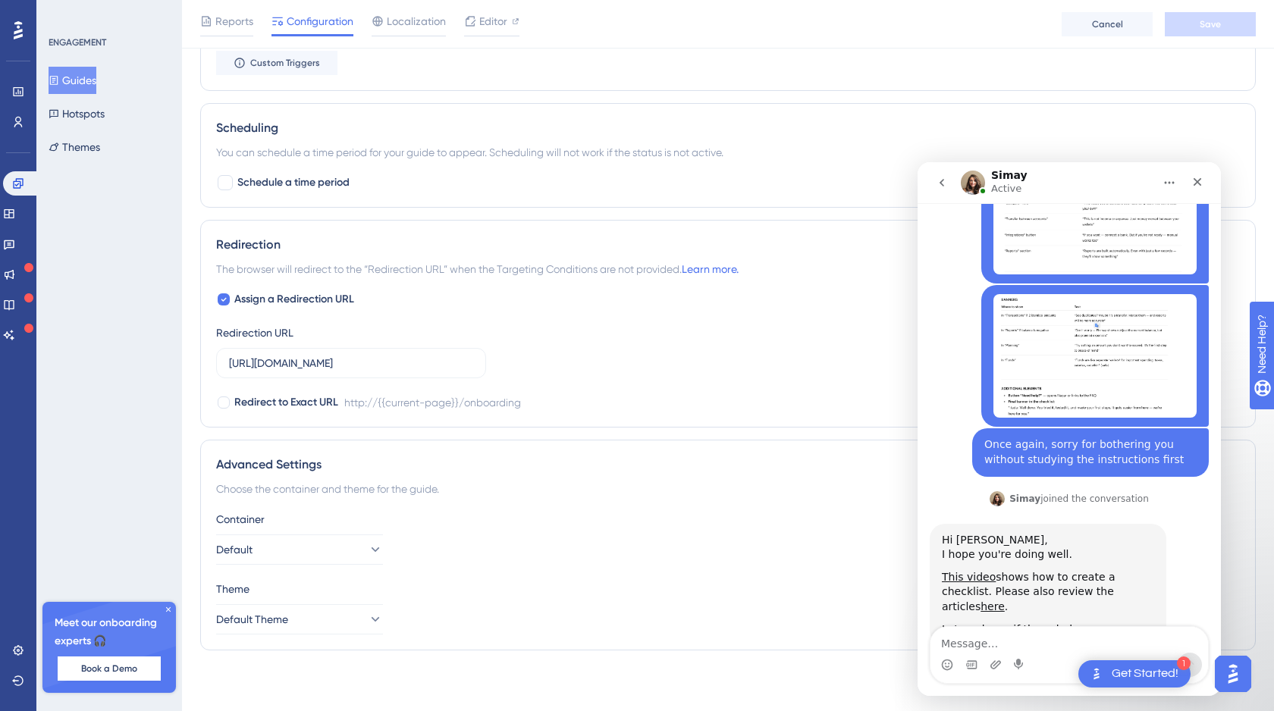
scroll to position [703, 0]
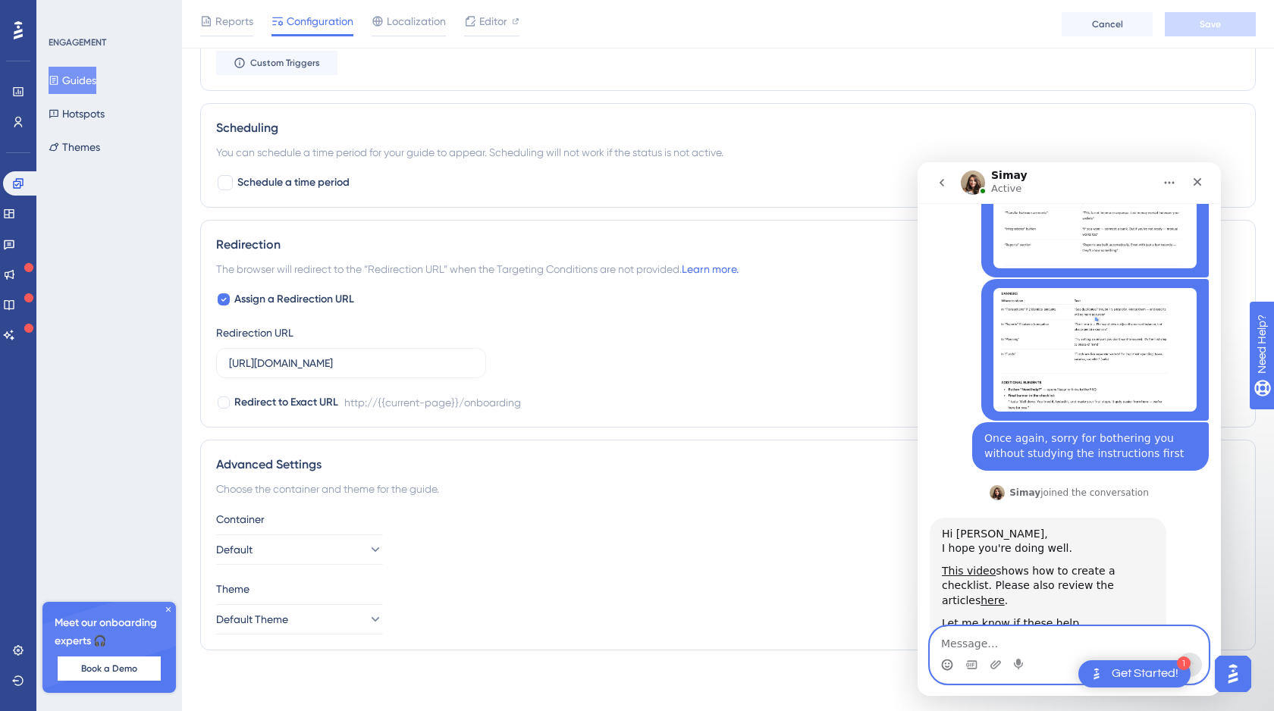
click at [949, 663] on icon "Emoji picker" at bounding box center [947, 664] width 5 height 2
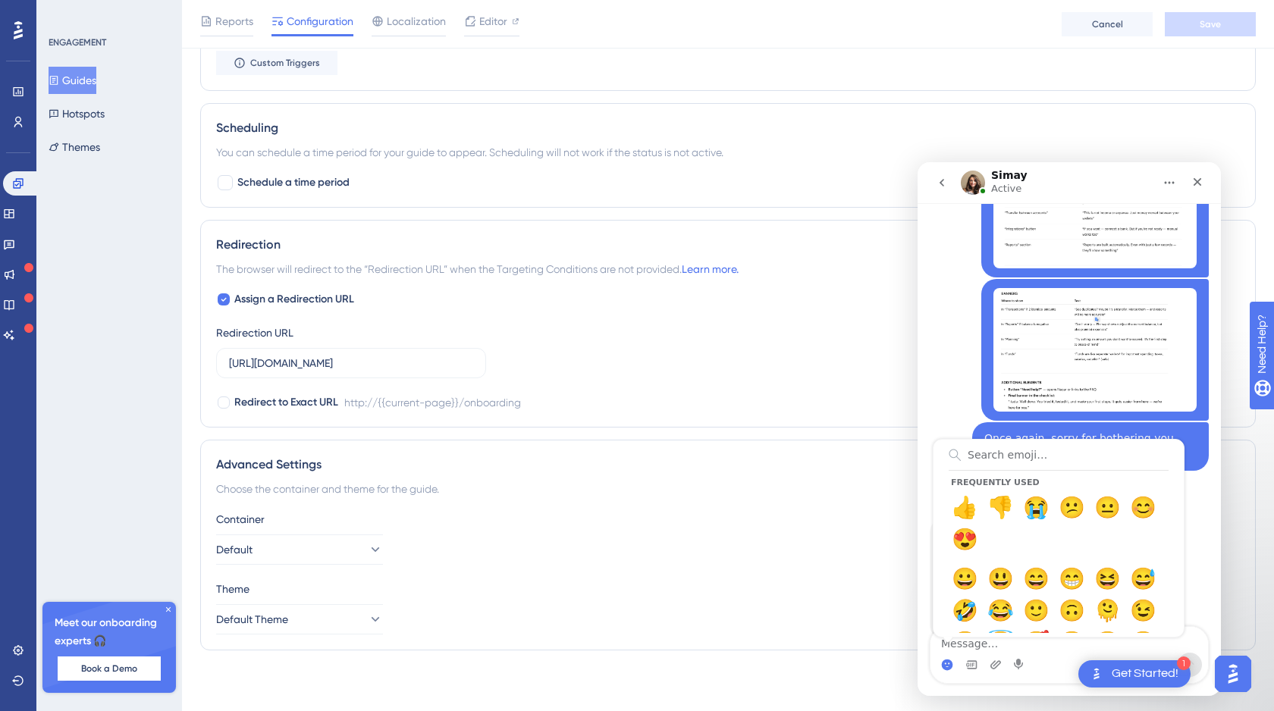
click at [945, 422] on div "Once again, sorry for bothering you without studying the instructions first [PE…" at bounding box center [1069, 452] width 279 height 60
